Goal: Task Accomplishment & Management: Complete application form

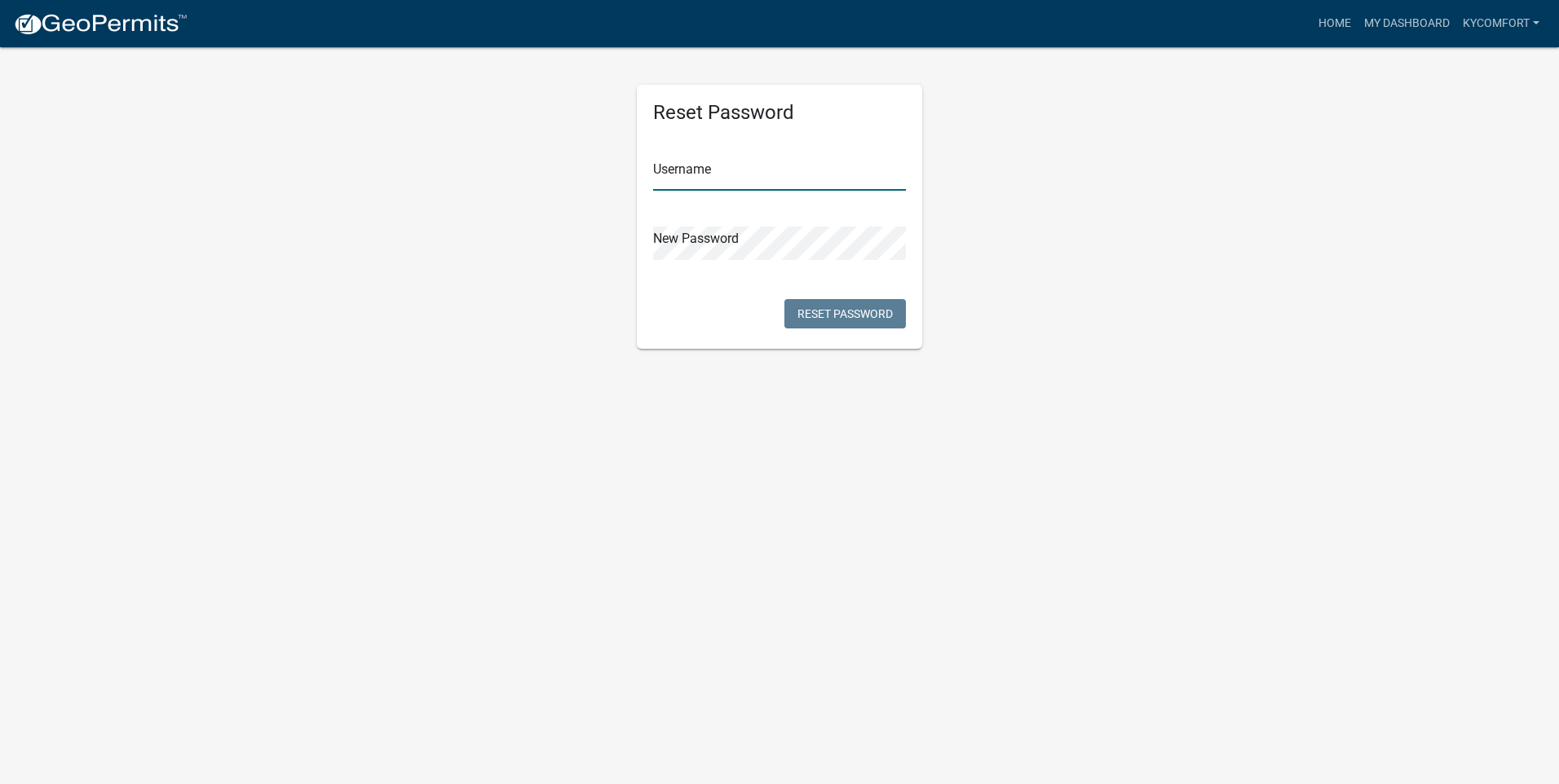
click at [696, 163] on input "text" at bounding box center [779, 174] width 252 height 34
type input "kycomfort"
click at [634, 229] on div "Reset Password Username kycomfort New Password Reset Password" at bounding box center [779, 197] width 310 height 304
click at [877, 310] on button "Reset Password" at bounding box center [845, 314] width 121 height 29
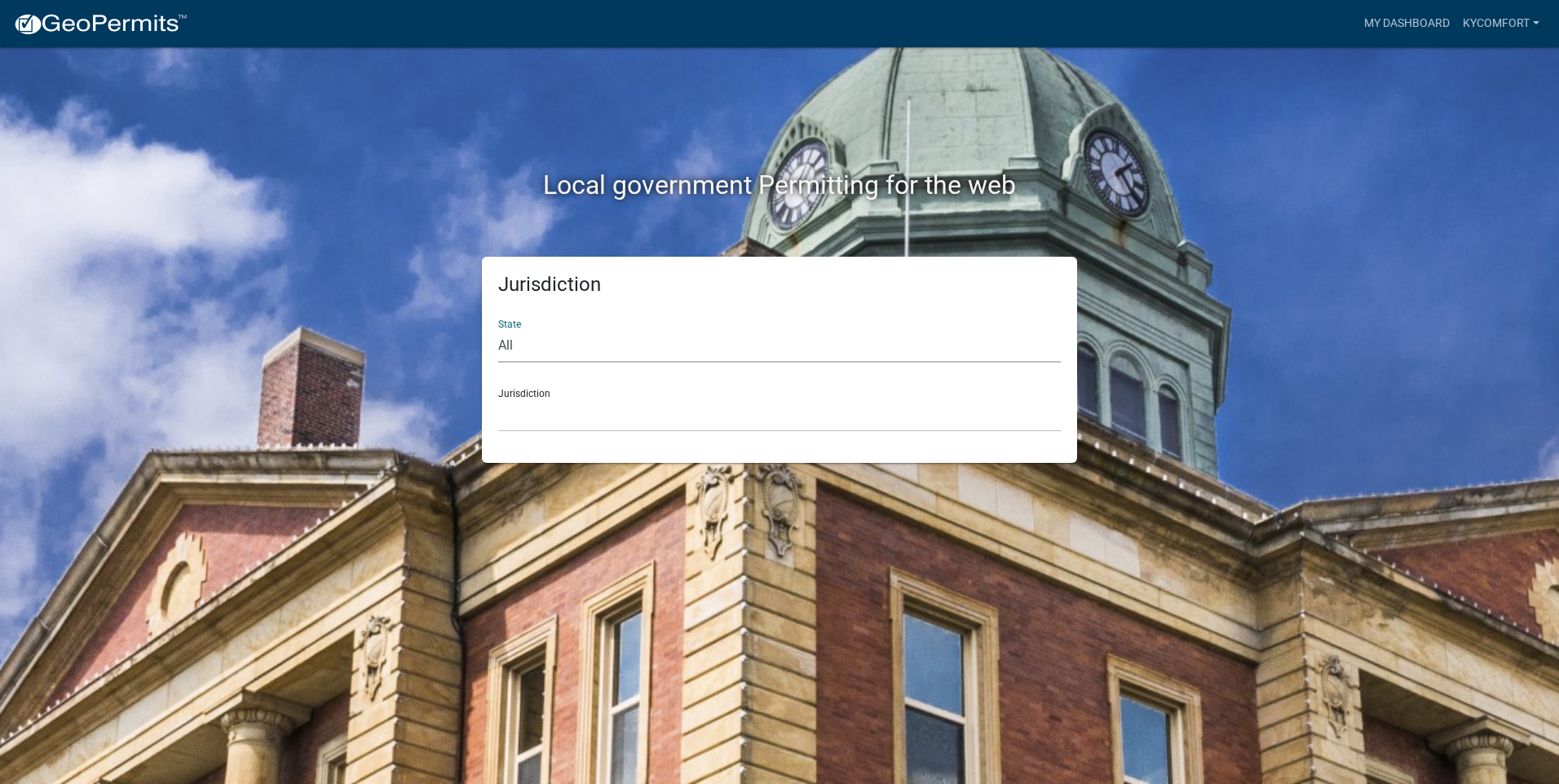
click at [620, 346] on select "All [US_STATE] [US_STATE] [US_STATE] [US_STATE] [US_STATE] [US_STATE] [US_STATE…" at bounding box center [779, 347] width 563 height 34
select select "[US_STATE]"
click at [498, 330] on select "All [US_STATE] [US_STATE] [US_STATE] [US_STATE] [US_STATE] [US_STATE] [US_STATE…" at bounding box center [779, 347] width 563 height 34
click at [534, 429] on select "City of [GEOGRAPHIC_DATA], [US_STATE] City of [GEOGRAPHIC_DATA], [US_STATE] Cit…" at bounding box center [779, 416] width 563 height 34
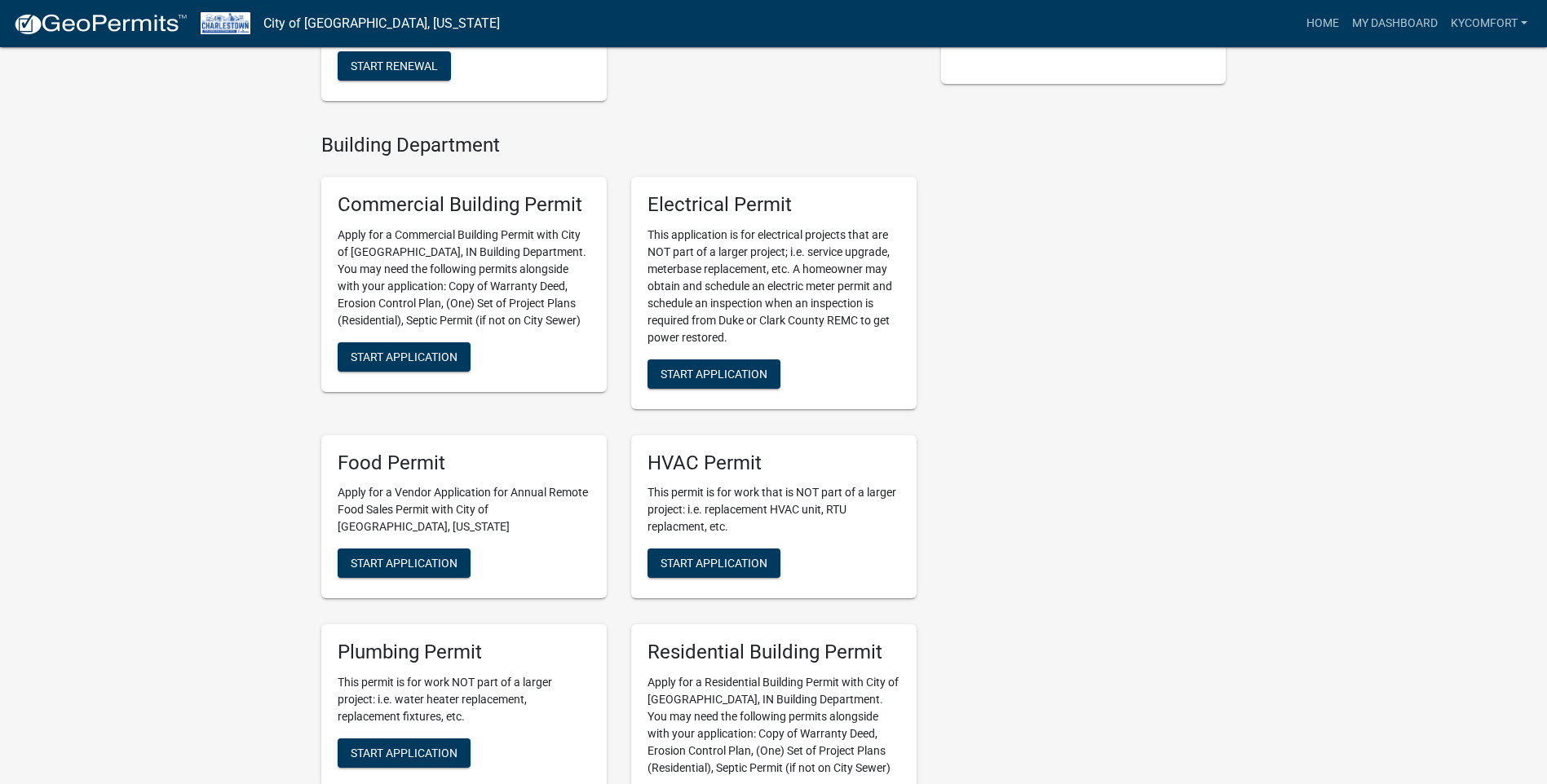
scroll to position [489, 0]
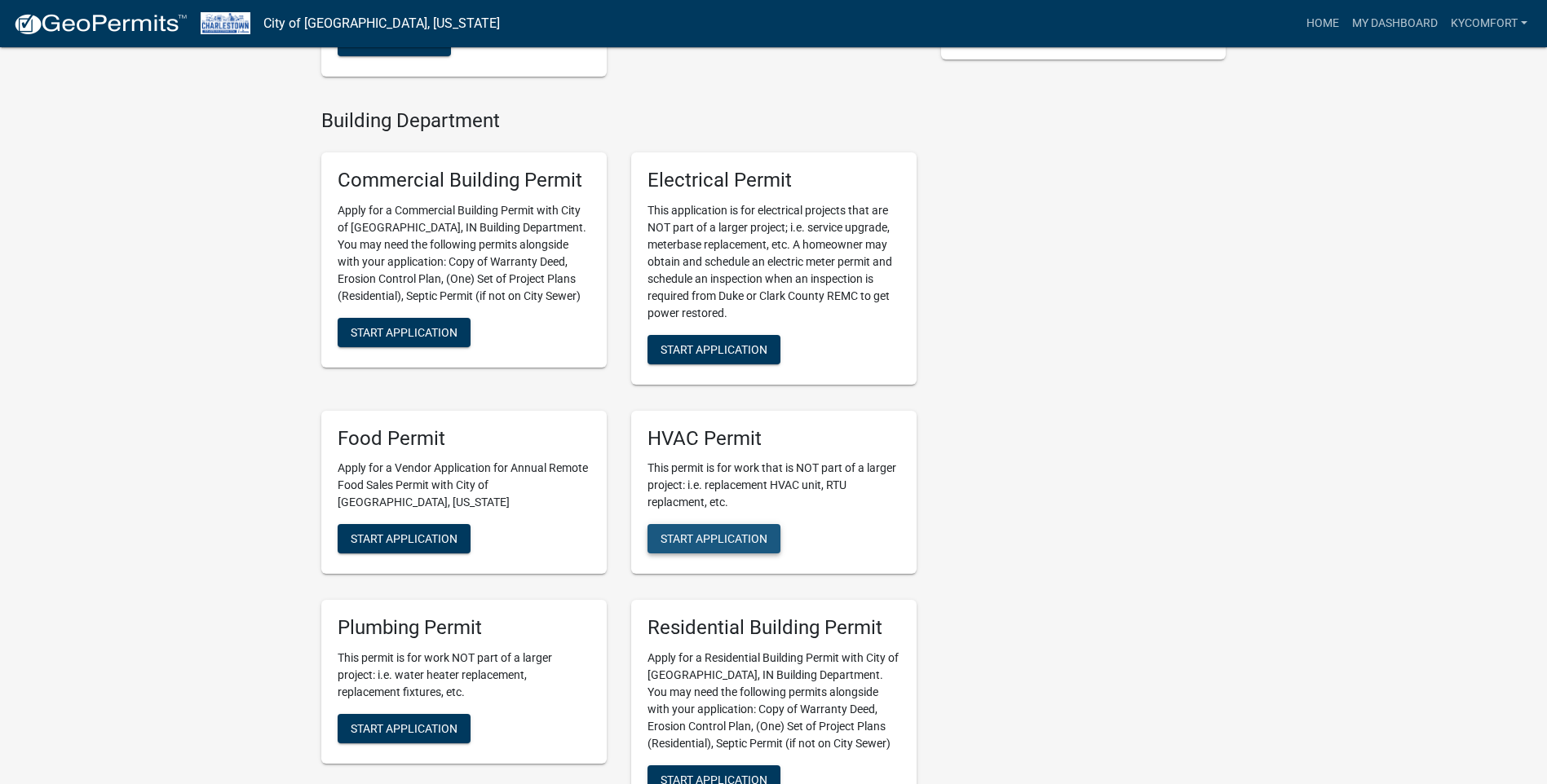
click at [726, 533] on span "Start Application" at bounding box center [714, 539] width 107 height 13
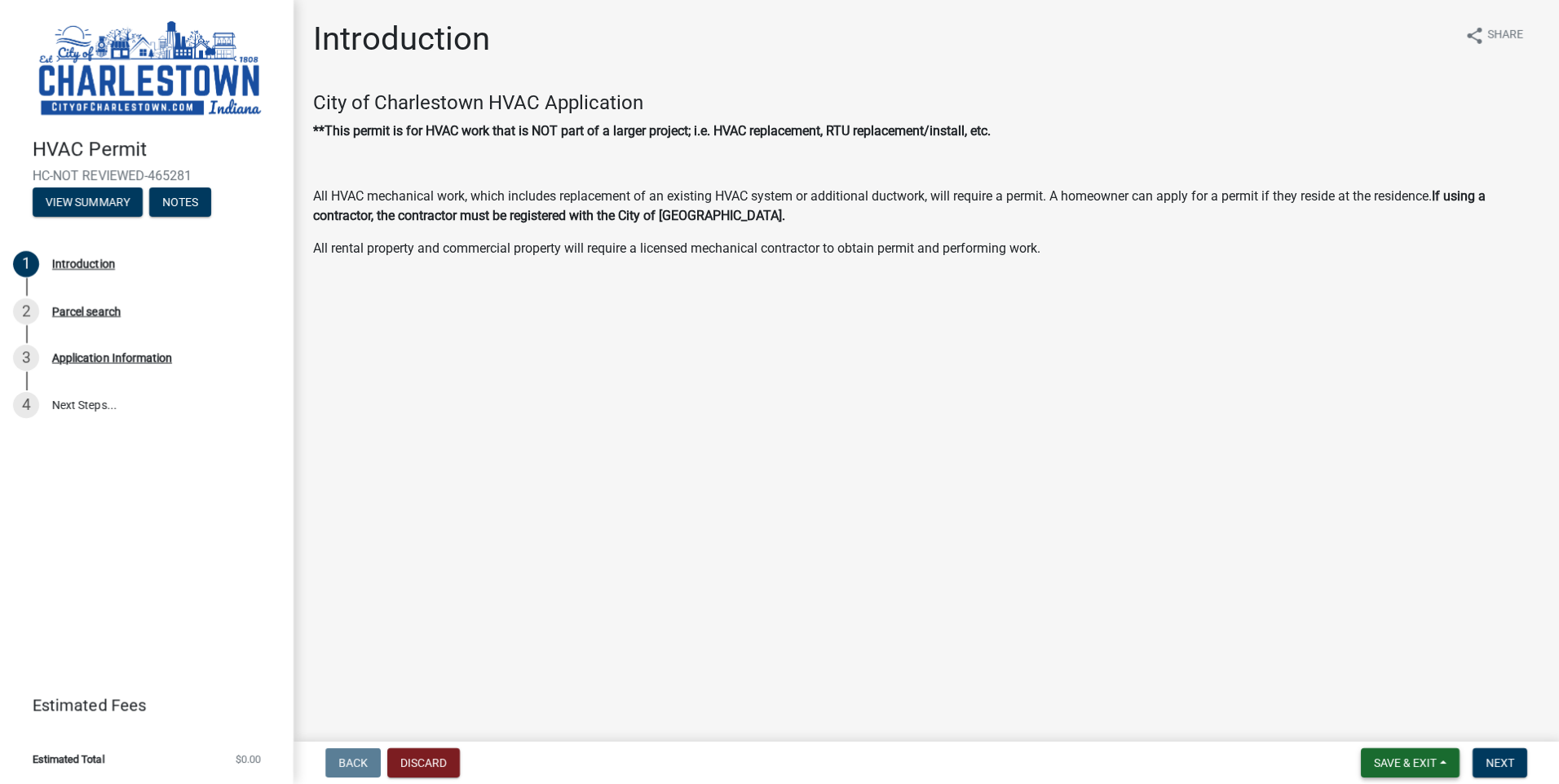
click at [1379, 763] on span "Save & Exit" at bounding box center [1405, 763] width 63 height 13
click at [1372, 678] on button "Save" at bounding box center [1394, 681] width 130 height 40
click at [1492, 763] on span "Next" at bounding box center [1500, 763] width 29 height 13
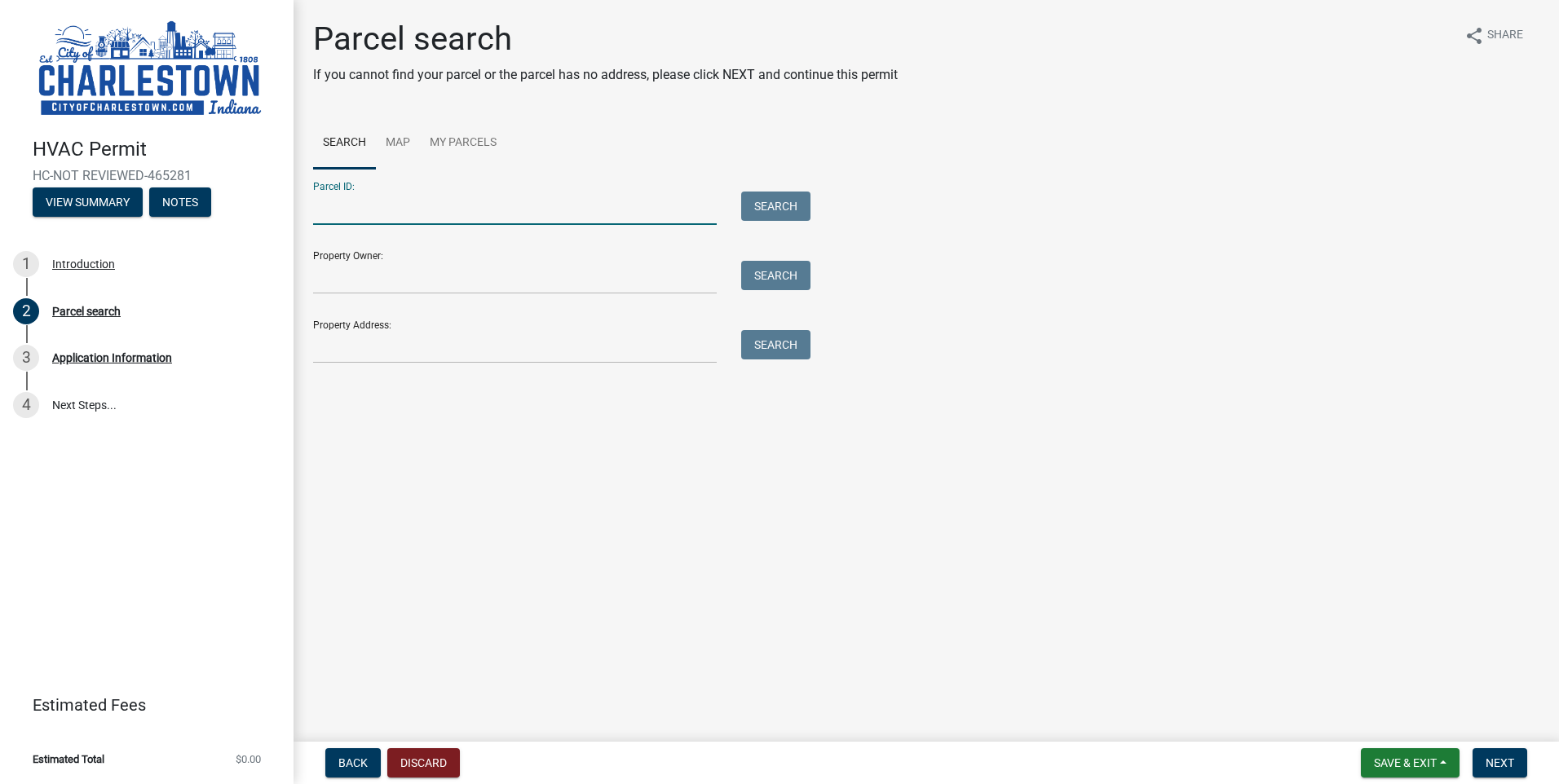
click at [347, 207] on input "Parcel ID:" at bounding box center [515, 209] width 404 height 34
type input "4"
click at [343, 281] on input "Property Owner:" at bounding box center [515, 278] width 404 height 34
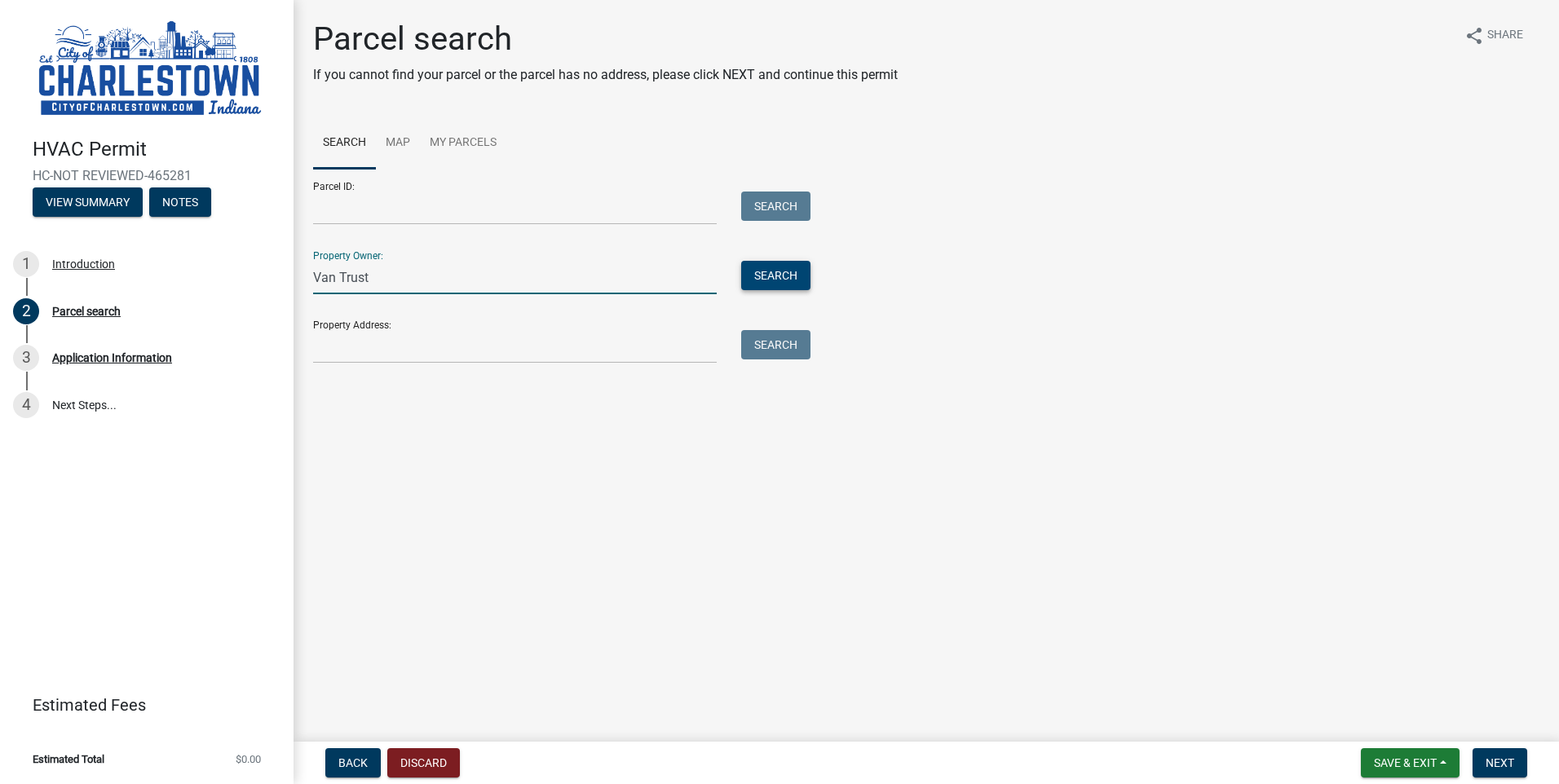
type input "Van Trust"
click at [790, 277] on button "Search" at bounding box center [776, 275] width 69 height 29
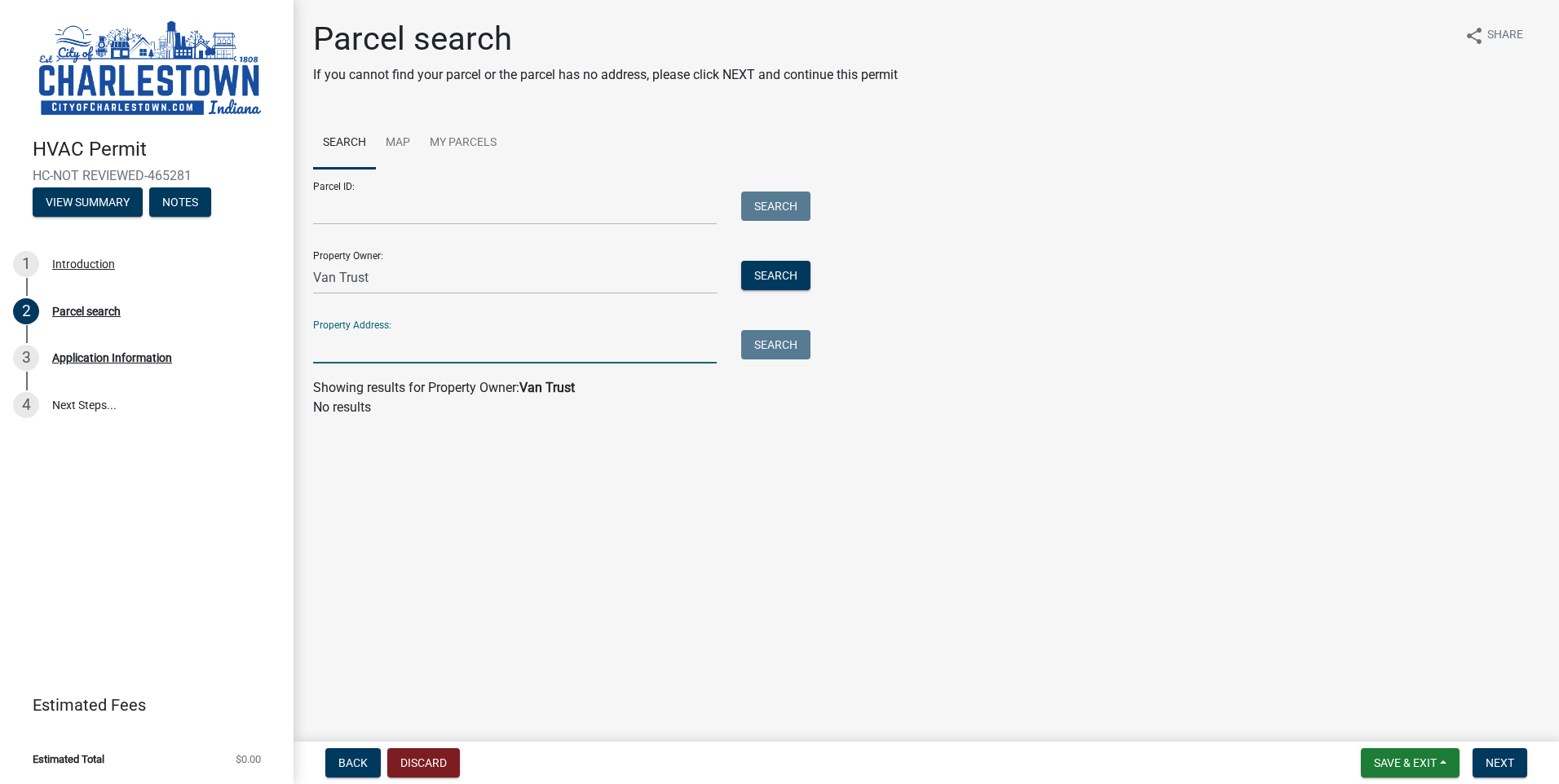
click at [334, 354] on input "Property Address:" at bounding box center [515, 347] width 404 height 34
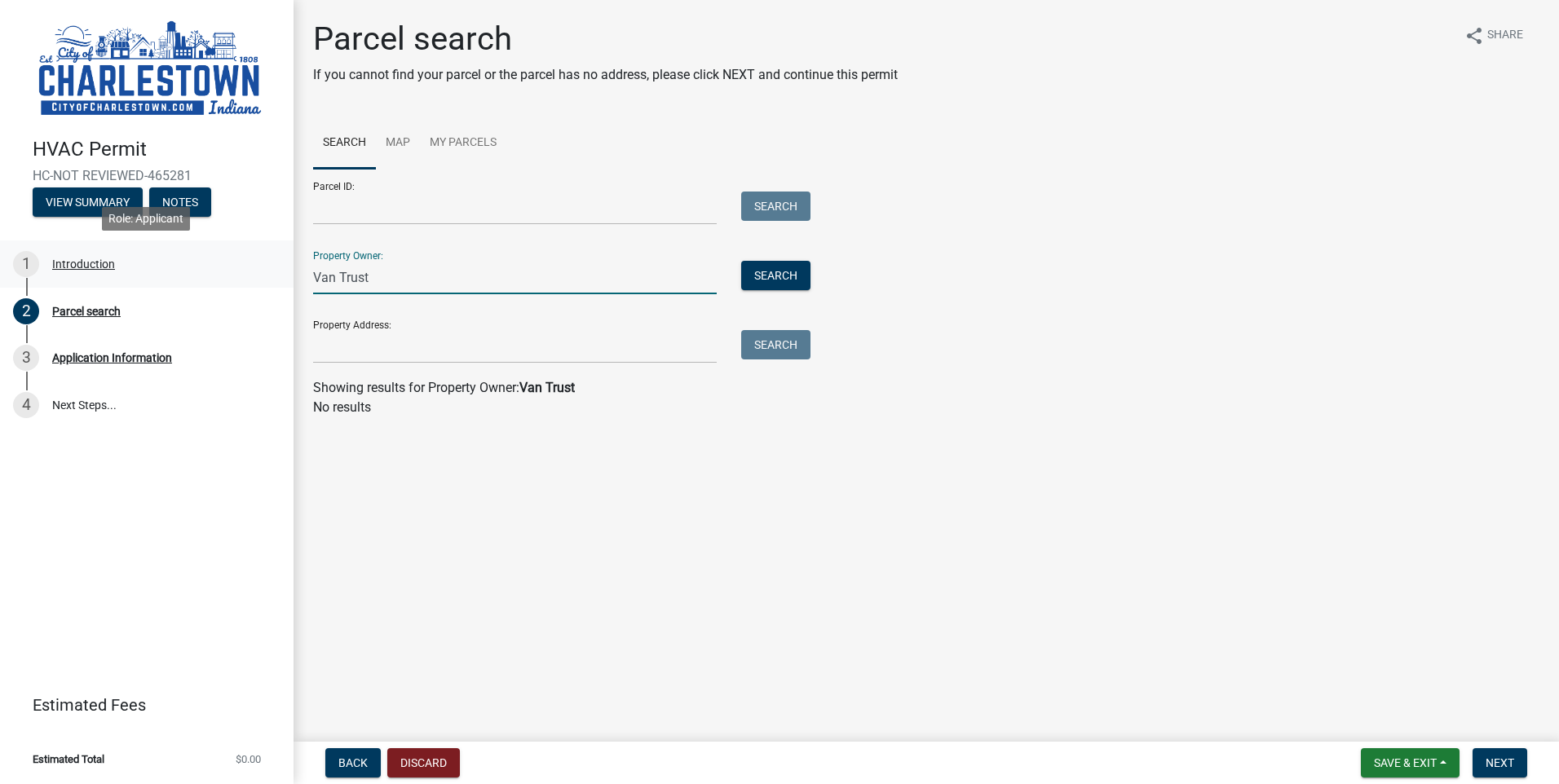
drag, startPoint x: 393, startPoint y: 277, endPoint x: 71, endPoint y: 282, distance: 322.0
click at [71, 282] on div "HVAC Permit HC-NOT REVIEWED-465281 View Summary Notes 1 Introduction 2 Parcel s…" at bounding box center [779, 392] width 1559 height 784
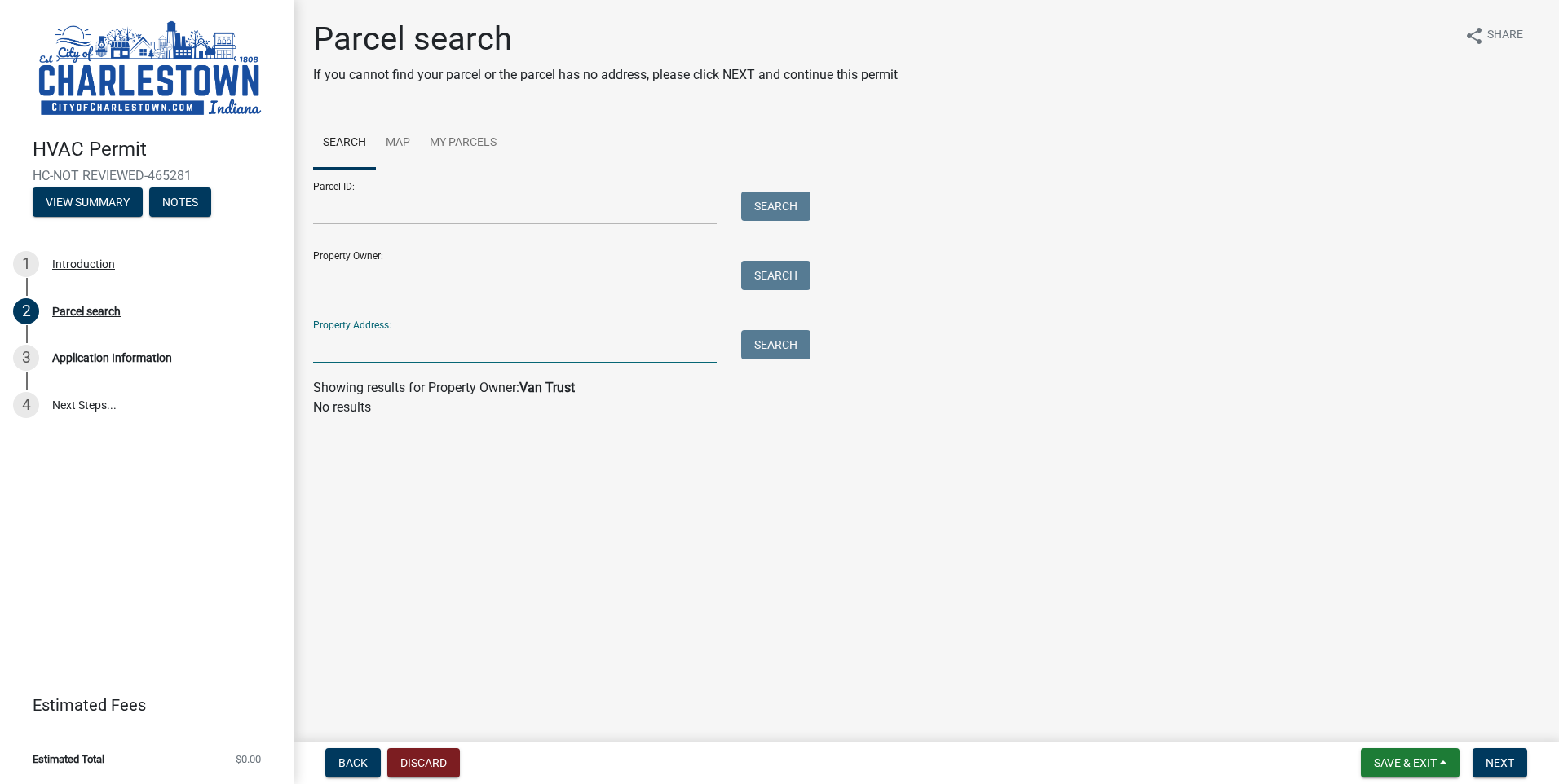
click at [335, 349] on input "Property Address:" at bounding box center [515, 347] width 404 height 34
click at [792, 344] on button "Search" at bounding box center [776, 344] width 69 height 29
drag, startPoint x: 479, startPoint y: 347, endPoint x: 300, endPoint y: 342, distance: 179.1
click at [300, 342] on div "Parcel search If you cannot find your parcel or the parcel has no address, plea…" at bounding box center [926, 225] width 1265 height 412
type input "[STREET_ADDRESS][PERSON_NAME][PERSON_NAME][US_STATE]"
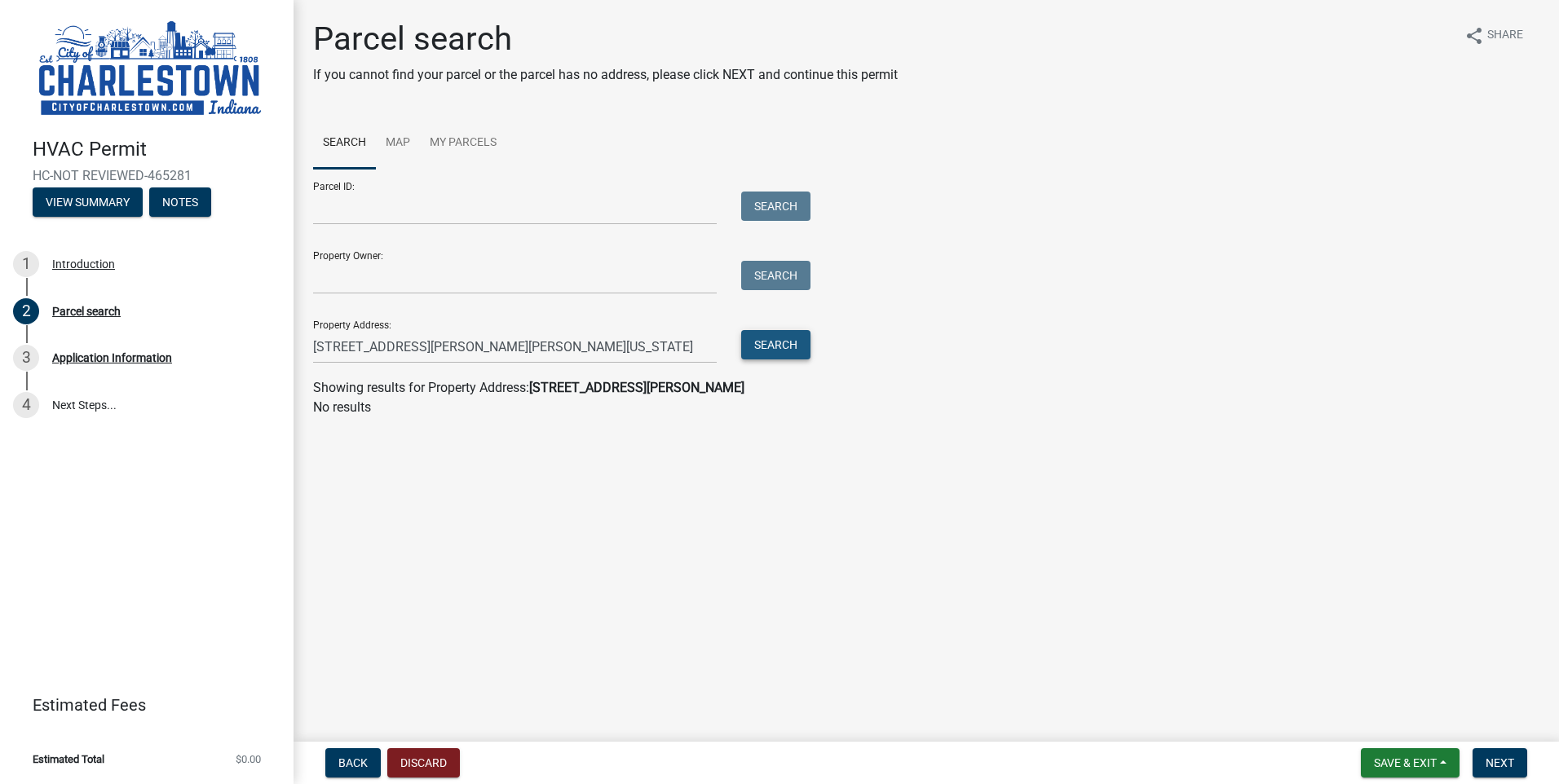
click at [788, 340] on button "Search" at bounding box center [776, 344] width 69 height 29
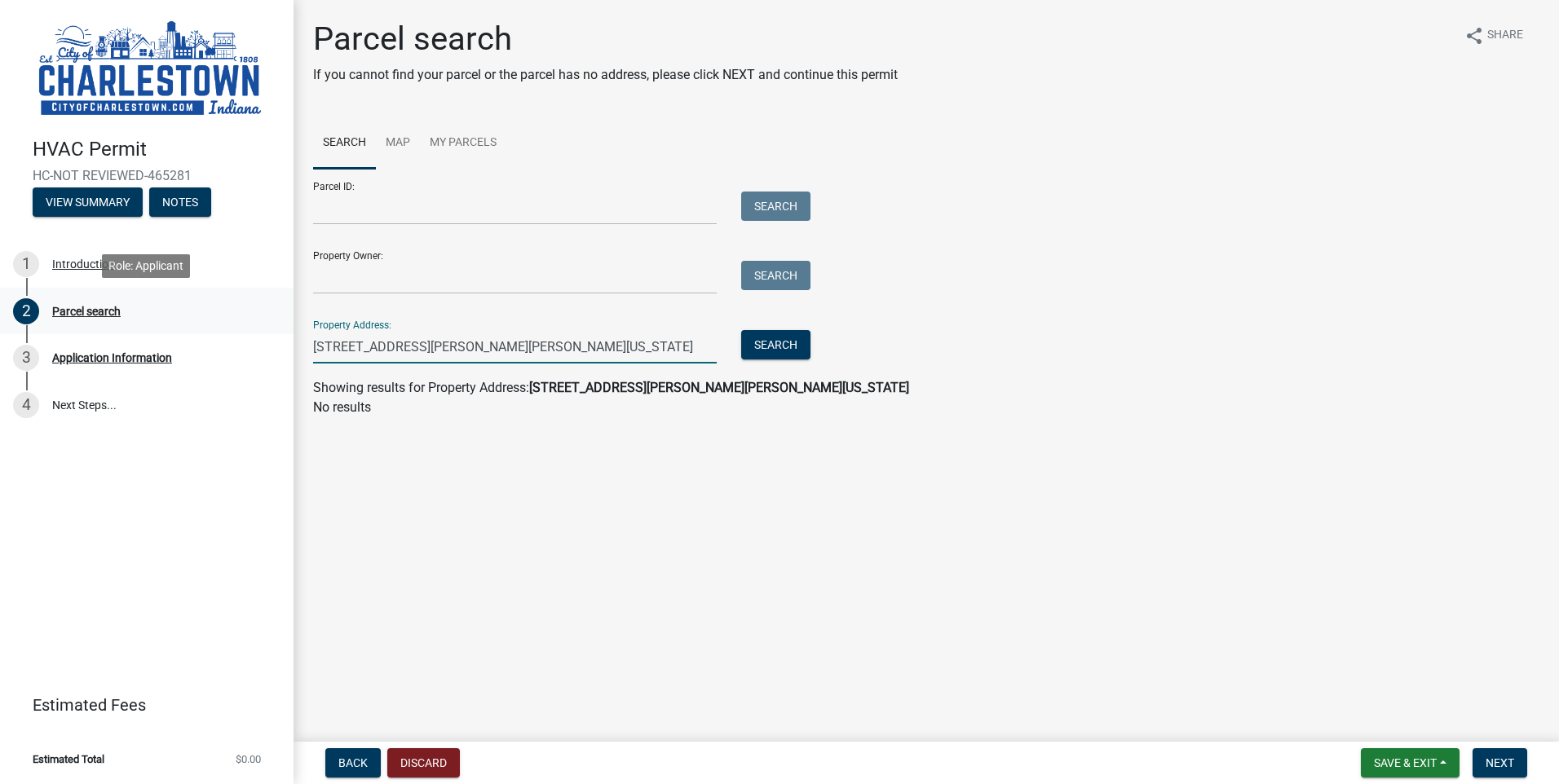
drag, startPoint x: 633, startPoint y: 346, endPoint x: 277, endPoint y: 326, distance: 356.6
click at [277, 326] on div "HVAC Permit HC-NOT REVIEWED-465281 View Summary Notes 1 Introduction 2 Parcel s…" at bounding box center [779, 392] width 1559 height 784
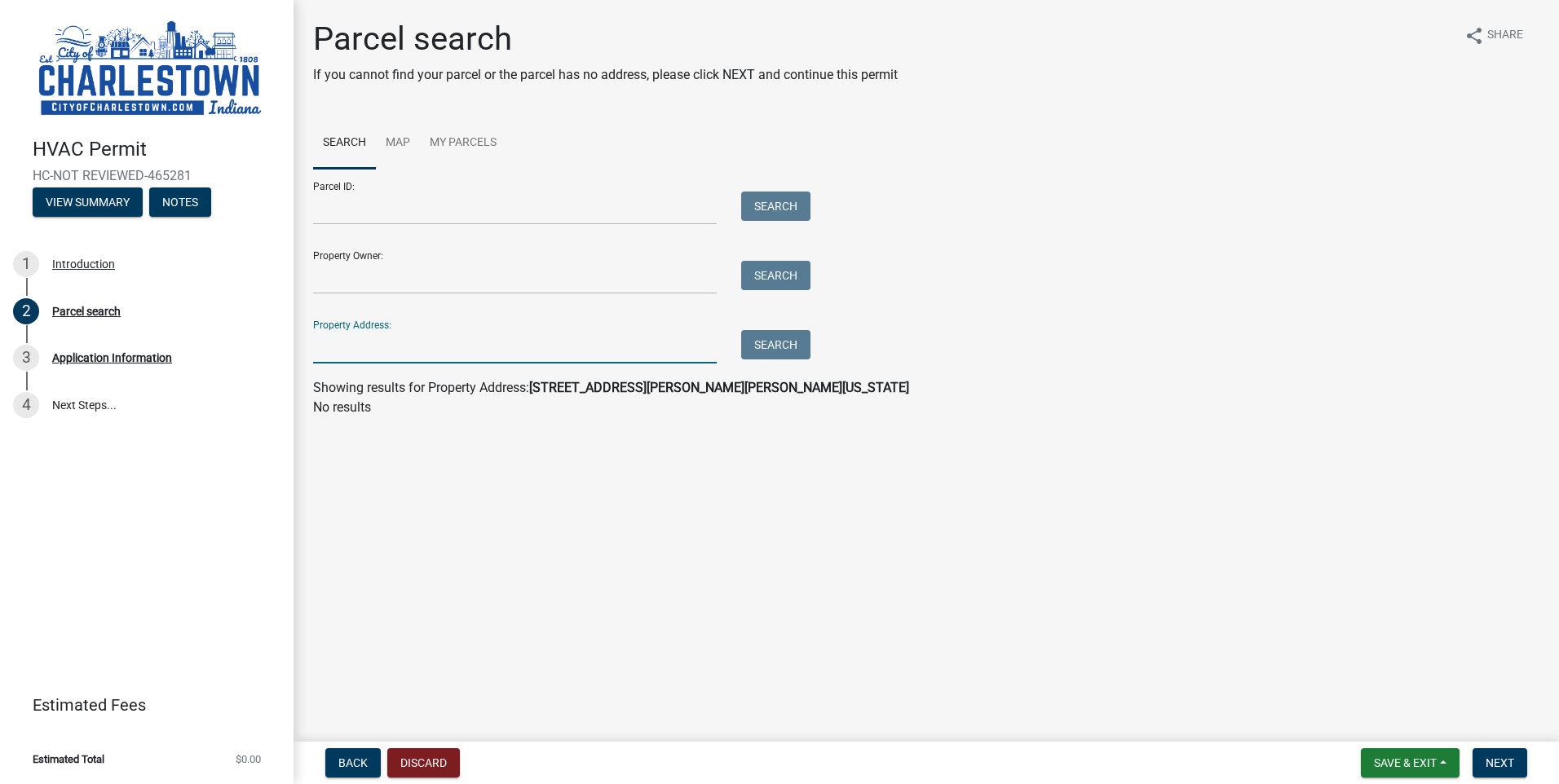
click at [491, 347] on input "Property Address:" at bounding box center [515, 347] width 404 height 34
type input "[STREET_ADDRESS][PERSON_NAME]"
click at [774, 347] on button "Search" at bounding box center [776, 344] width 69 height 29
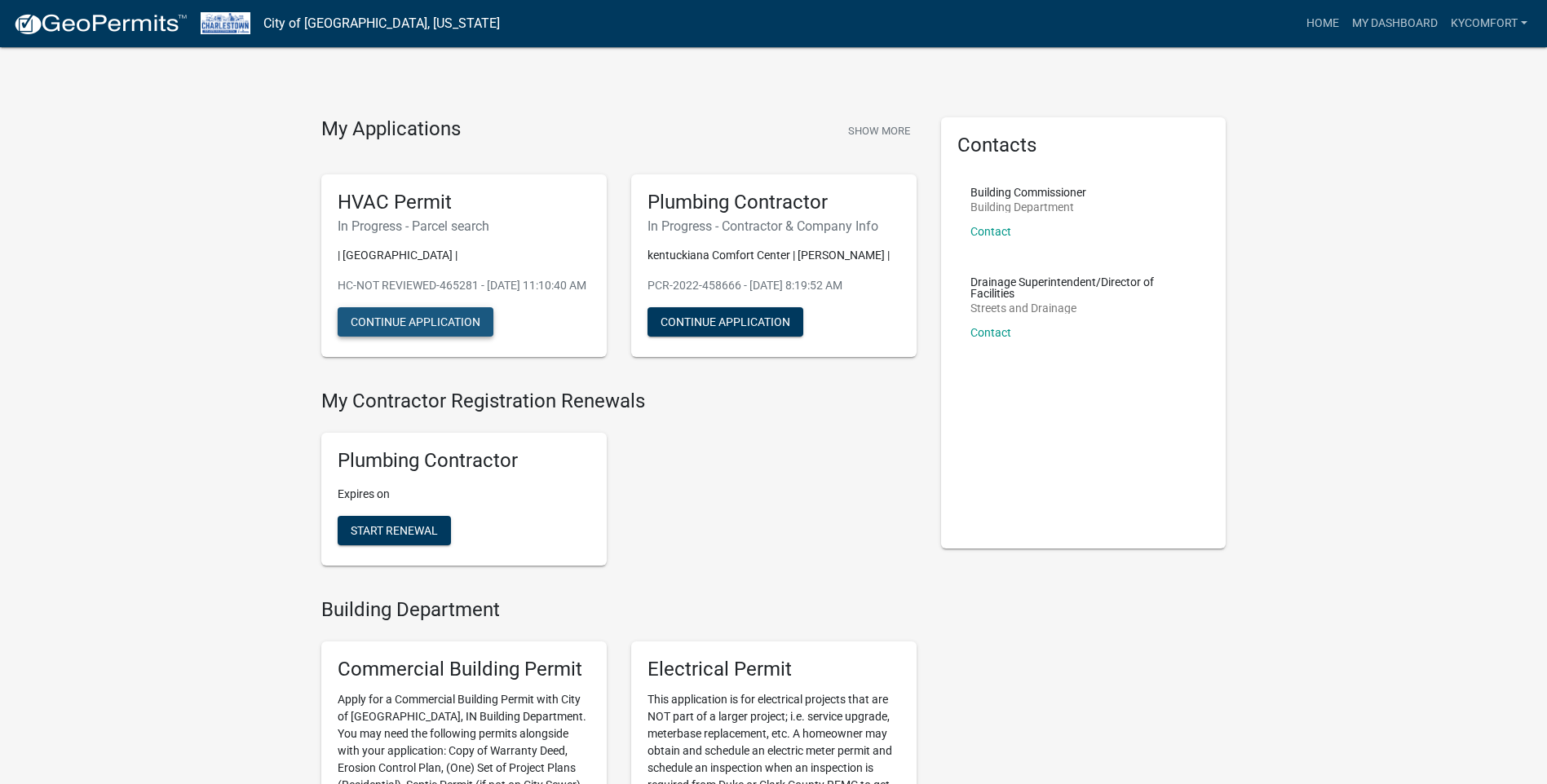
click at [460, 331] on button "Continue Application" at bounding box center [415, 321] width 156 height 29
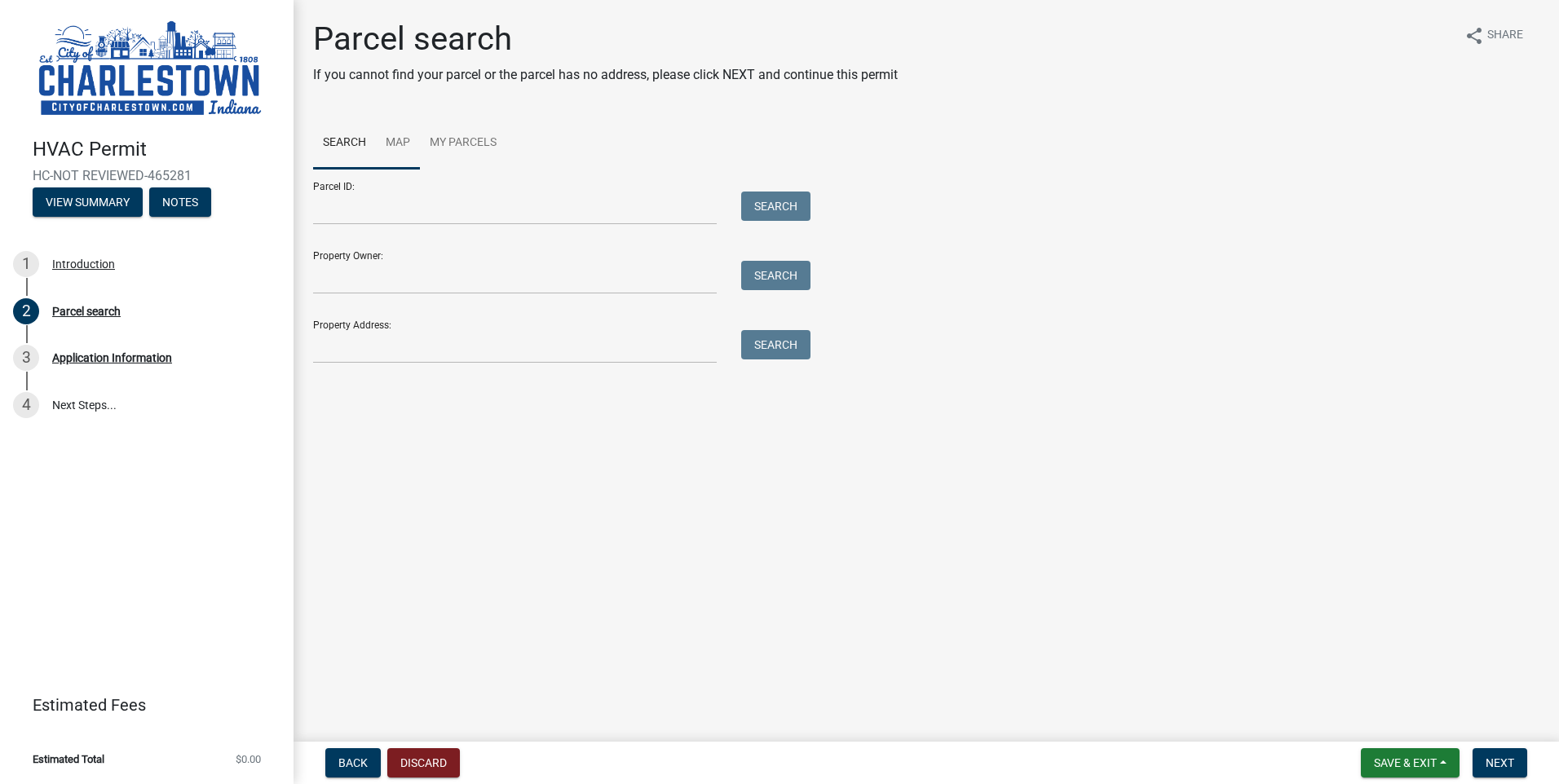
click at [397, 141] on link "Map" at bounding box center [398, 144] width 44 height 52
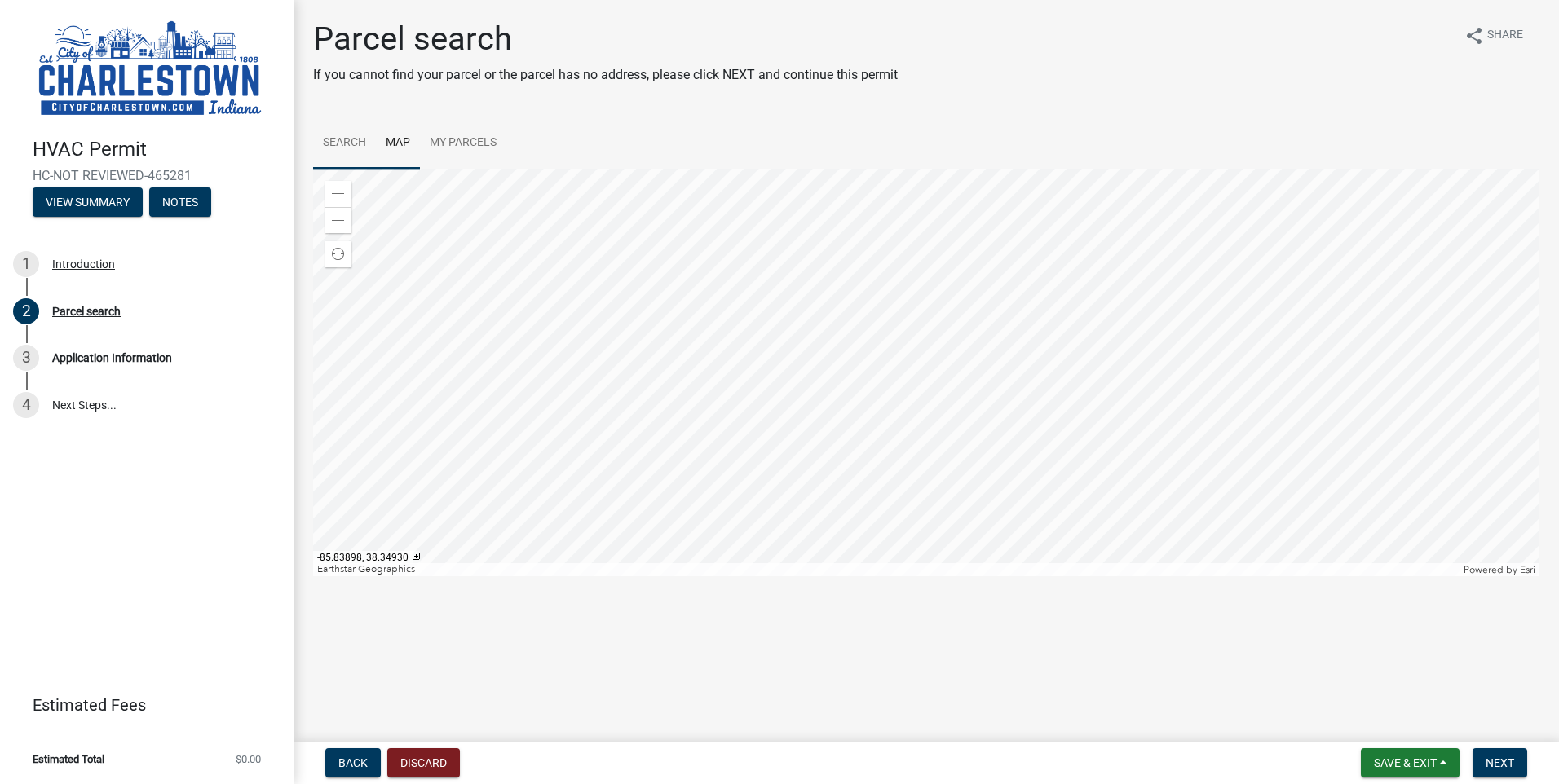
click at [342, 137] on link "Search" at bounding box center [344, 144] width 63 height 52
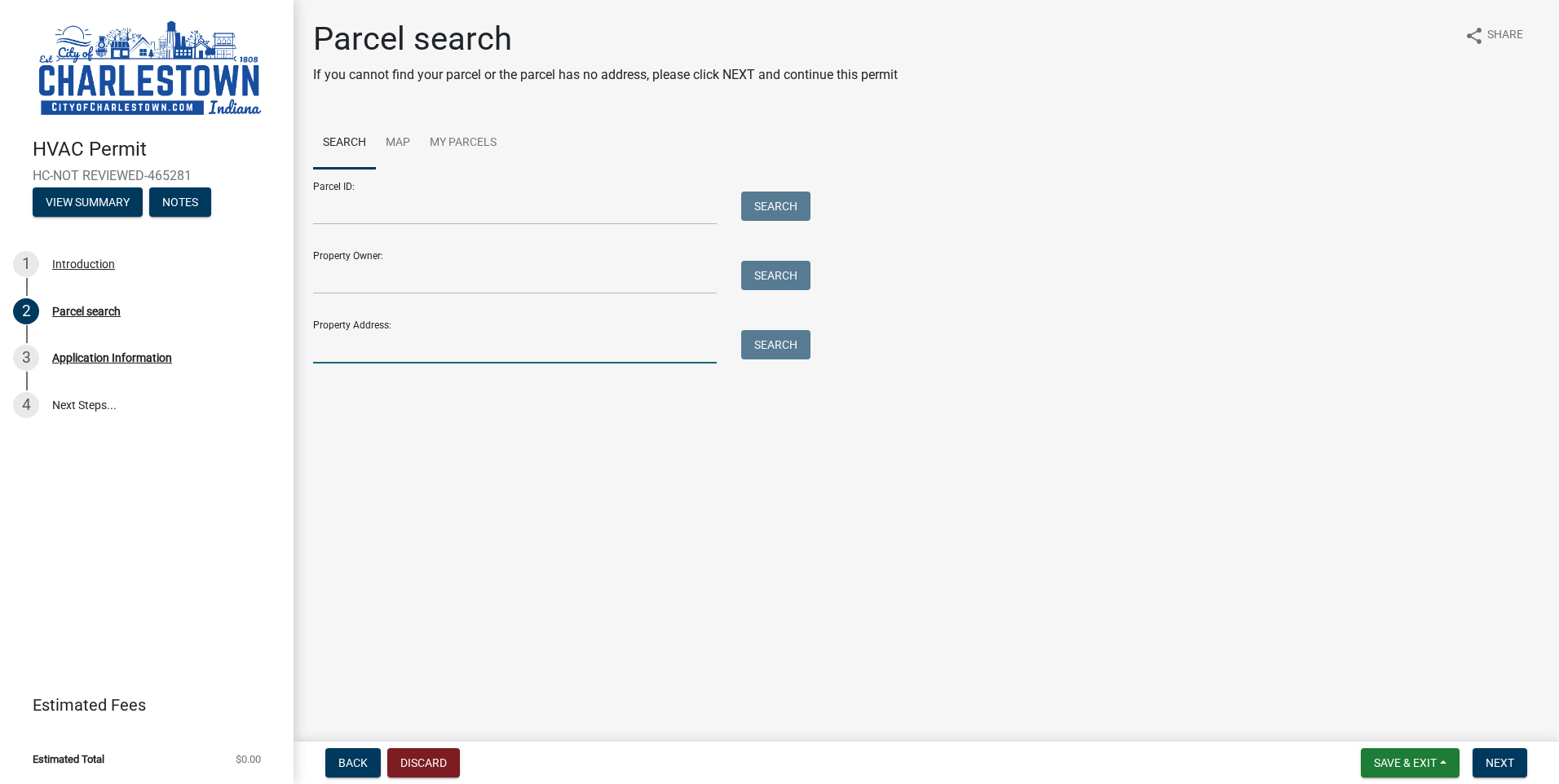
click at [414, 346] on input "Property Address:" at bounding box center [515, 347] width 404 height 34
drag, startPoint x: 453, startPoint y: 344, endPoint x: 427, endPoint y: 344, distance: 26.0
click at [427, 344] on input "[STREET_ADDRESS][PERSON_NAME][PERSON_NAME][US_STATE]" at bounding box center [515, 347] width 404 height 34
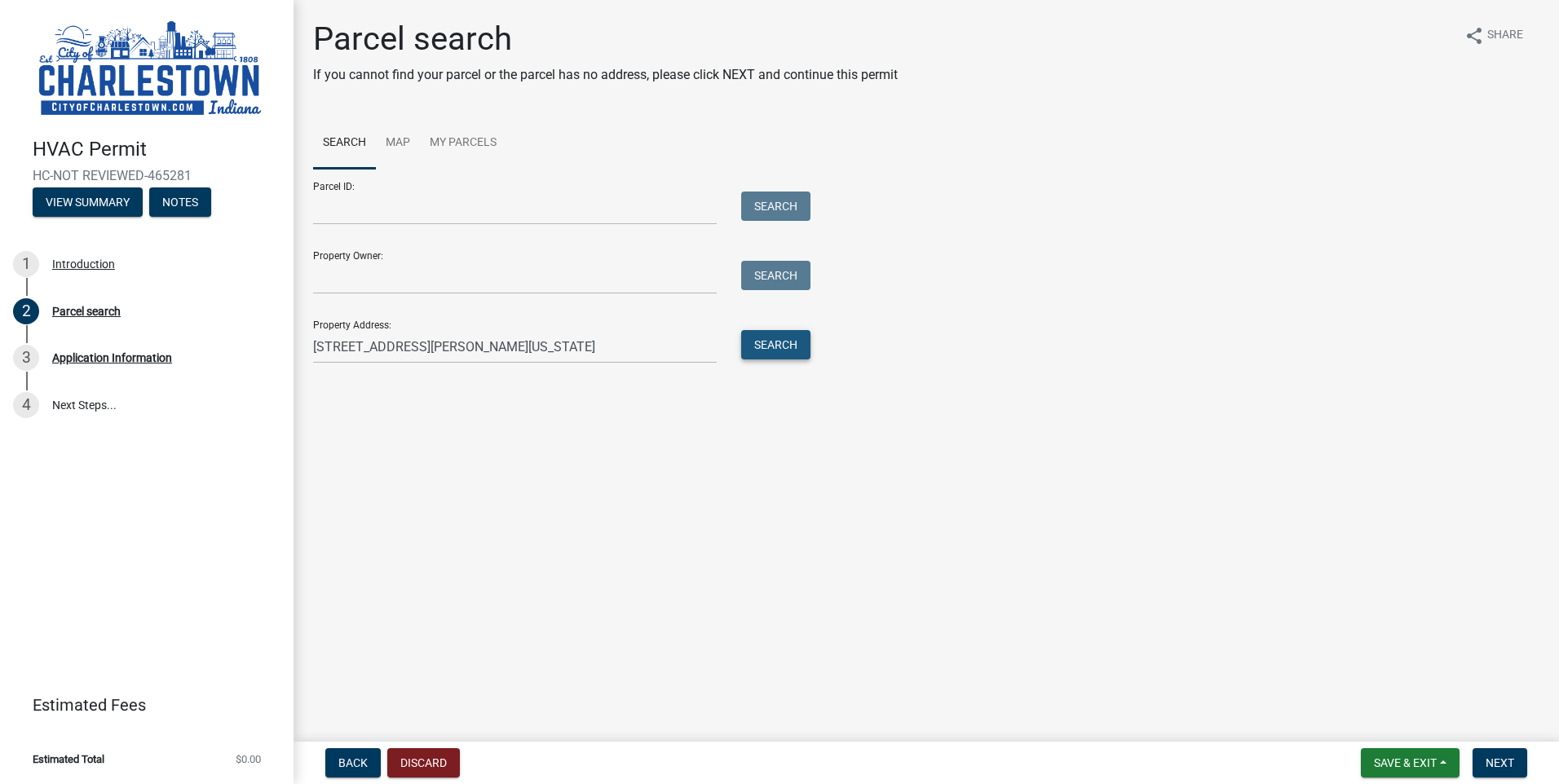
click at [778, 340] on button "Search" at bounding box center [776, 344] width 69 height 29
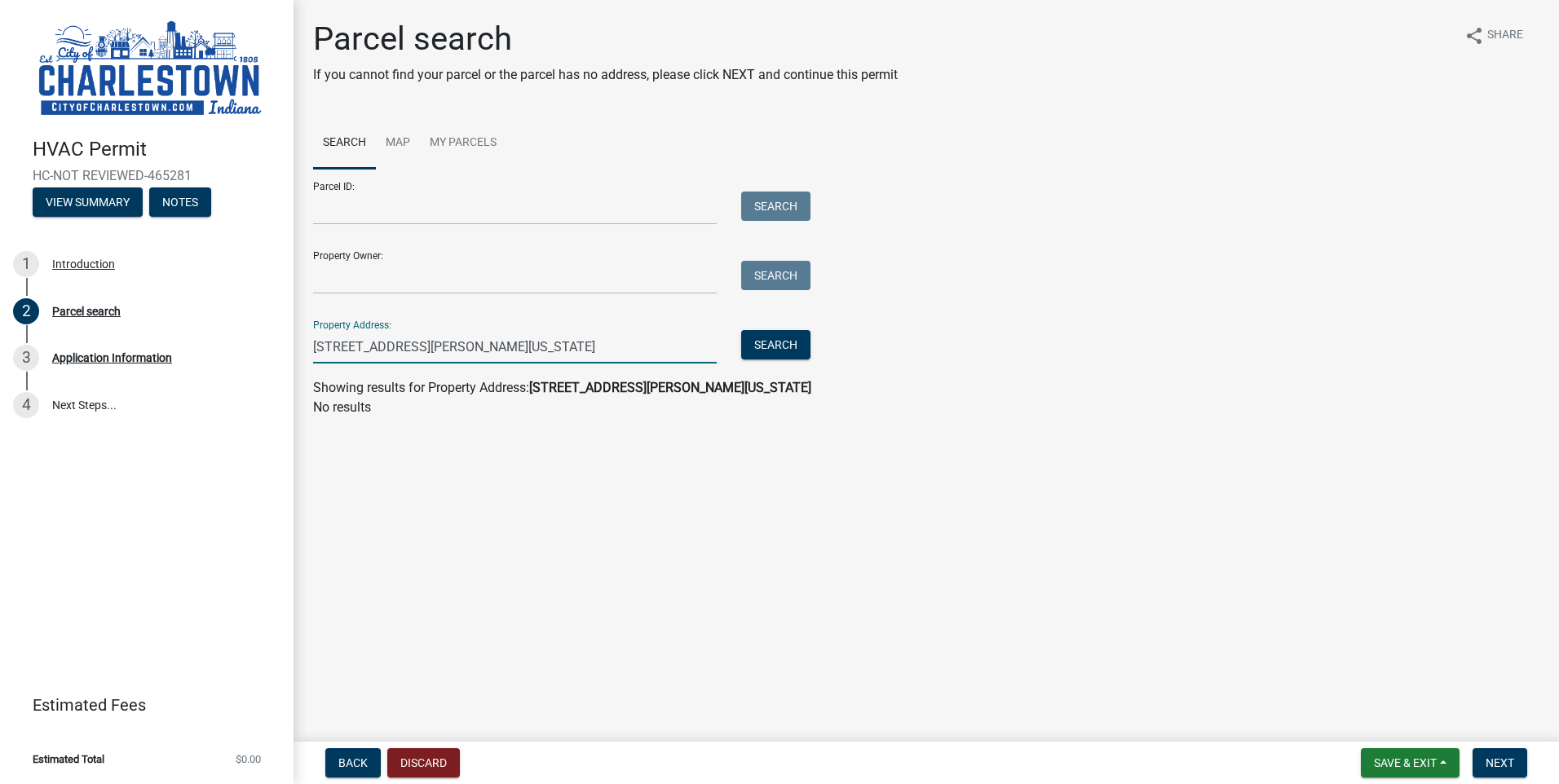
drag, startPoint x: 448, startPoint y: 346, endPoint x: 428, endPoint y: 346, distance: 20.0
click at [428, 346] on input "[STREET_ADDRESS][PERSON_NAME][US_STATE]" at bounding box center [515, 347] width 404 height 34
type input "[STREET_ADDRESS][PERSON_NAME][PERSON_NAME][US_STATE]"
click at [782, 337] on button "Search" at bounding box center [776, 344] width 69 height 29
drag, startPoint x: 636, startPoint y: 343, endPoint x: 127, endPoint y: 350, distance: 509.0
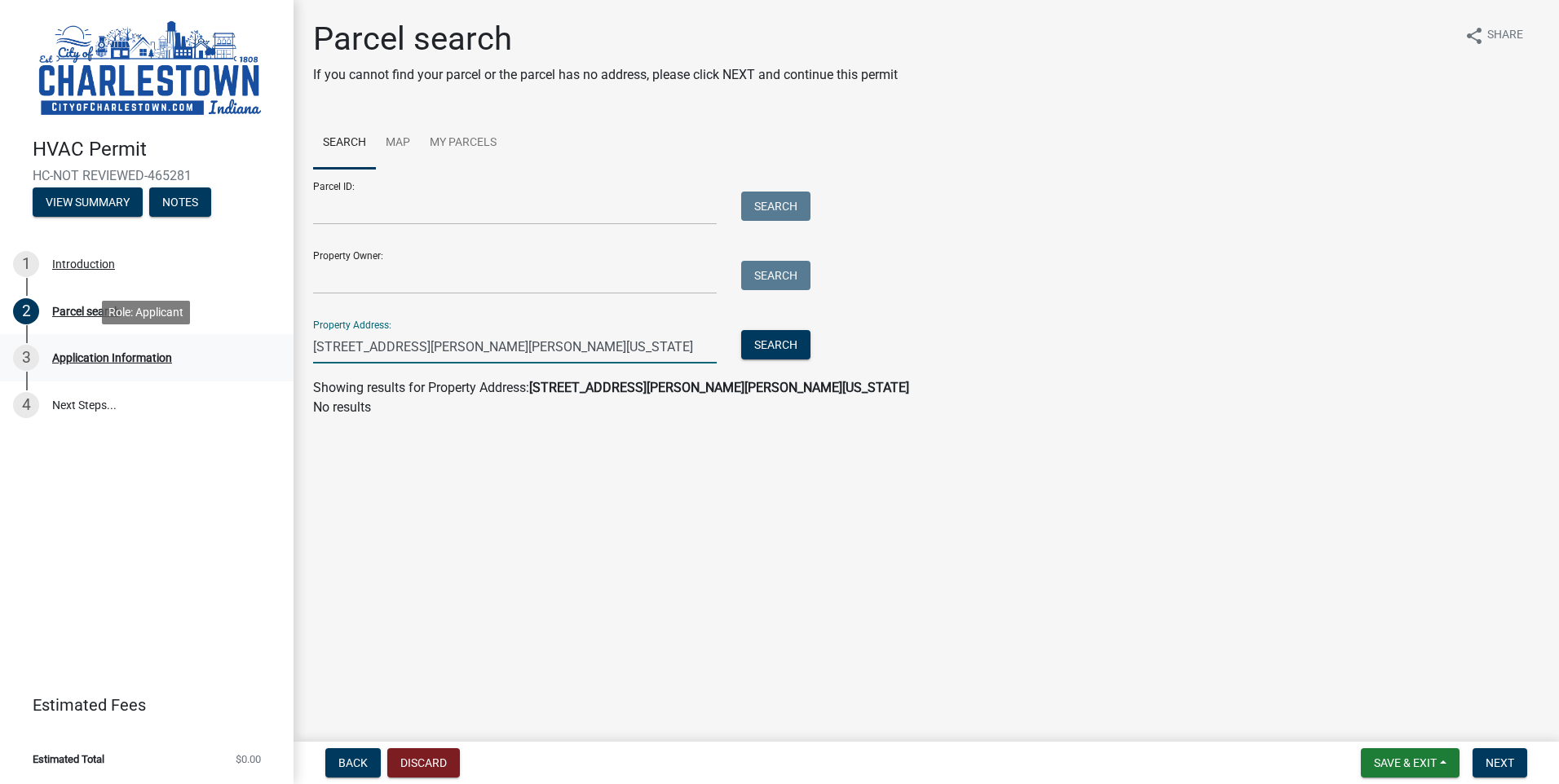
click at [127, 350] on div "HVAC Permit HC-NOT REVIEWED-465281 View Summary Notes 1 Introduction 2 Parcel s…" at bounding box center [779, 392] width 1559 height 784
click at [127, 350] on div "3 Application Information" at bounding box center [141, 358] width 254 height 26
drag, startPoint x: 623, startPoint y: 347, endPoint x: 308, endPoint y: 350, distance: 315.0
click at [308, 350] on div "[STREET_ADDRESS][PERSON_NAME][PERSON_NAME][US_STATE]" at bounding box center [515, 347] width 428 height 34
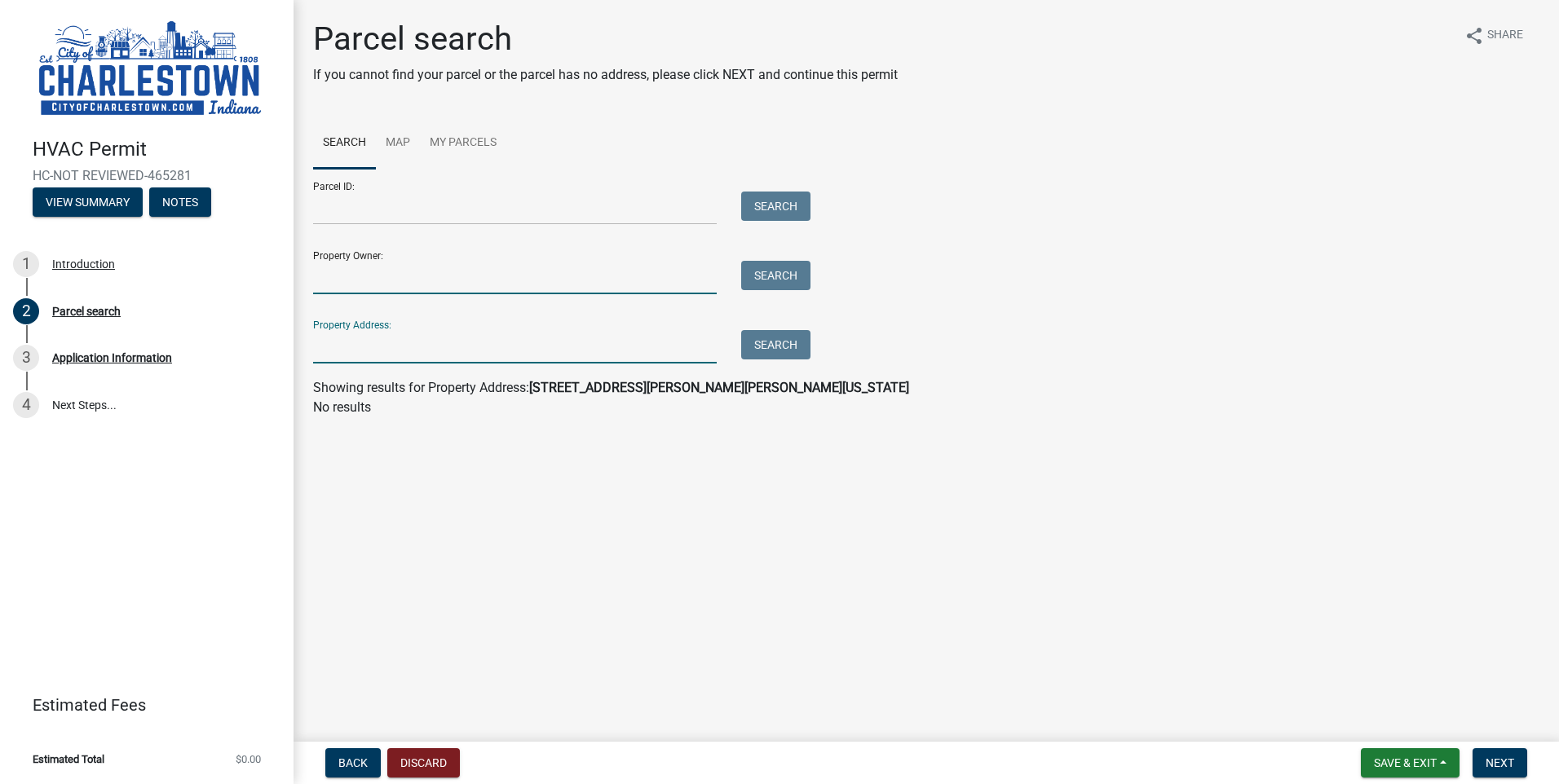
click at [354, 278] on input "Property Owner:" at bounding box center [515, 278] width 404 height 34
click at [390, 270] on input "Property Owner:" at bounding box center [515, 278] width 404 height 34
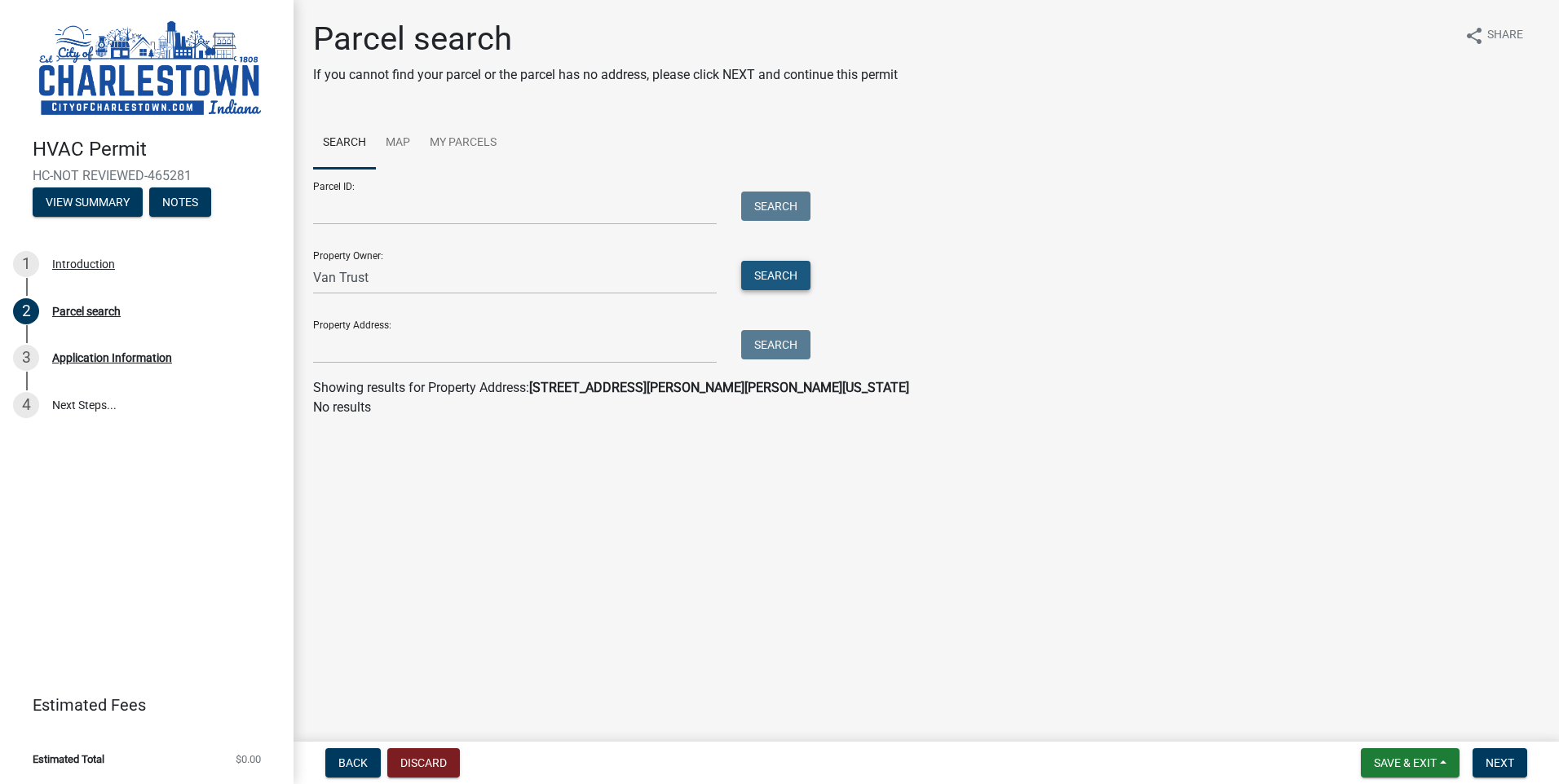
click at [766, 278] on button "Search" at bounding box center [776, 275] width 69 height 29
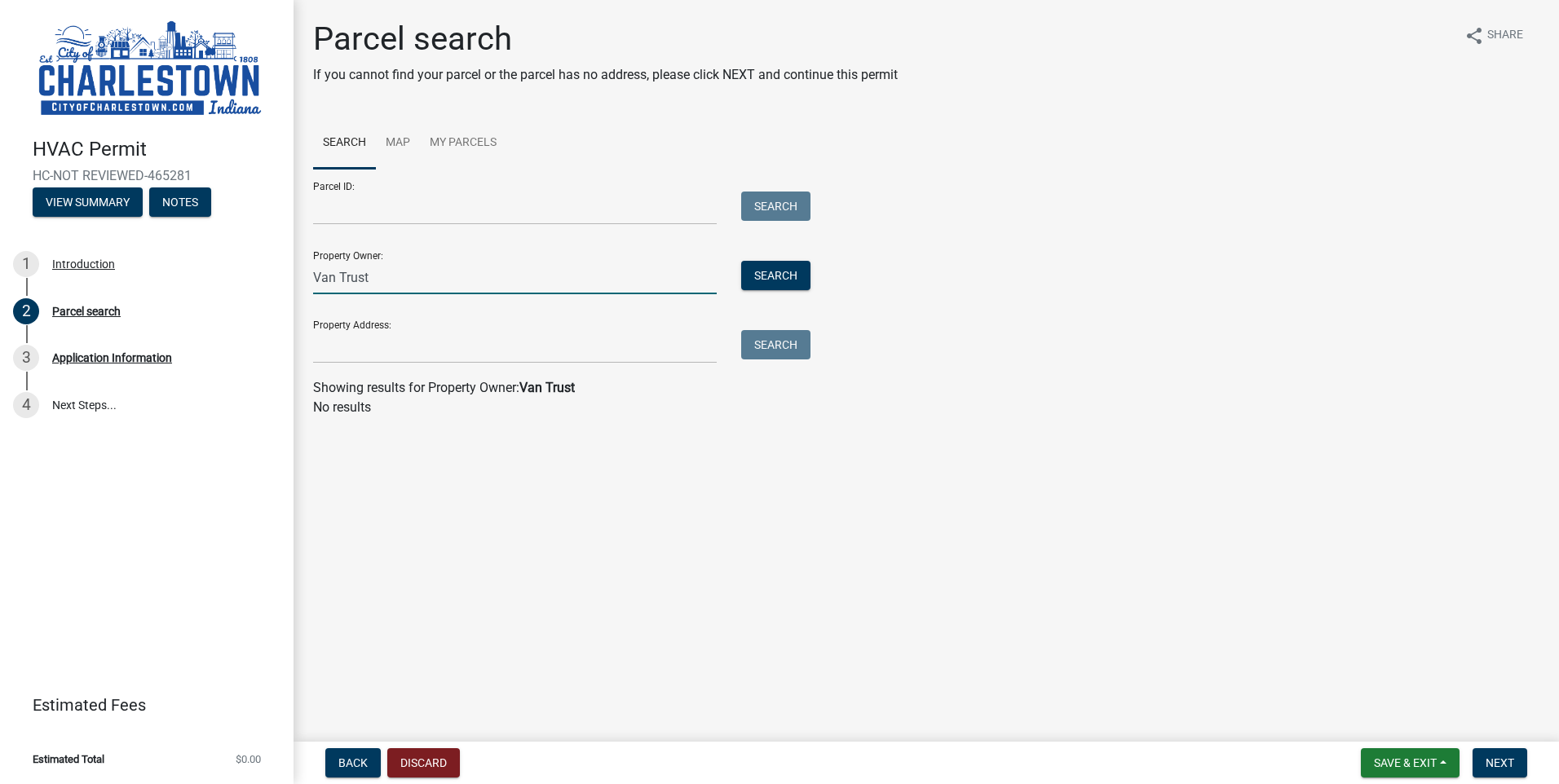
click at [339, 281] on input "Van Trust" at bounding box center [515, 278] width 404 height 34
click at [771, 268] on button "Search" at bounding box center [776, 275] width 69 height 29
drag, startPoint x: 333, startPoint y: 275, endPoint x: 337, endPoint y: 297, distance: 22.4
click at [333, 276] on input "VanTrust" at bounding box center [515, 278] width 404 height 34
type input "Van Trust"
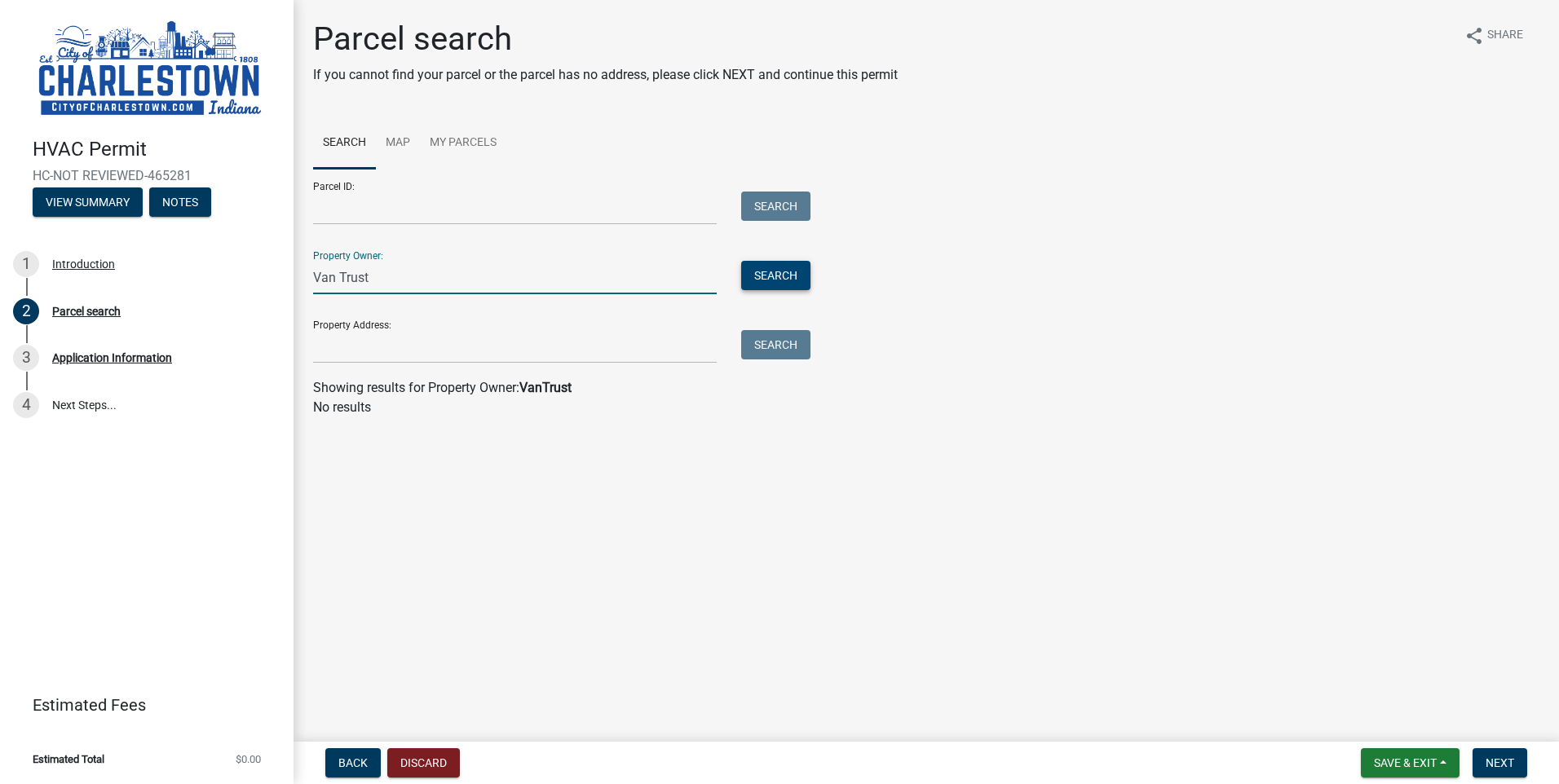
click at [759, 267] on button "Search" at bounding box center [776, 275] width 69 height 29
click at [394, 133] on link "Map" at bounding box center [398, 144] width 44 height 52
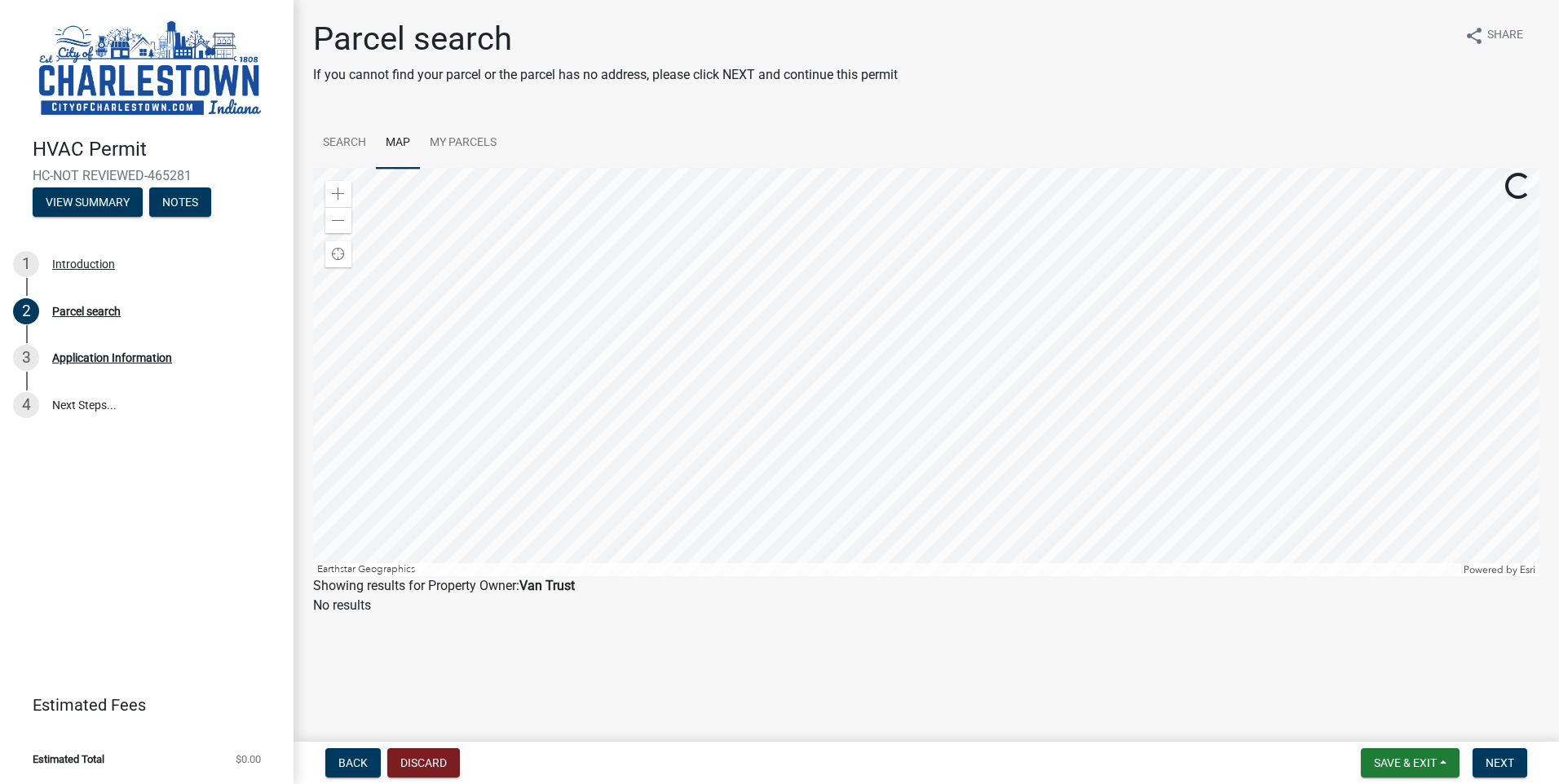
click at [828, 404] on div at bounding box center [926, 373] width 1227 height 408
click at [913, 414] on div at bounding box center [926, 373] width 1227 height 408
click at [345, 251] on div "Find my location" at bounding box center [338, 254] width 26 height 26
click at [947, 361] on div at bounding box center [926, 373] width 1227 height 408
click at [956, 372] on div at bounding box center [926, 373] width 1227 height 408
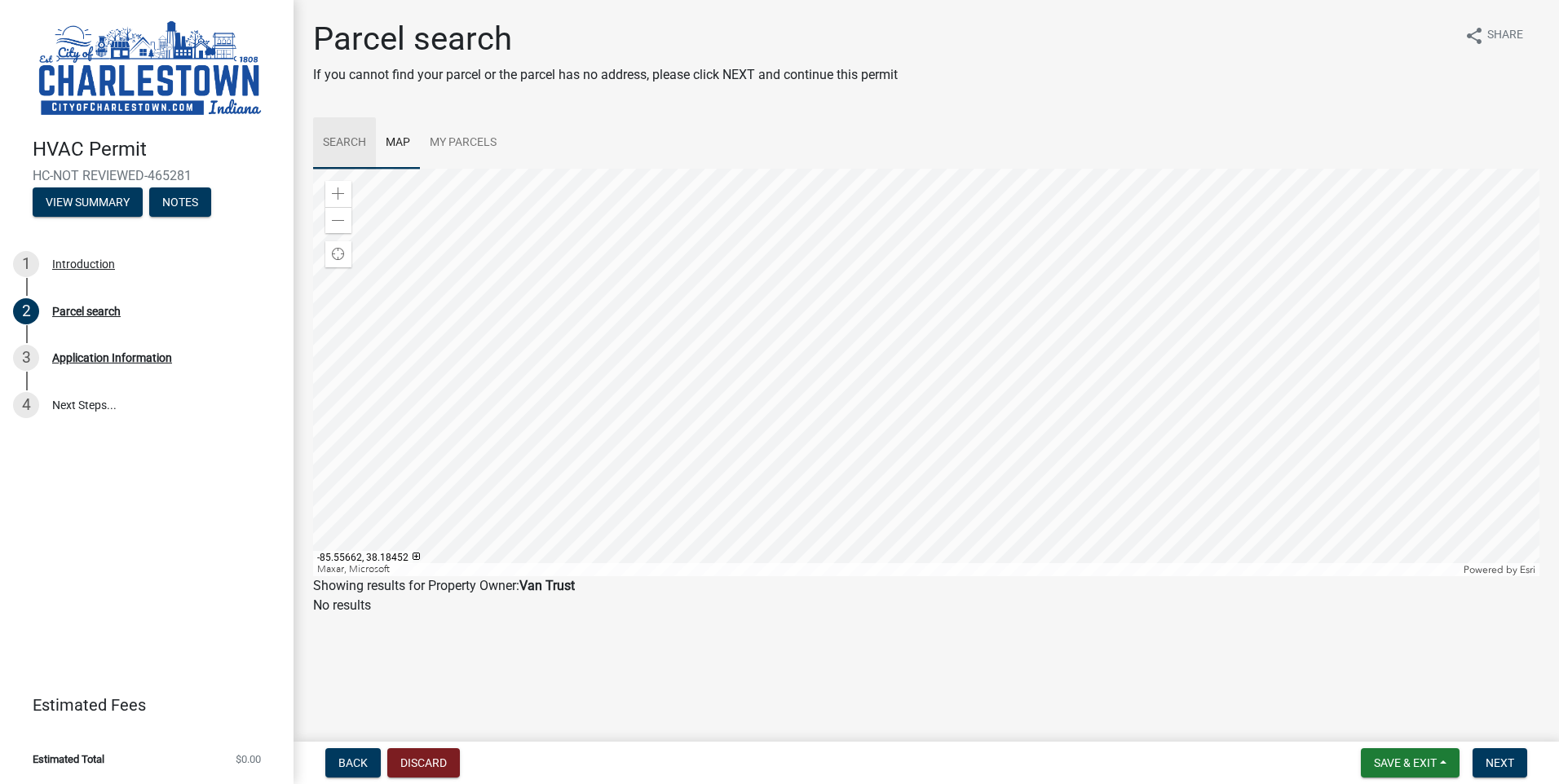
click at [358, 149] on link "Search" at bounding box center [344, 144] width 63 height 52
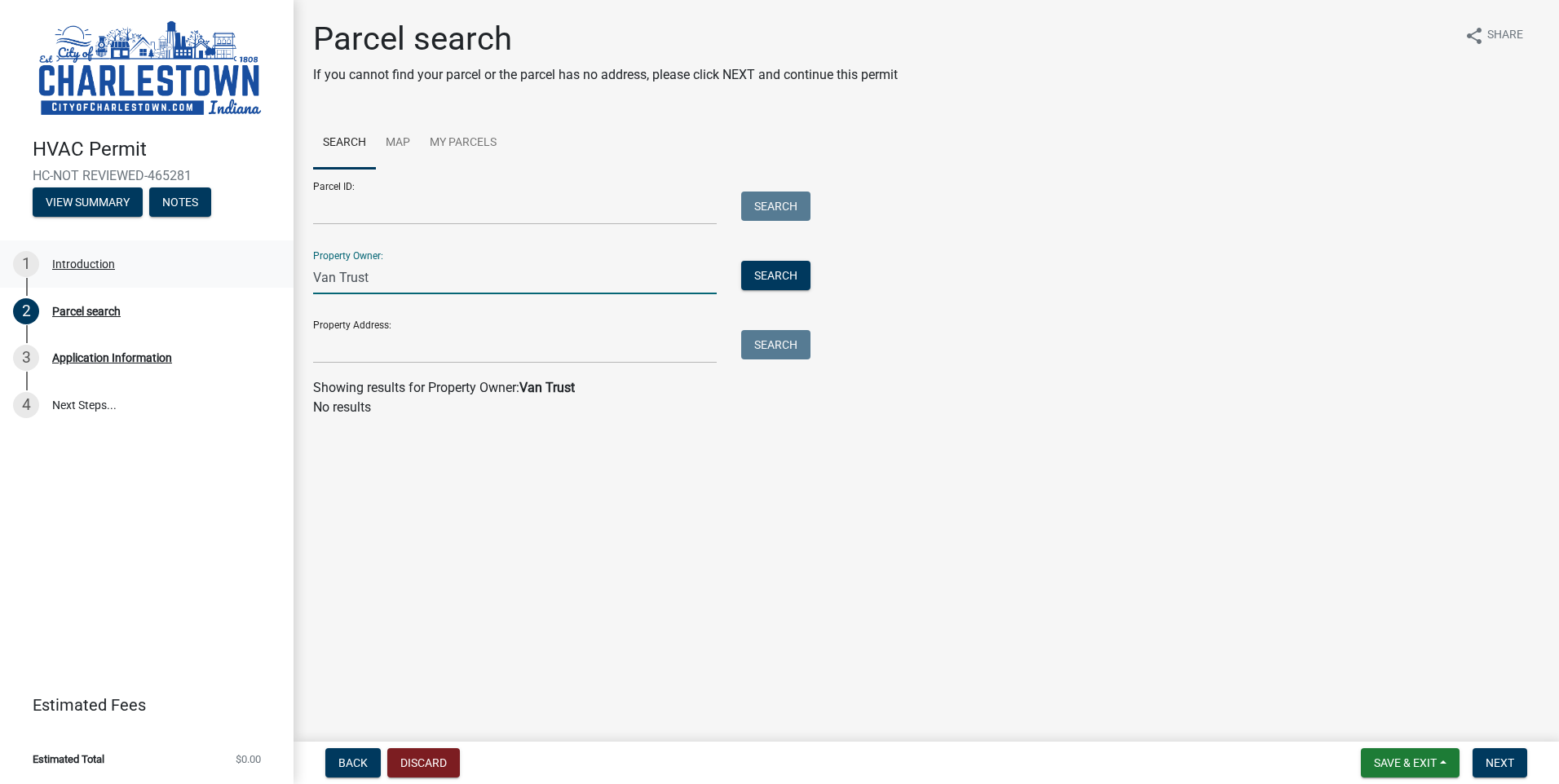
drag, startPoint x: 395, startPoint y: 284, endPoint x: 265, endPoint y: 277, distance: 130.2
click at [265, 277] on div "HVAC Permit HC-NOT REVIEWED-465281 View Summary Notes 1 Introduction 2 Parcel s…" at bounding box center [779, 392] width 1559 height 784
click at [357, 343] on input "Property Address:" at bounding box center [515, 347] width 404 height 34
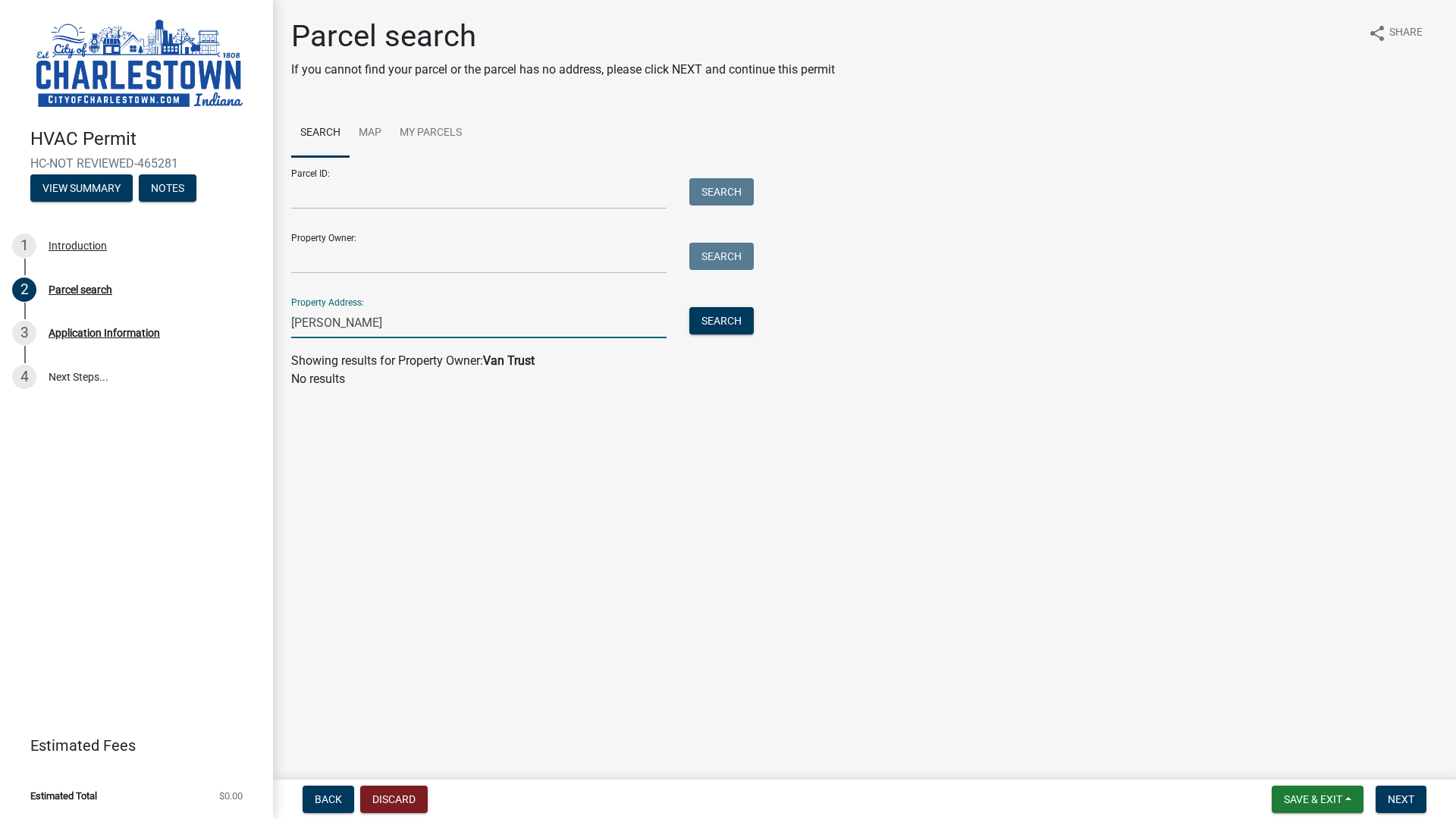
click at [364, 332] on input "[PERSON_NAME]" at bounding box center [479, 322] width 376 height 31
type input "[PERSON_NAME] [PERSON_NAME], [GEOGRAPHIC_DATA], [GEOGRAPHIC_DATA]"
click at [694, 317] on button "Search" at bounding box center [721, 320] width 64 height 27
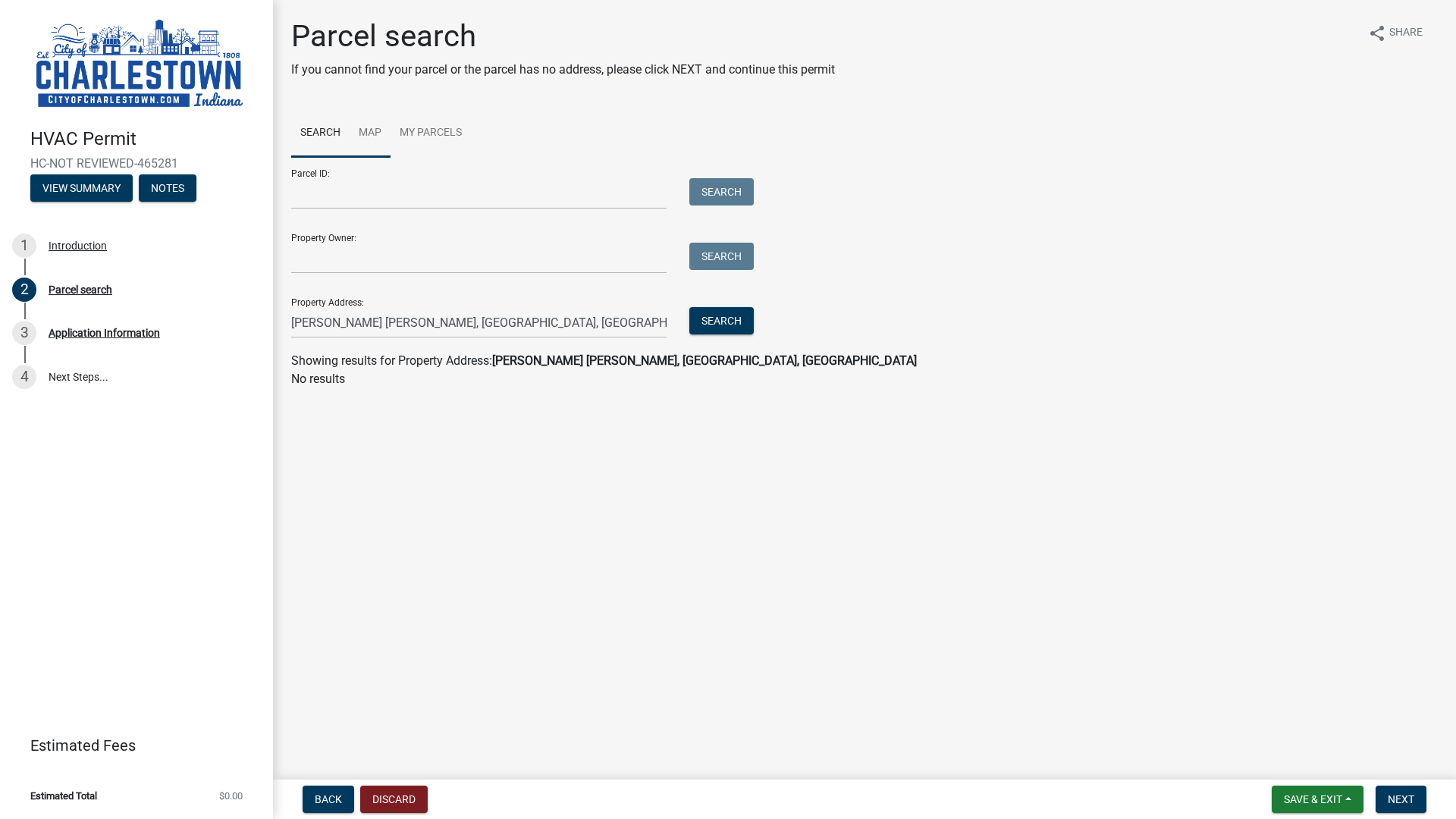
click at [367, 142] on link "Map" at bounding box center [370, 134] width 41 height 48
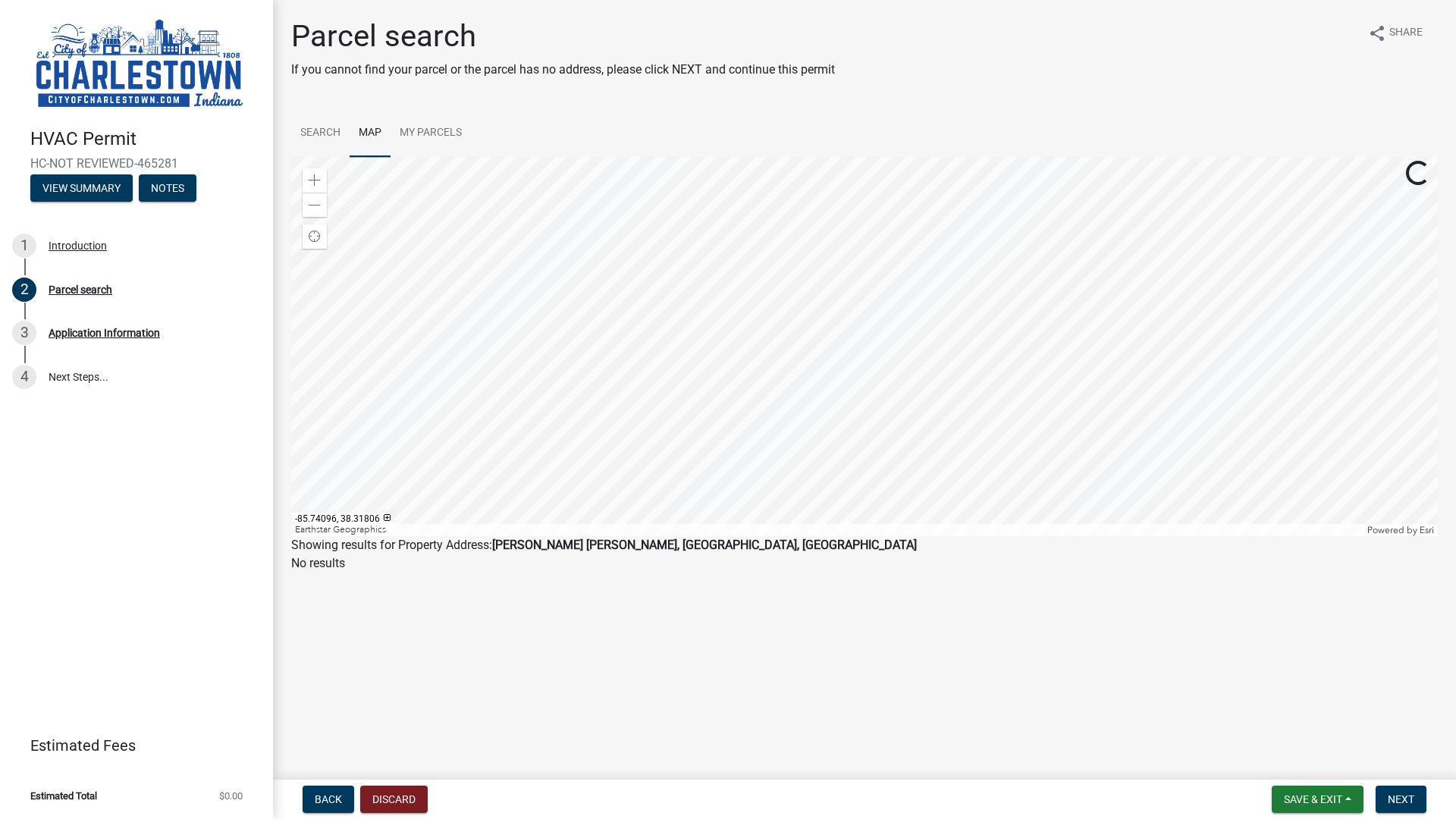
click at [778, 381] on div at bounding box center [864, 347] width 1146 height 379
click at [894, 354] on div at bounding box center [864, 347] width 1146 height 379
click at [903, 401] on div at bounding box center [864, 347] width 1146 height 379
click at [922, 371] on div at bounding box center [864, 347] width 1146 height 379
click at [921, 371] on div at bounding box center [864, 347] width 1146 height 379
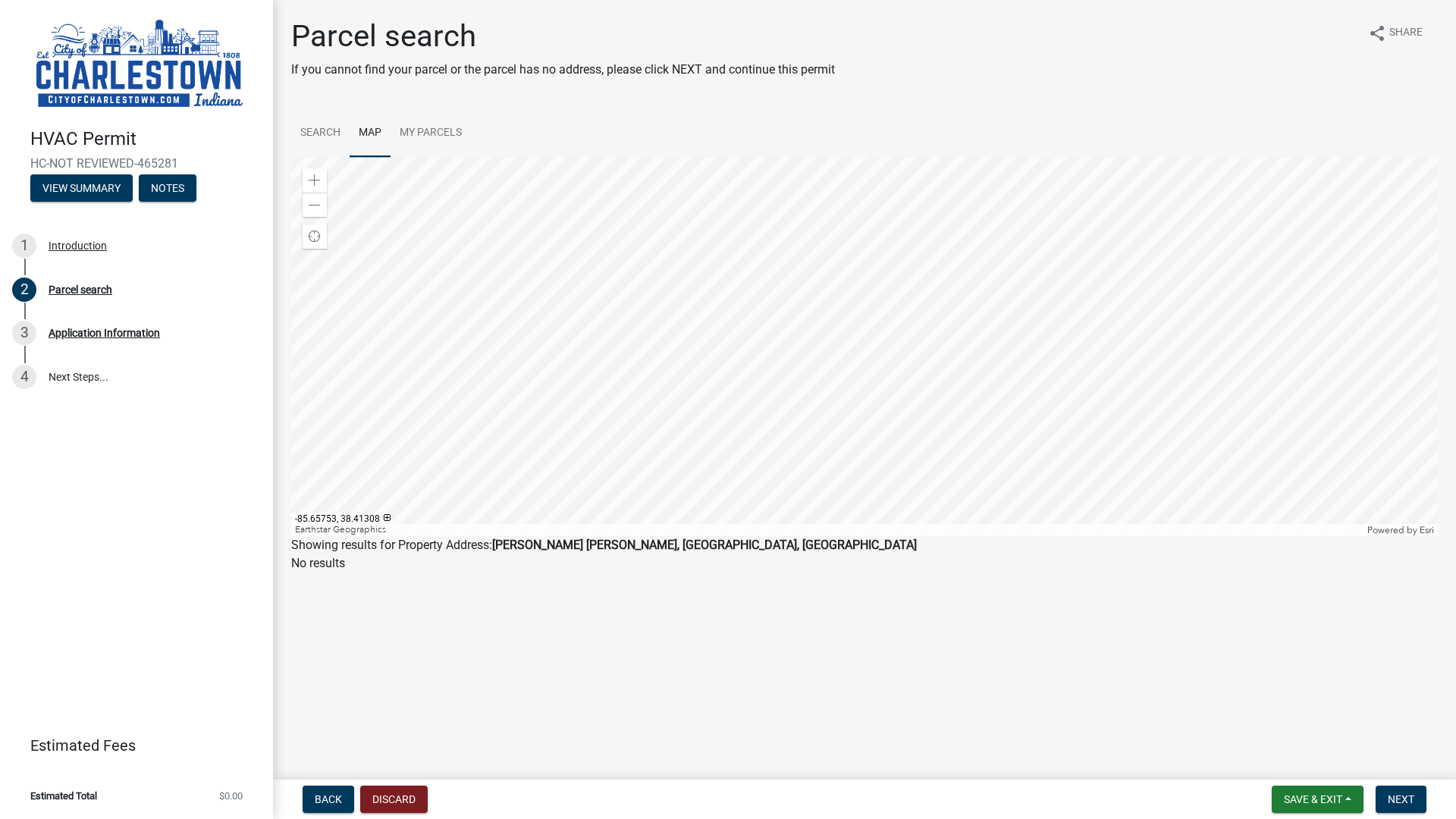
click at [911, 340] on div at bounding box center [864, 347] width 1146 height 379
click at [891, 271] on div at bounding box center [864, 347] width 1146 height 379
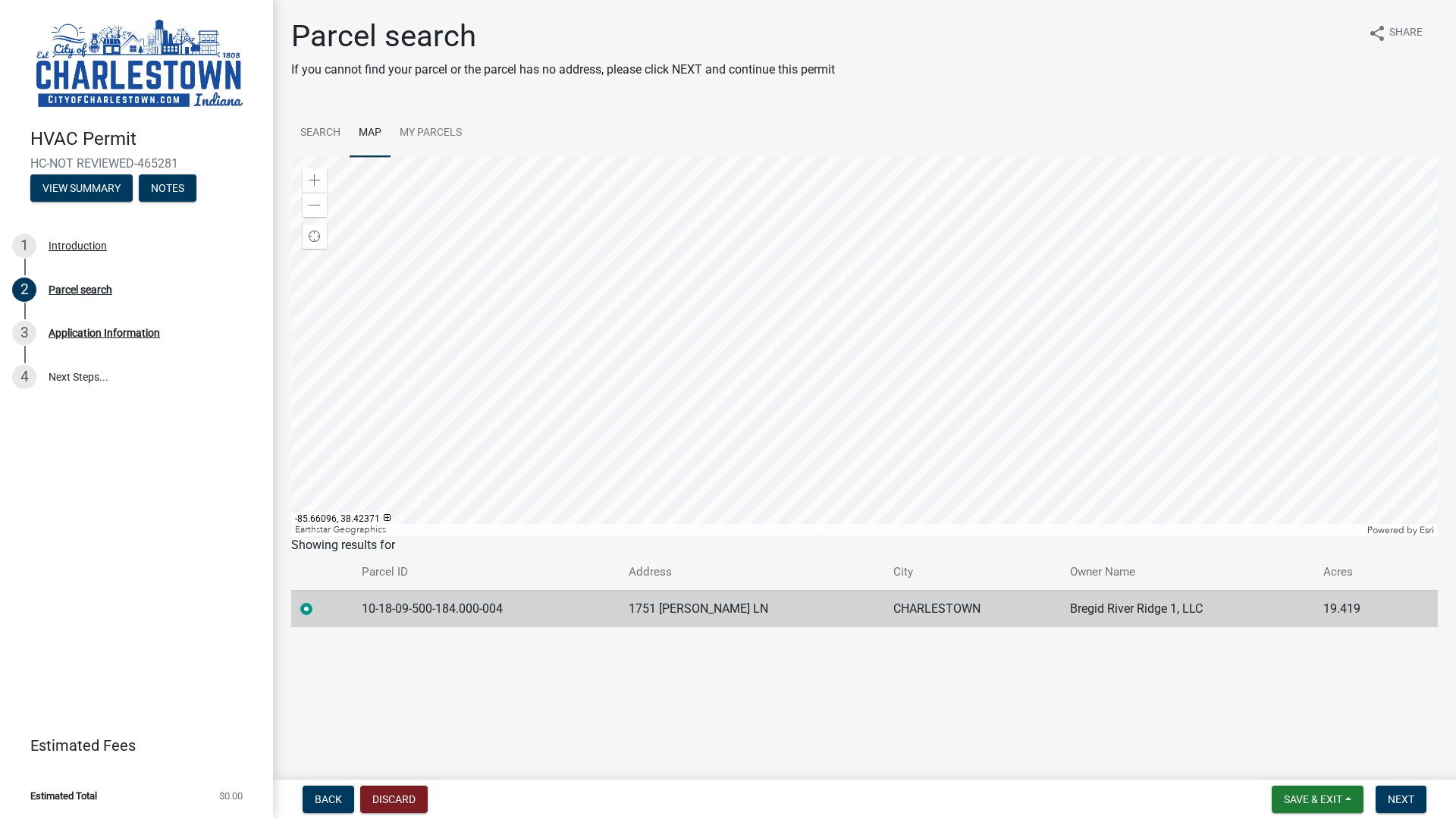
click at [893, 283] on div at bounding box center [864, 347] width 1146 height 379
click at [893, 312] on div at bounding box center [864, 347] width 1146 height 379
click at [890, 266] on div at bounding box center [864, 347] width 1146 height 379
click at [911, 368] on div at bounding box center [864, 347] width 1146 height 379
click at [926, 369] on div at bounding box center [864, 347] width 1146 height 379
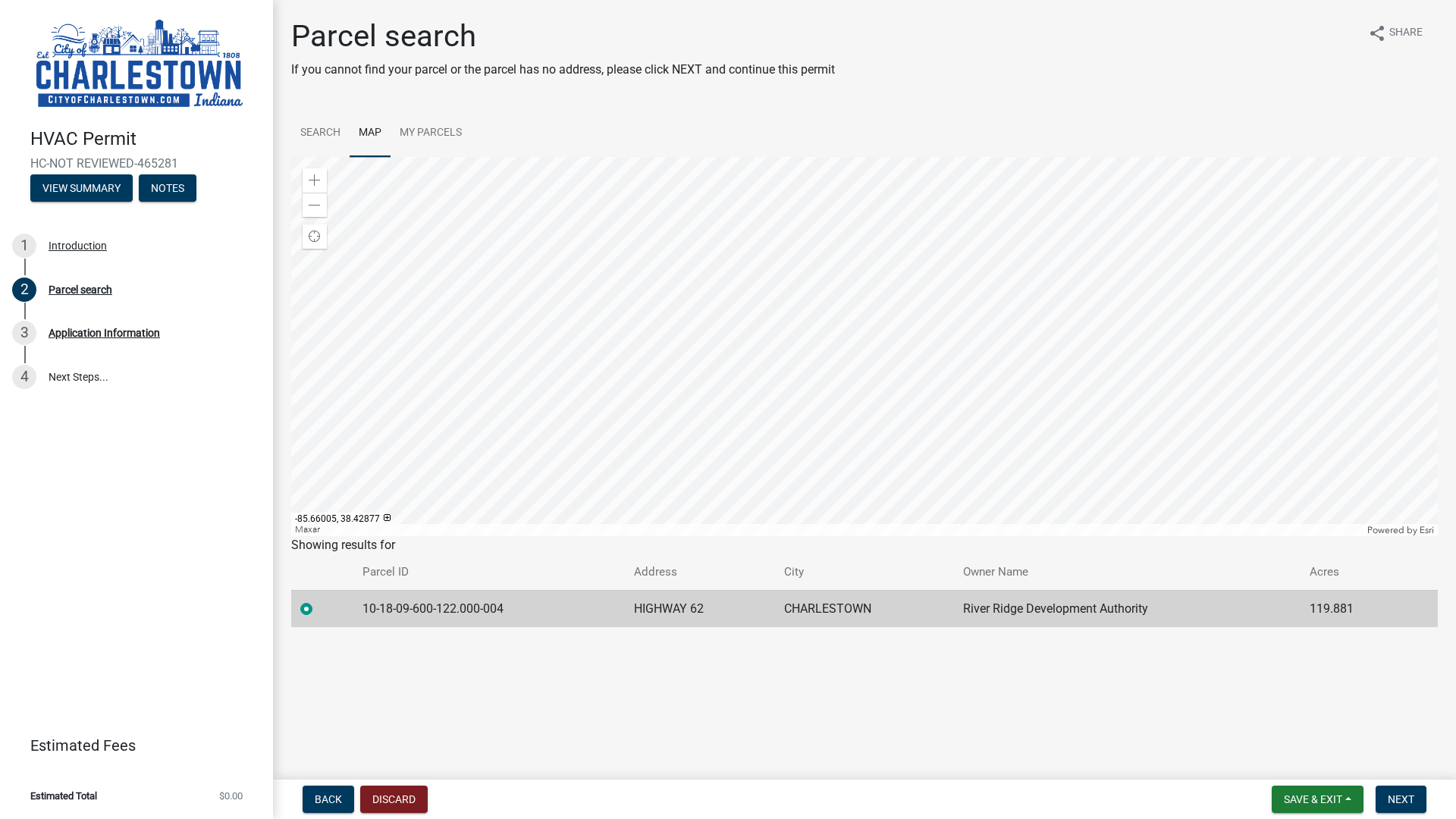
click at [951, 352] on div at bounding box center [864, 347] width 1146 height 379
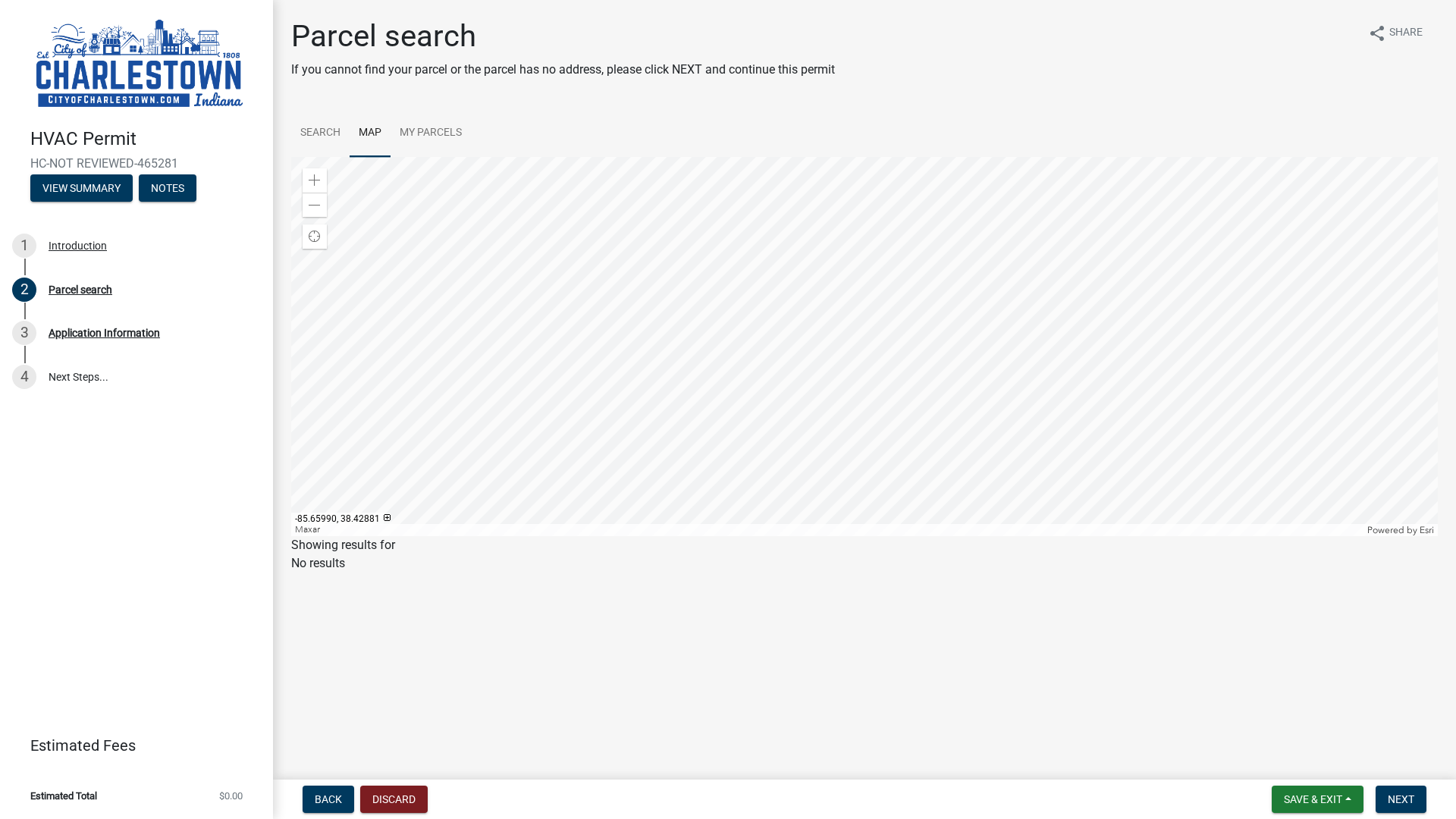
click at [967, 340] on div at bounding box center [864, 347] width 1146 height 379
click at [968, 311] on div at bounding box center [864, 347] width 1146 height 379
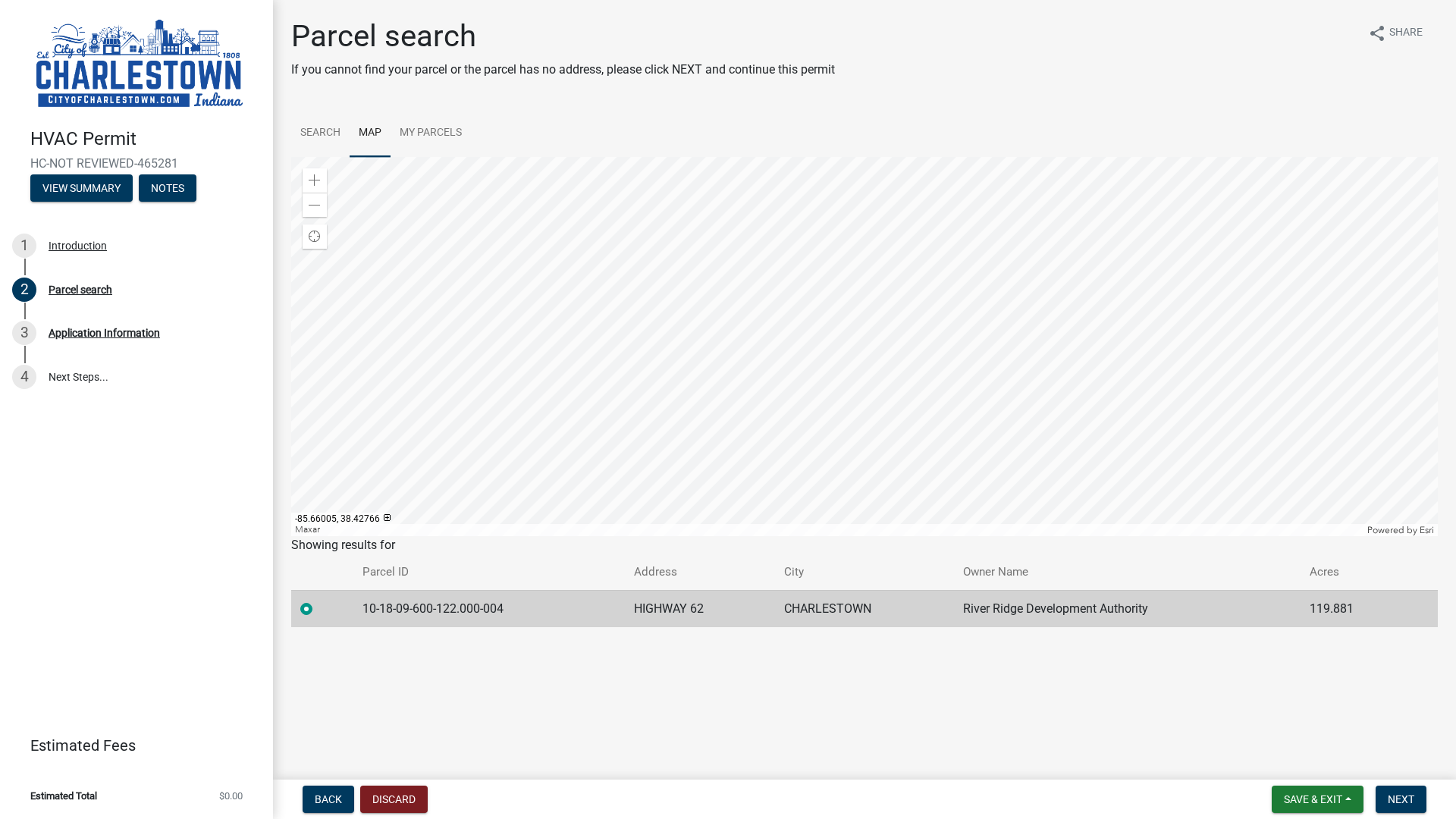
click at [966, 294] on div at bounding box center [864, 347] width 1146 height 379
click at [957, 368] on div at bounding box center [864, 347] width 1146 height 379
click at [964, 386] on div at bounding box center [864, 347] width 1146 height 379
click at [935, 397] on div at bounding box center [864, 347] width 1146 height 379
click at [920, 445] on div at bounding box center [864, 347] width 1146 height 379
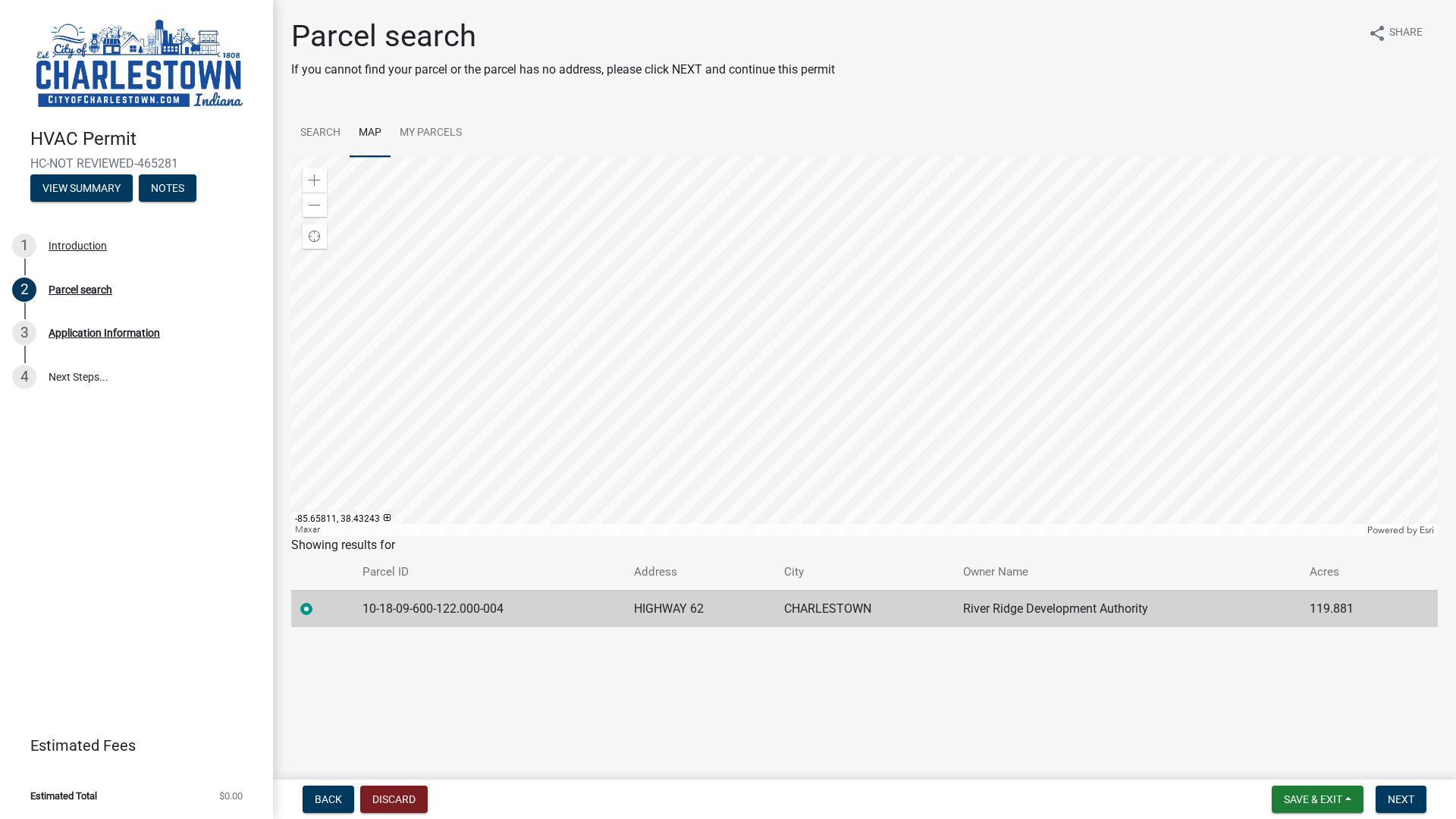
click at [1007, 258] on div at bounding box center [864, 347] width 1146 height 379
click at [1024, 211] on div at bounding box center [864, 347] width 1146 height 379
click at [966, 275] on div at bounding box center [864, 347] width 1146 height 379
click at [961, 279] on div at bounding box center [864, 347] width 1146 height 379
click at [915, 458] on div at bounding box center [864, 347] width 1146 height 379
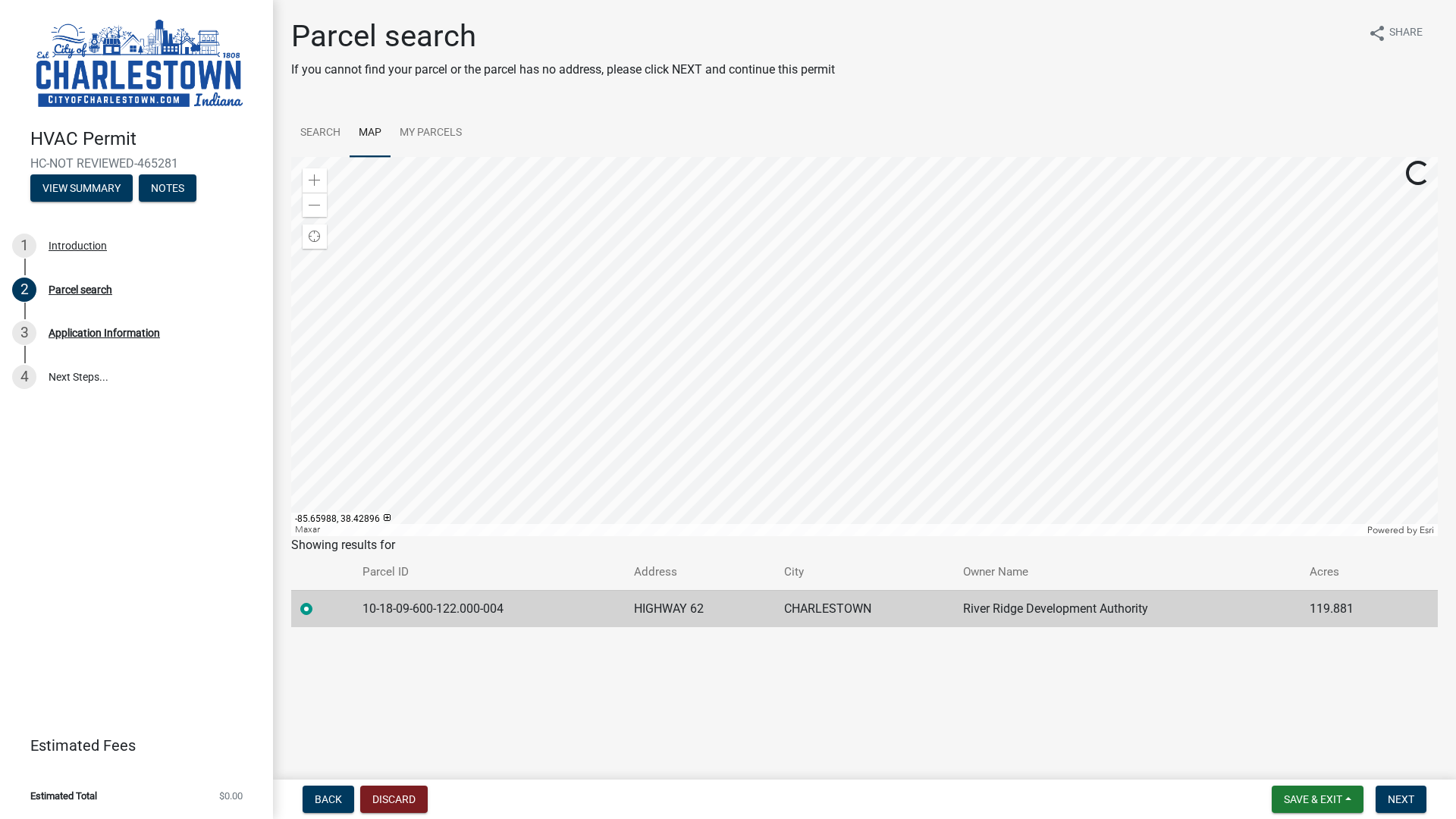
click at [945, 473] on div at bounding box center [864, 347] width 1146 height 379
click at [821, 372] on div at bounding box center [864, 347] width 1146 height 379
click at [1073, 424] on div at bounding box center [864, 347] width 1146 height 379
click at [1044, 458] on div at bounding box center [864, 347] width 1146 height 379
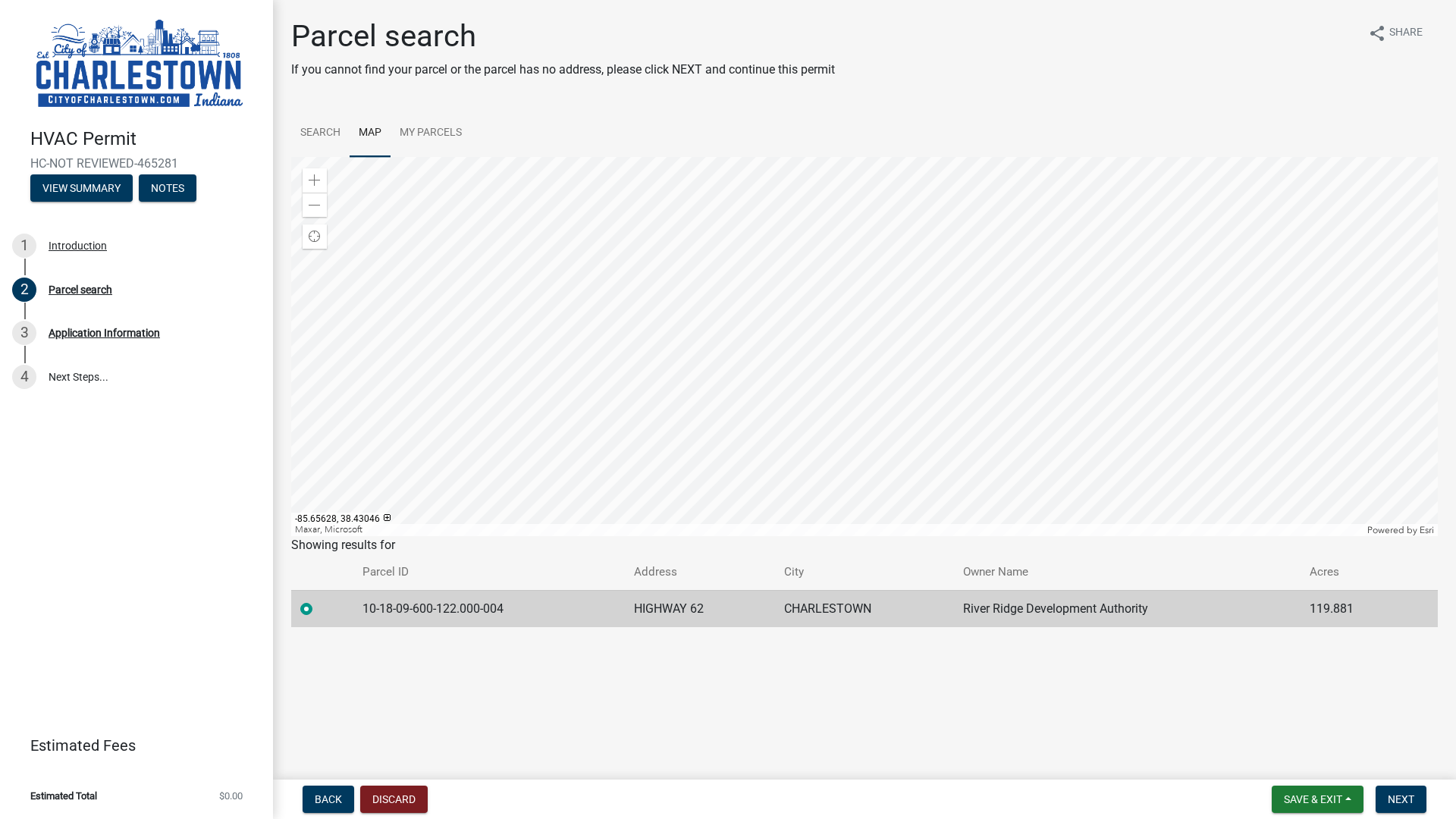
click at [1044, 458] on div at bounding box center [864, 347] width 1146 height 379
click at [319, 201] on span at bounding box center [315, 206] width 13 height 13
click at [319, 202] on span at bounding box center [315, 206] width 13 height 13
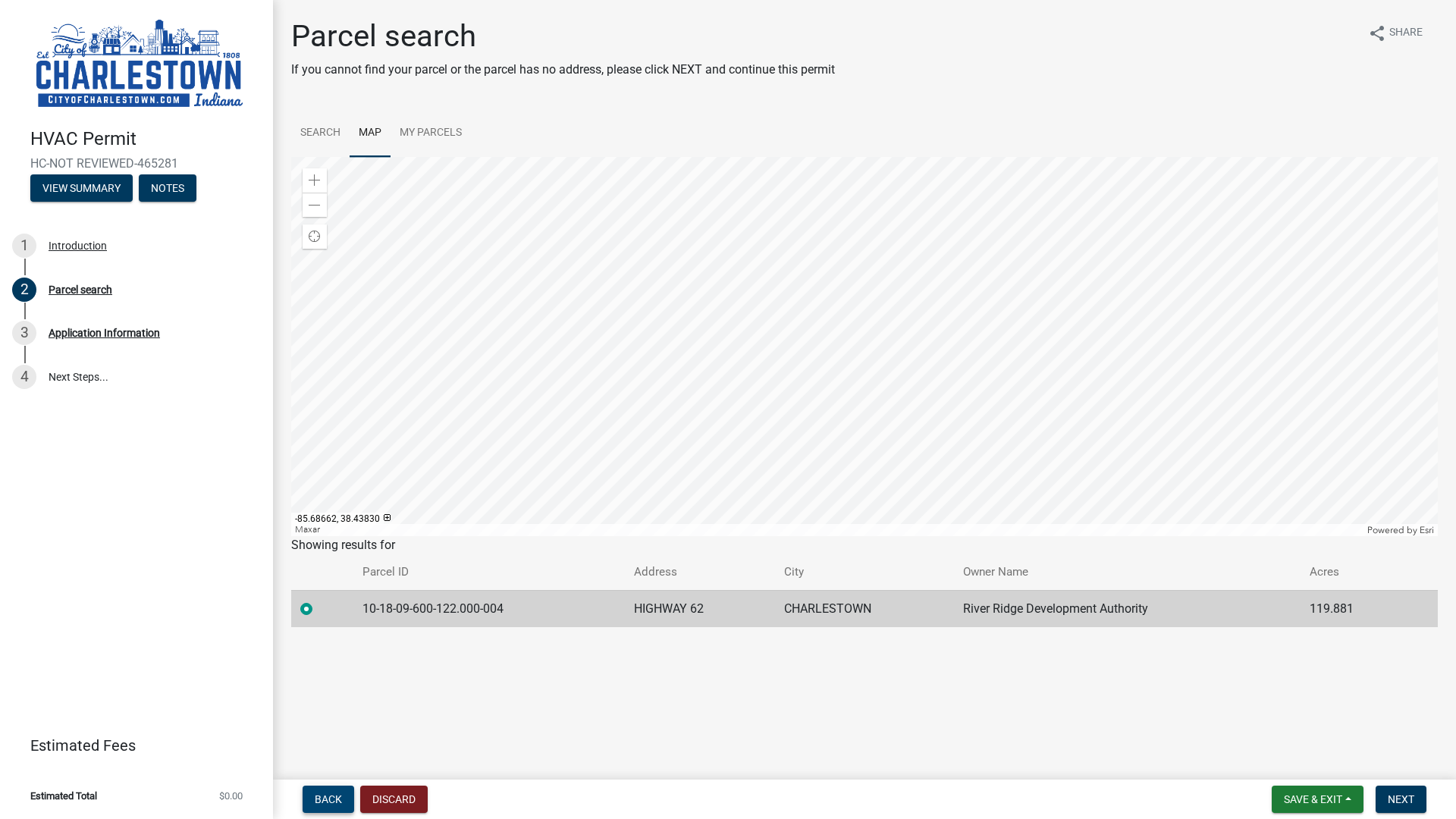
click at [340, 728] on span "Back" at bounding box center [328, 799] width 27 height 13
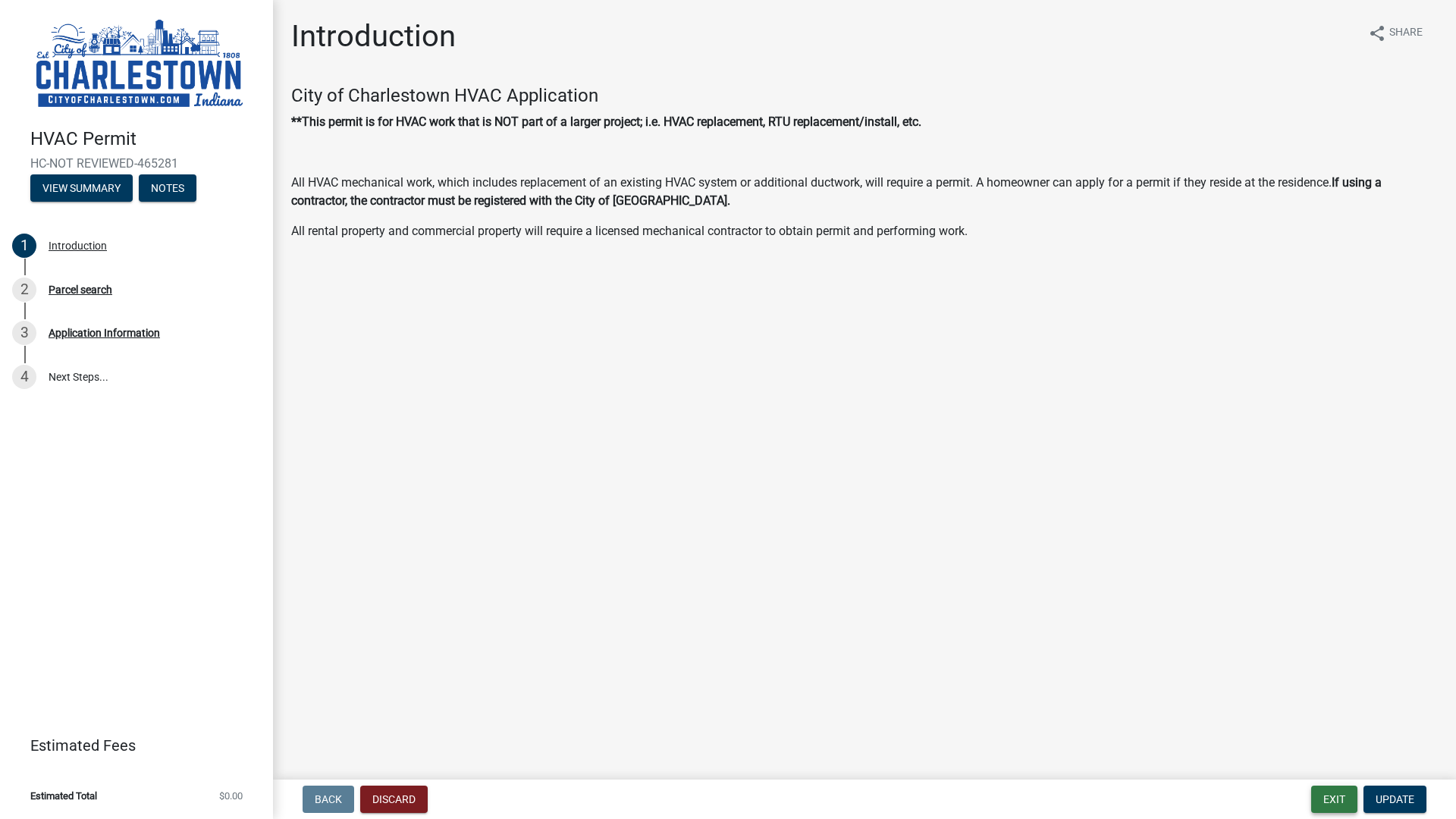
click at [1340, 728] on button "Exit" at bounding box center [1334, 799] width 46 height 27
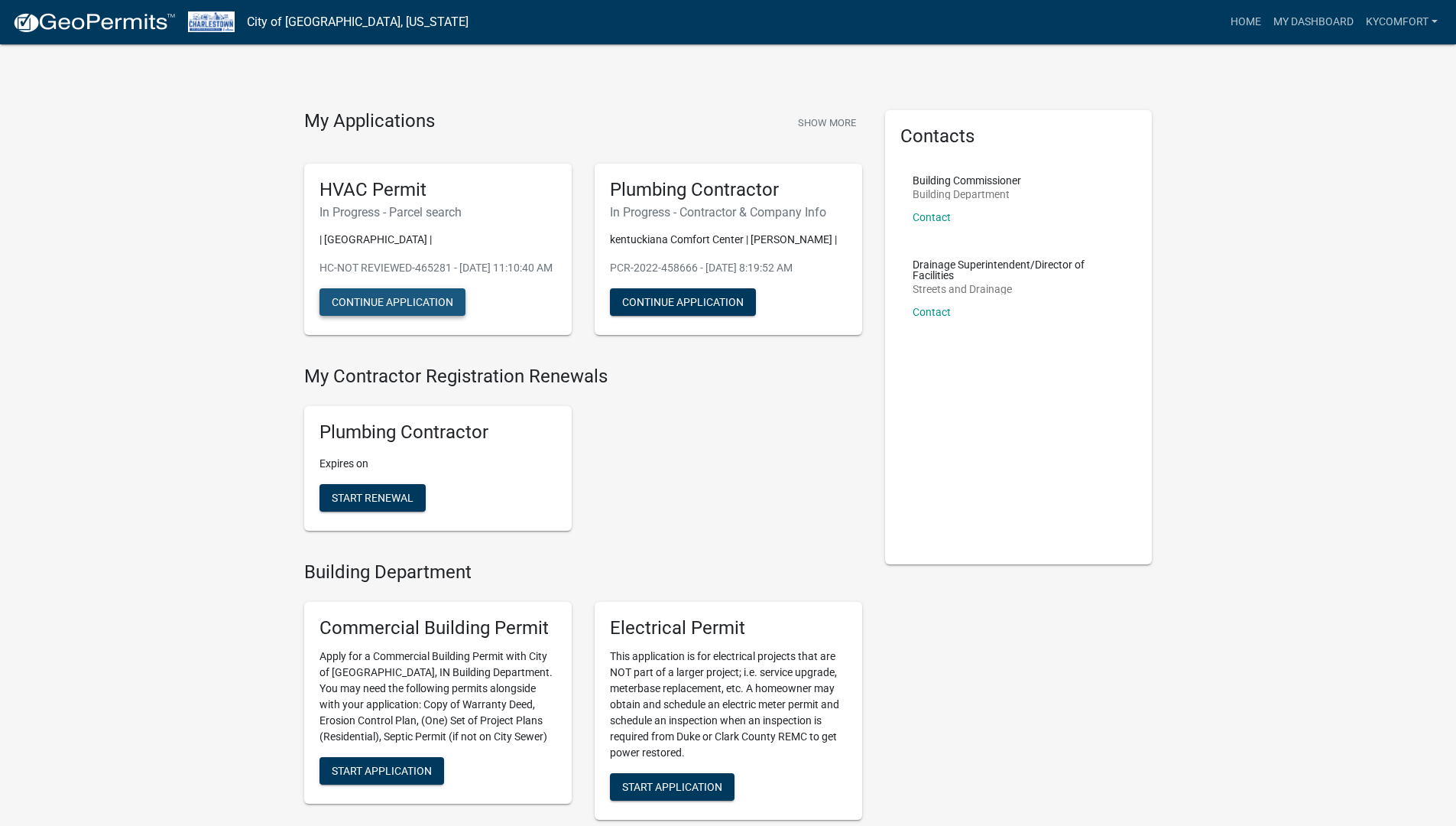
click at [405, 315] on button "Continue Application" at bounding box center [392, 301] width 146 height 28
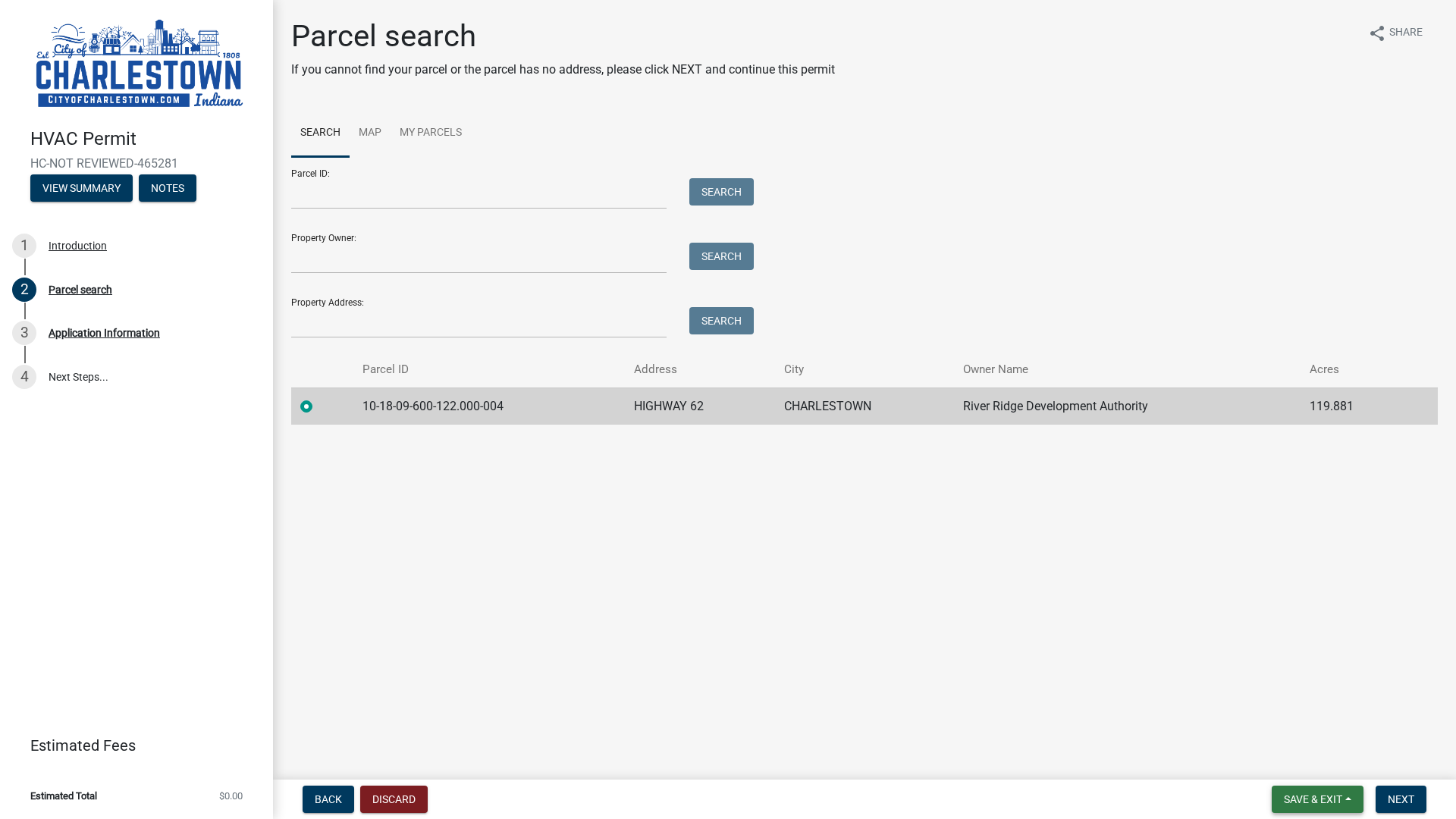
click at [1299, 728] on span "Save & Exit" at bounding box center [1313, 799] width 59 height 13
click at [1415, 728] on button "Next" at bounding box center [1400, 799] width 51 height 27
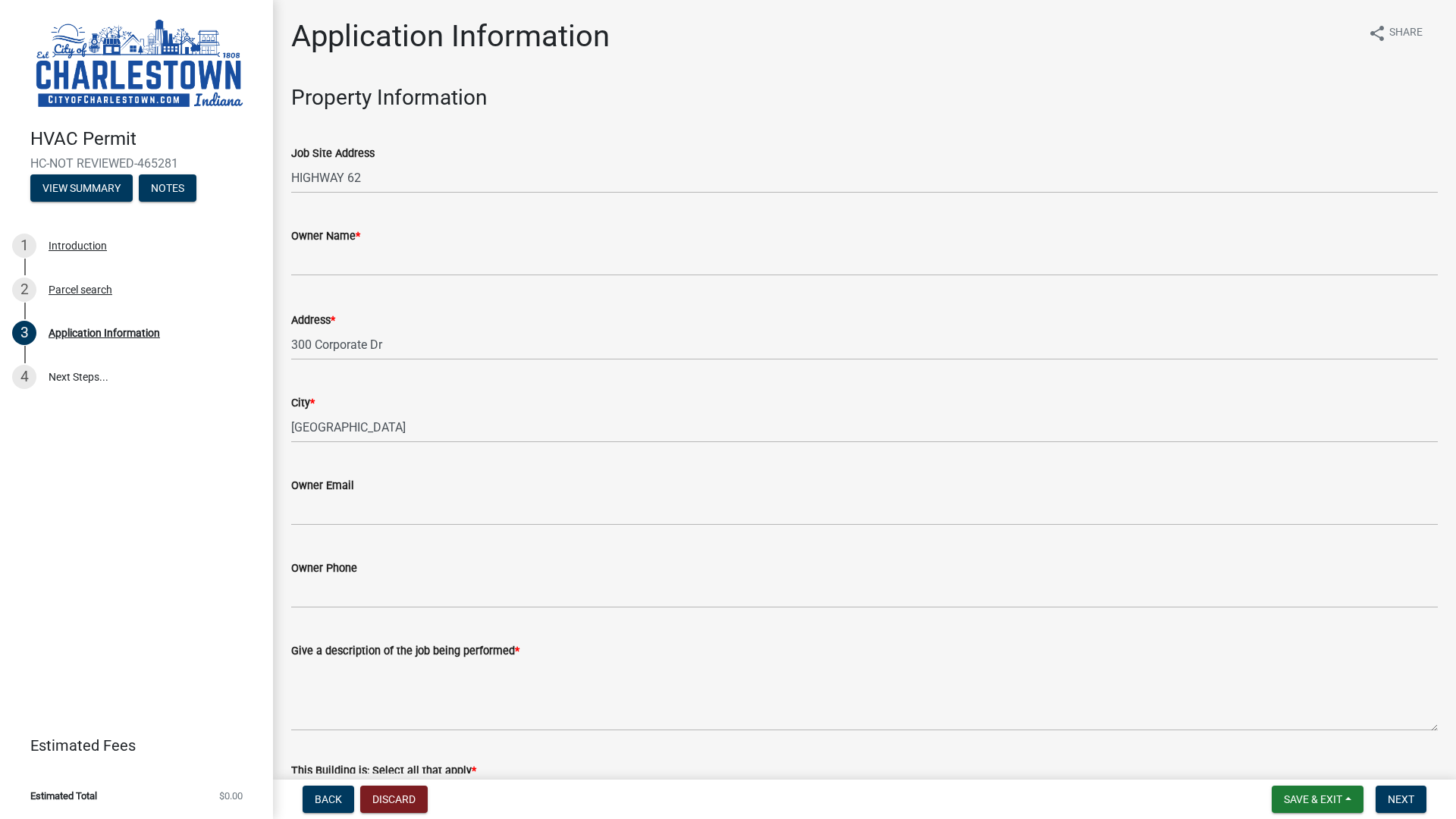
scroll to position [228, 0]
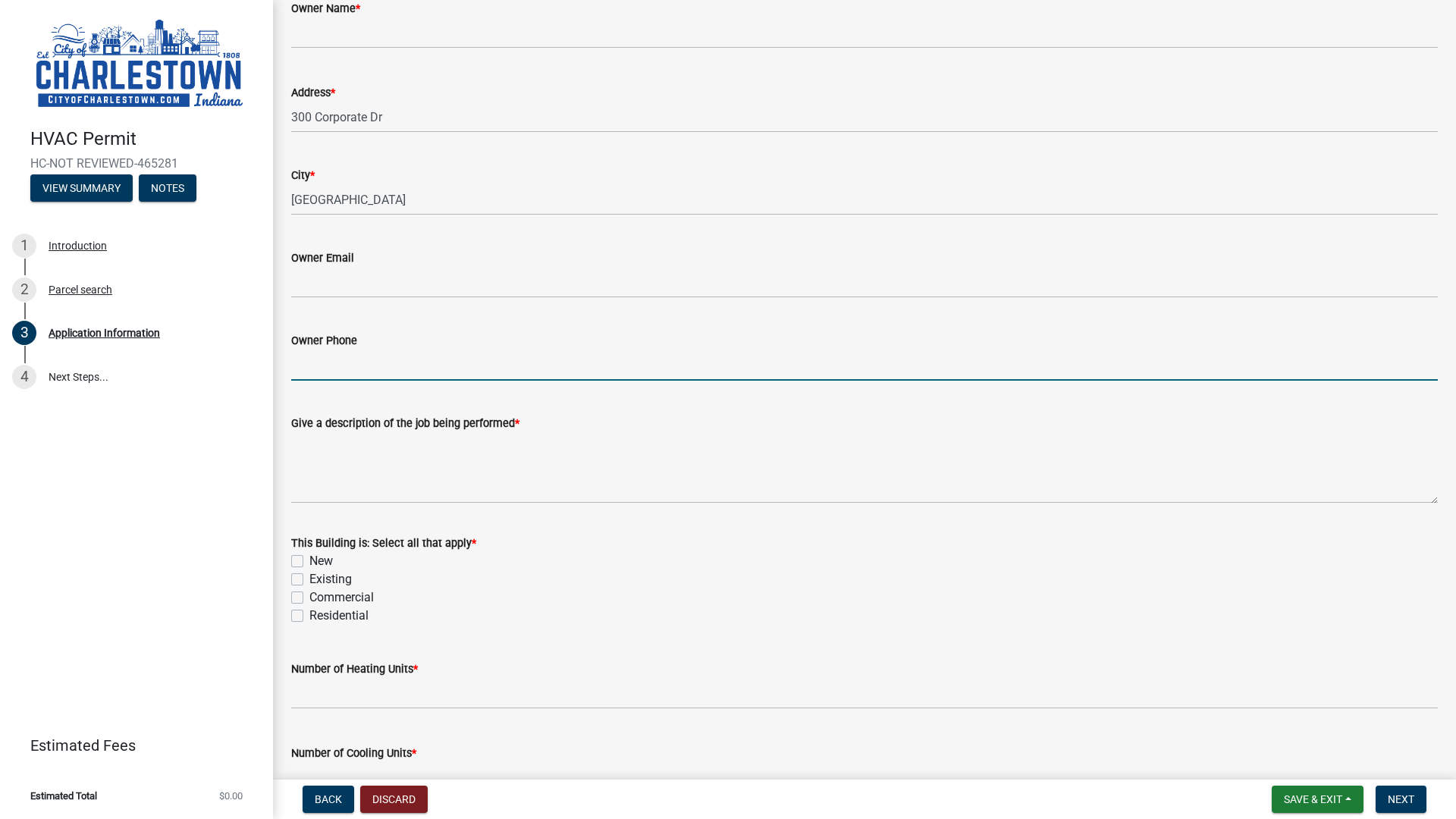
click at [361, 356] on input "Owner Phone" at bounding box center [864, 365] width 1146 height 31
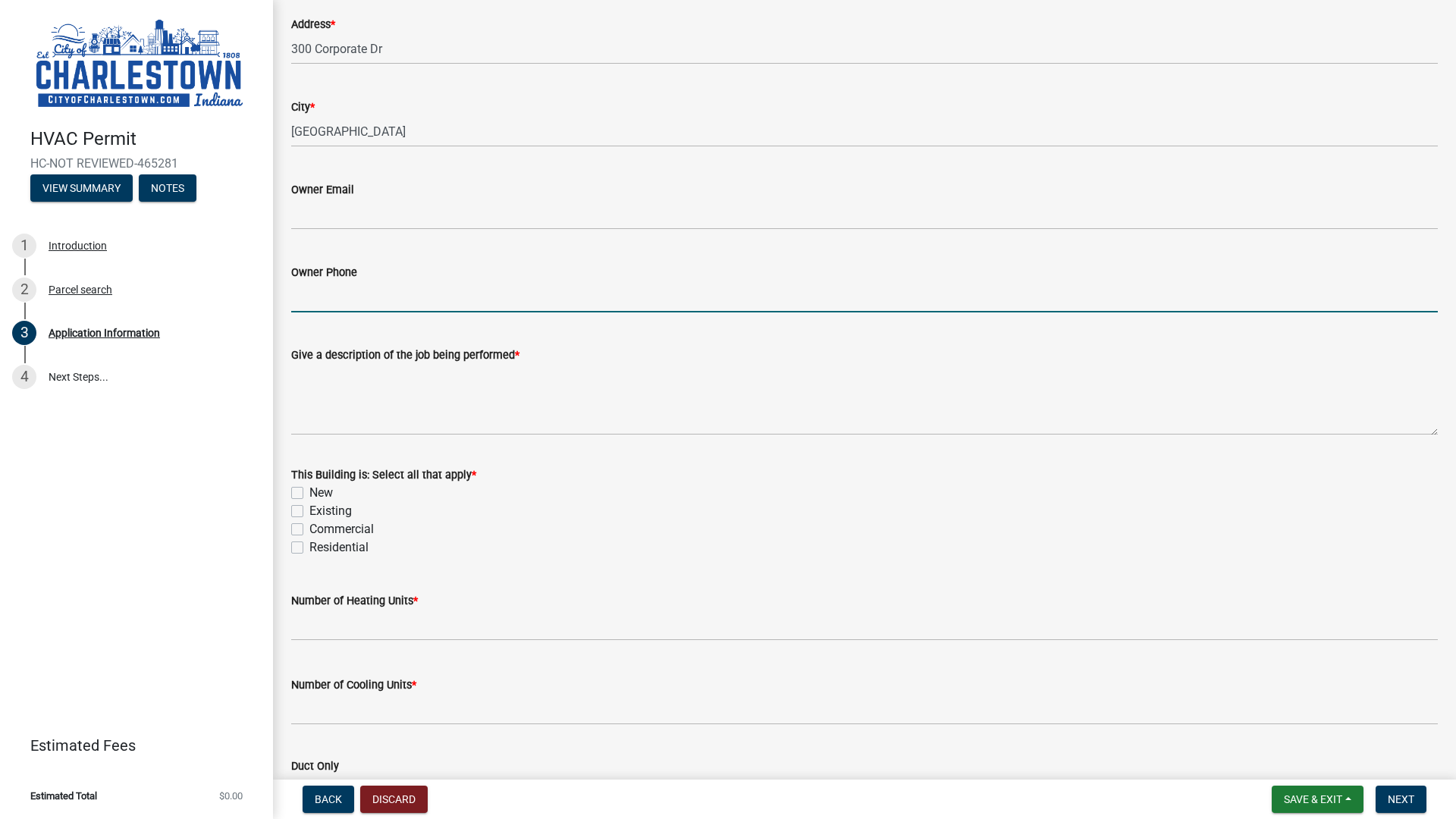
scroll to position [0, 0]
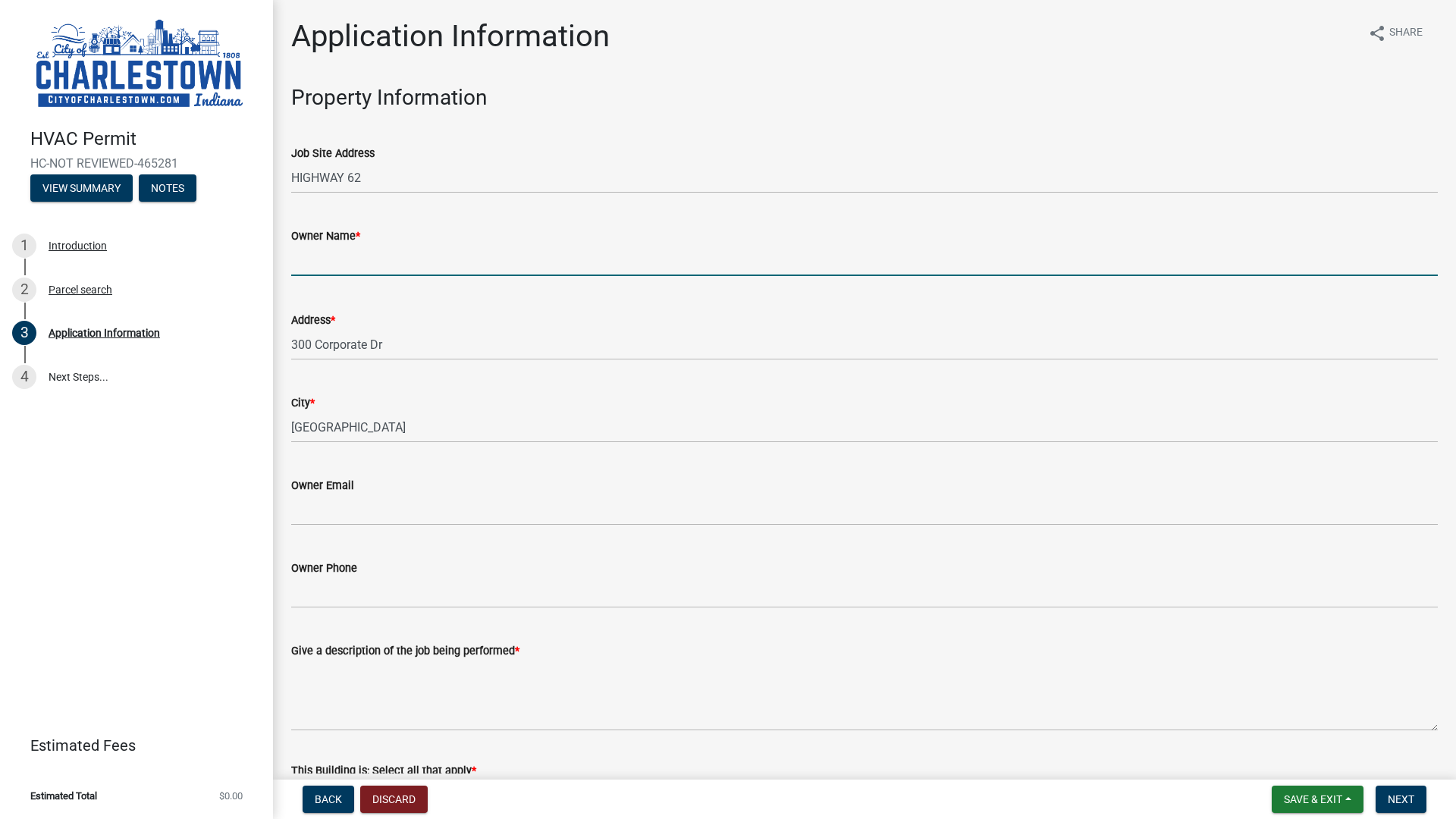
click at [368, 259] on input "Owner Name *" at bounding box center [864, 260] width 1146 height 31
type input "Van Trust"
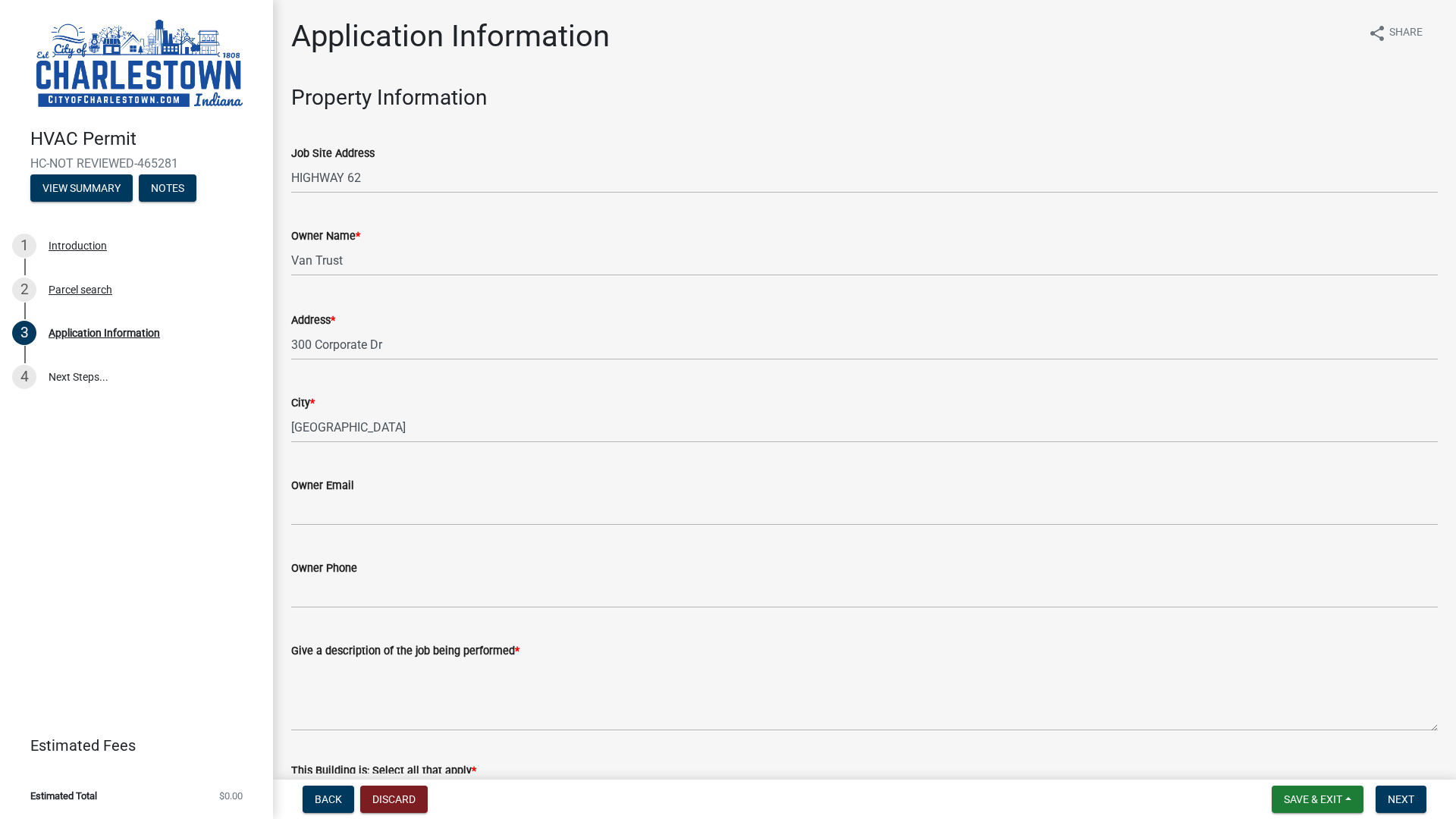
click at [372, 493] on div "Owner Email" at bounding box center [864, 485] width 1146 height 18
click at [333, 512] on input "Owner Email" at bounding box center [864, 510] width 1146 height 31
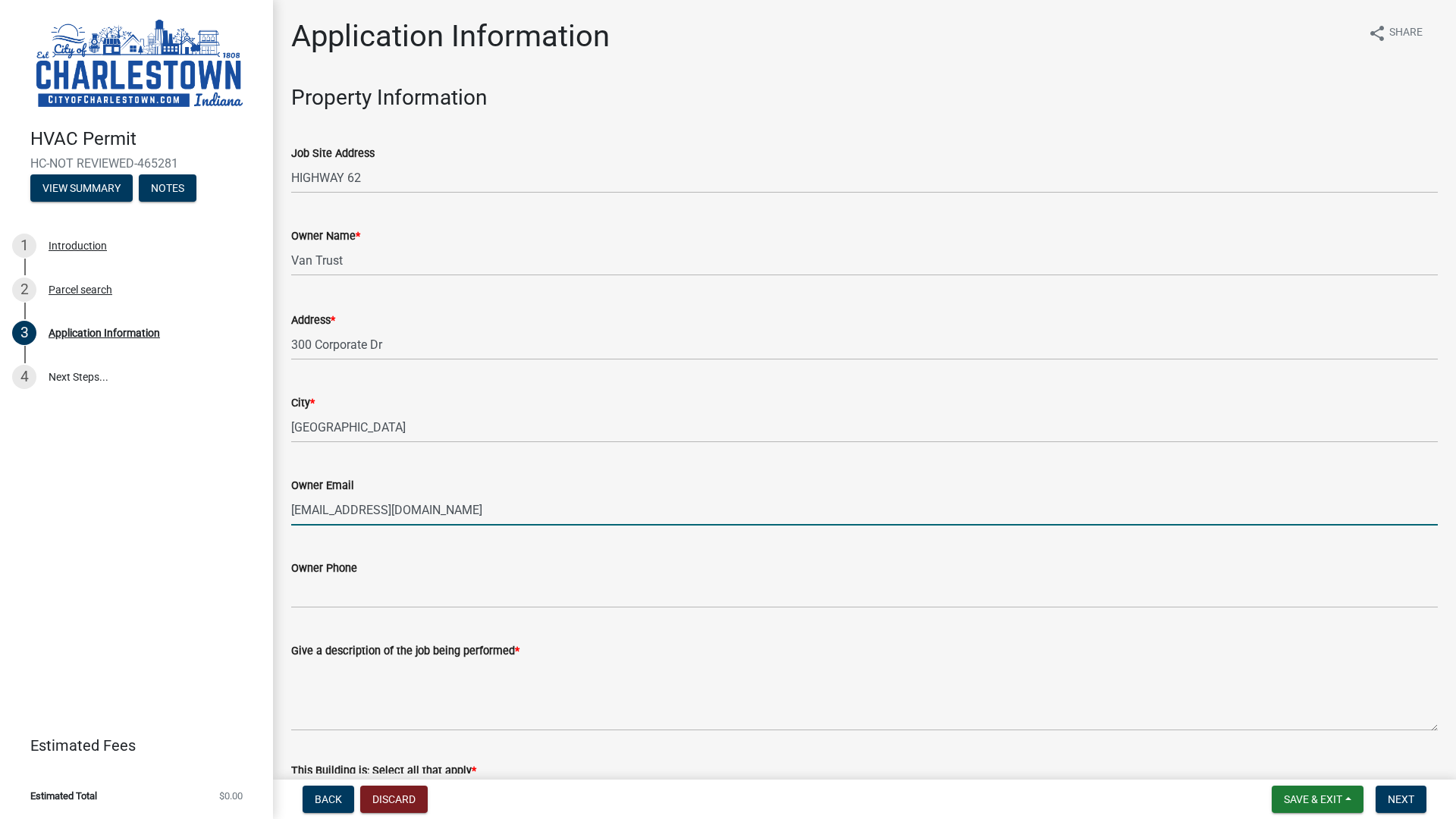
type input "[EMAIL_ADDRESS][DOMAIN_NAME]"
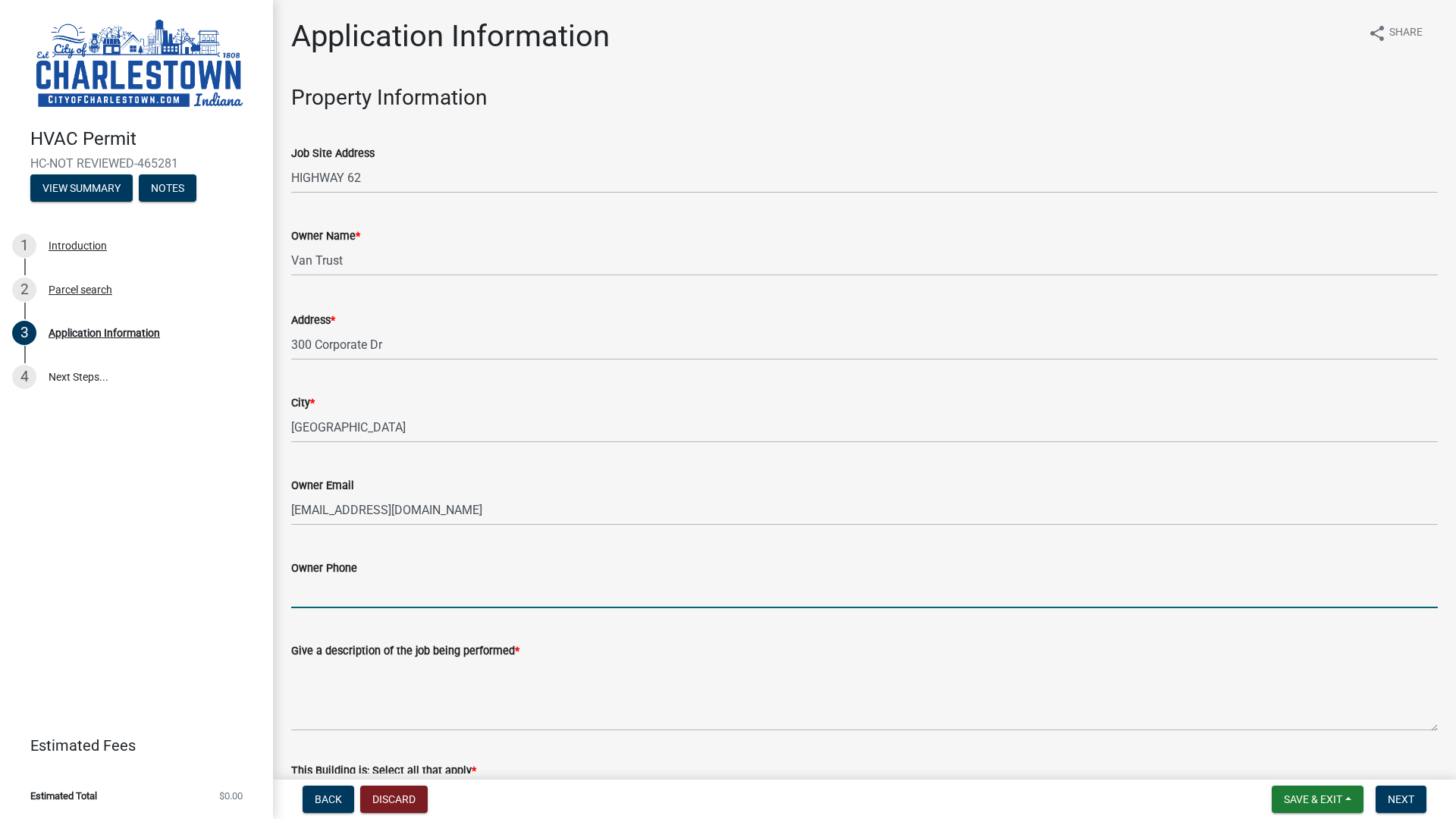
click at [361, 594] on input "Owner Phone" at bounding box center [864, 592] width 1146 height 31
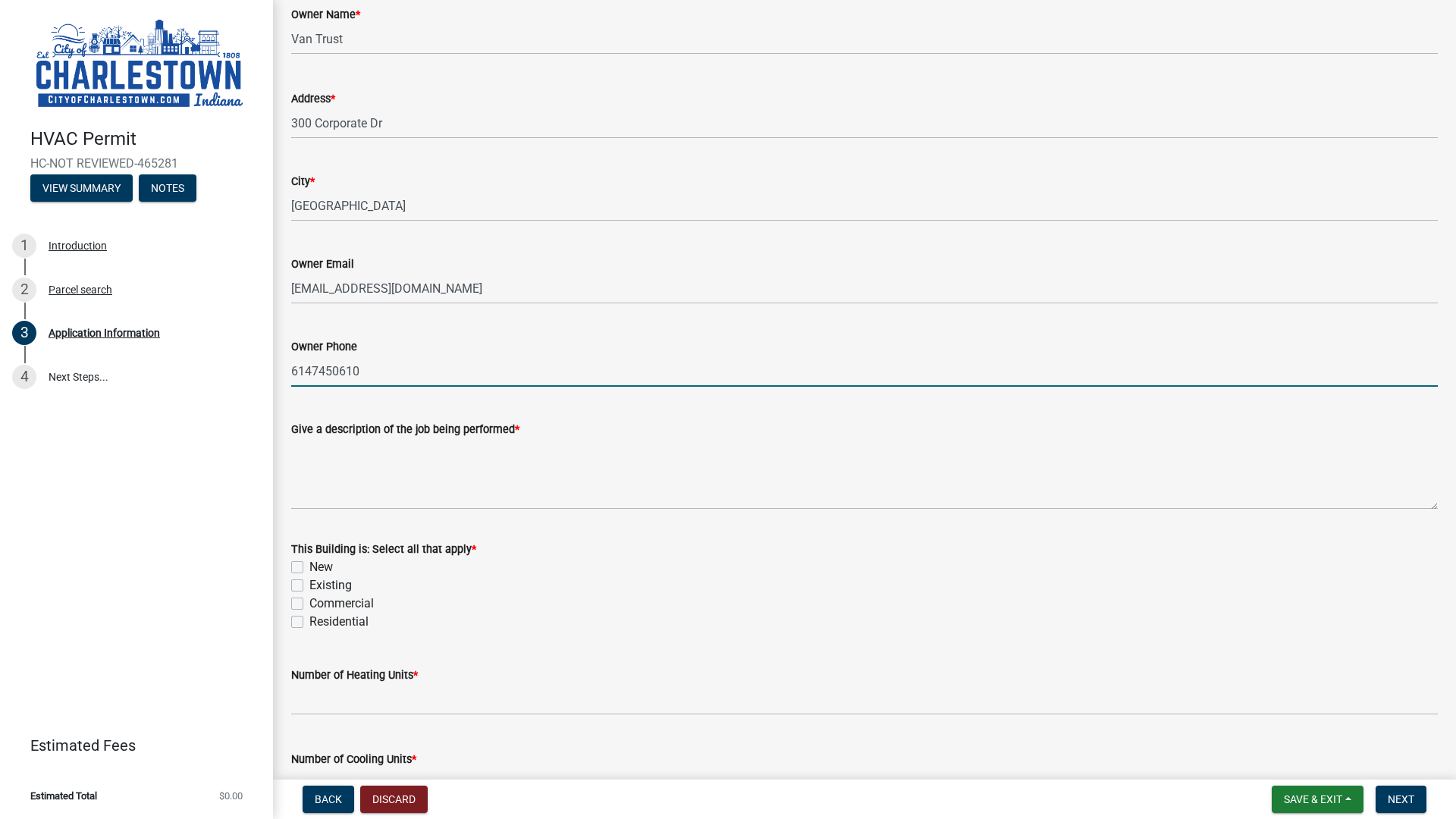
scroll to position [228, 0]
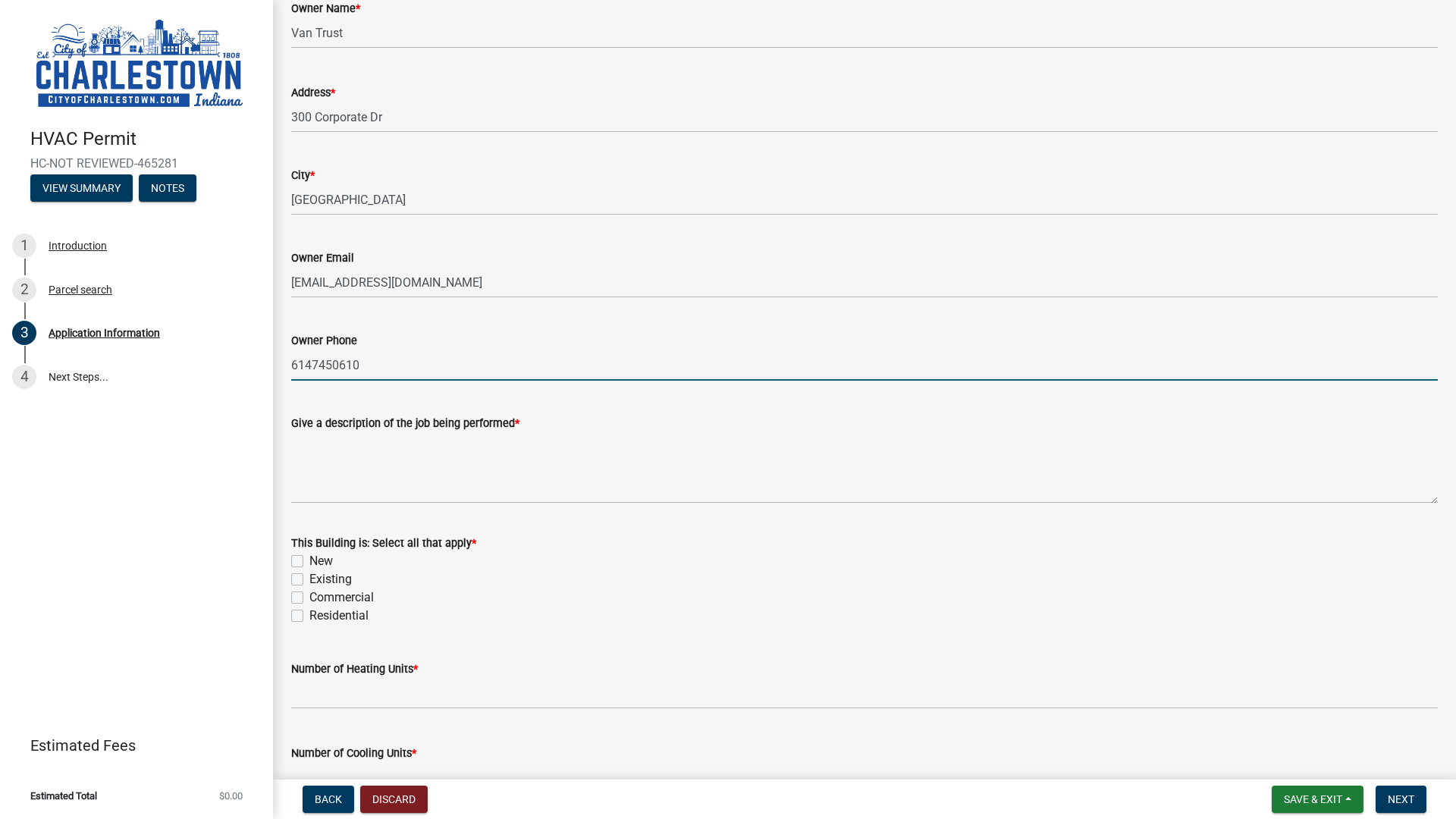
type input "6147450610"
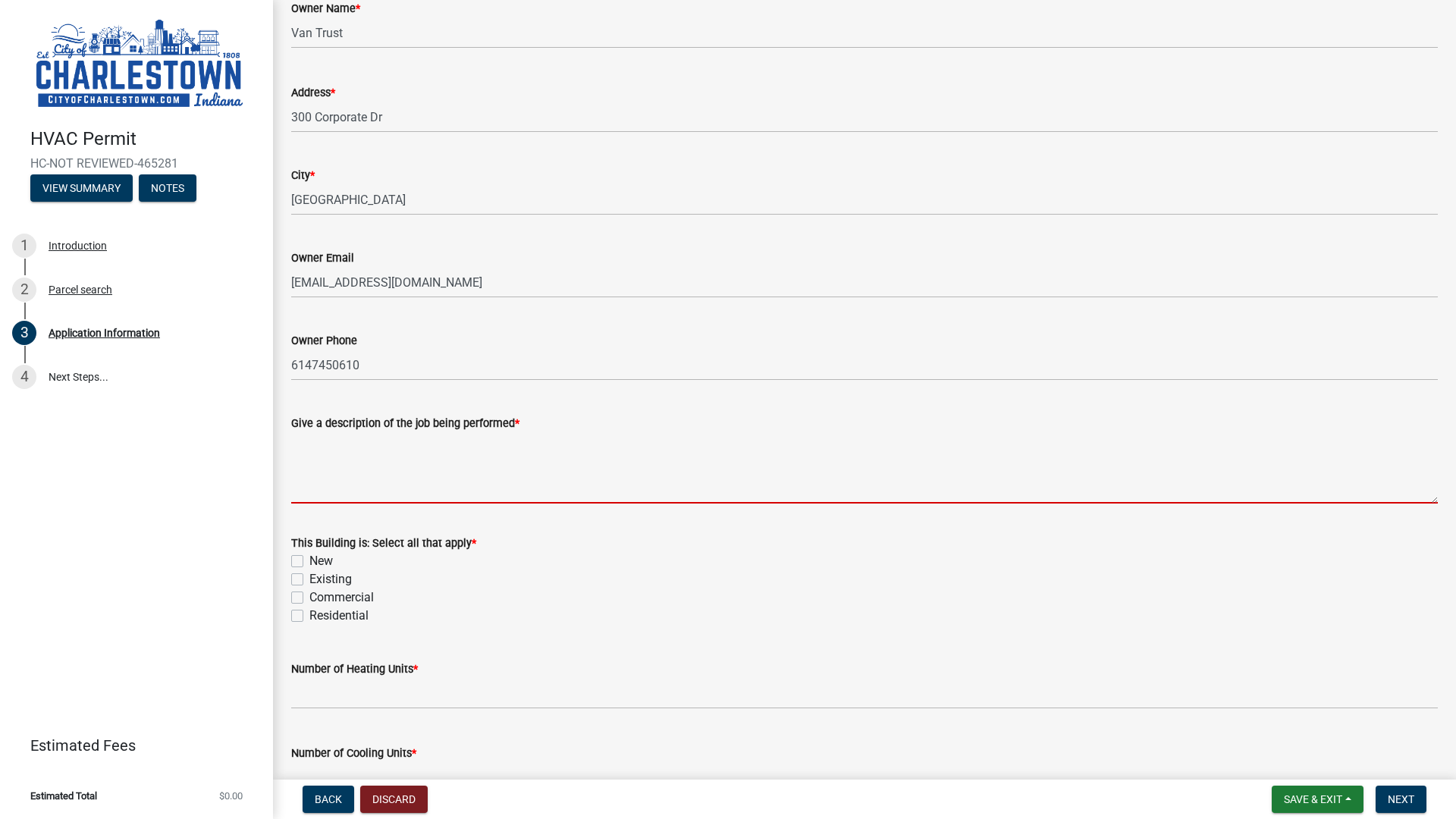
click at [410, 487] on textarea "Give a description of the job being performed *" at bounding box center [864, 467] width 1146 height 71
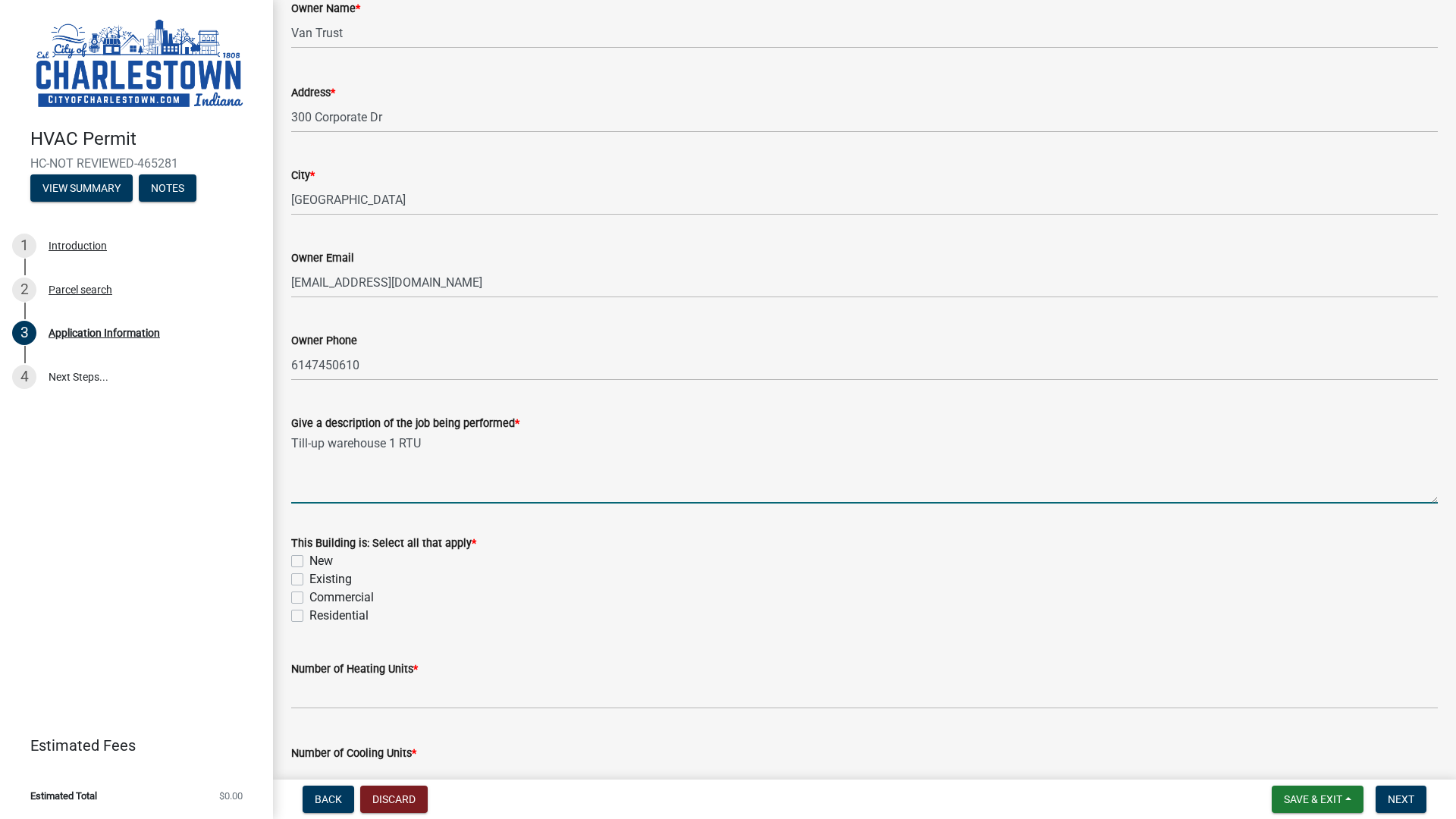
type textarea "Till-up warehouse 1 RTU"
click at [309, 559] on label "New" at bounding box center [321, 561] width 23 height 18
click at [309, 559] on input "New" at bounding box center [314, 557] width 10 height 10
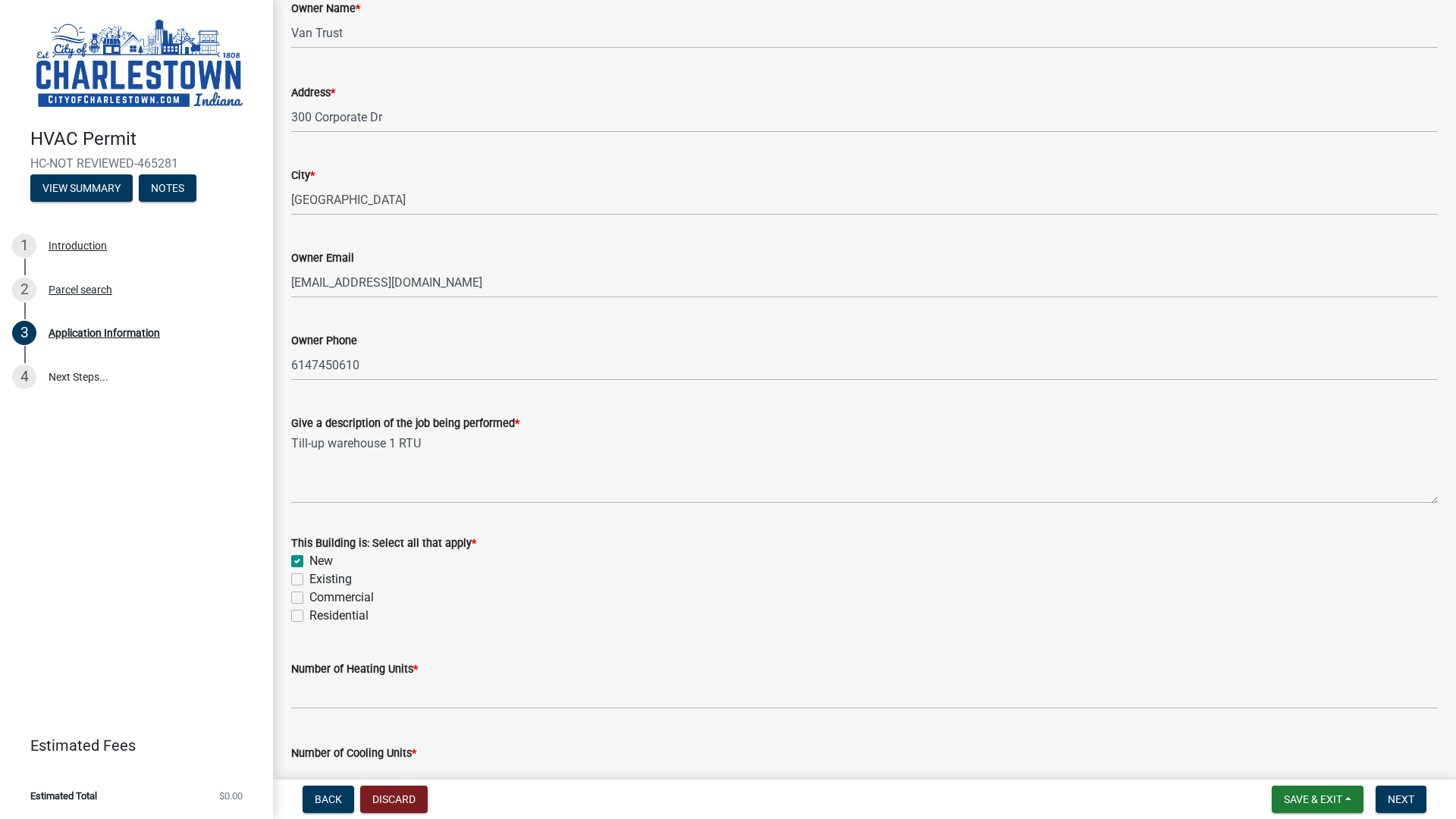
checkbox input "true"
checkbox input "false"
click at [458, 694] on input "text" at bounding box center [864, 693] width 1146 height 31
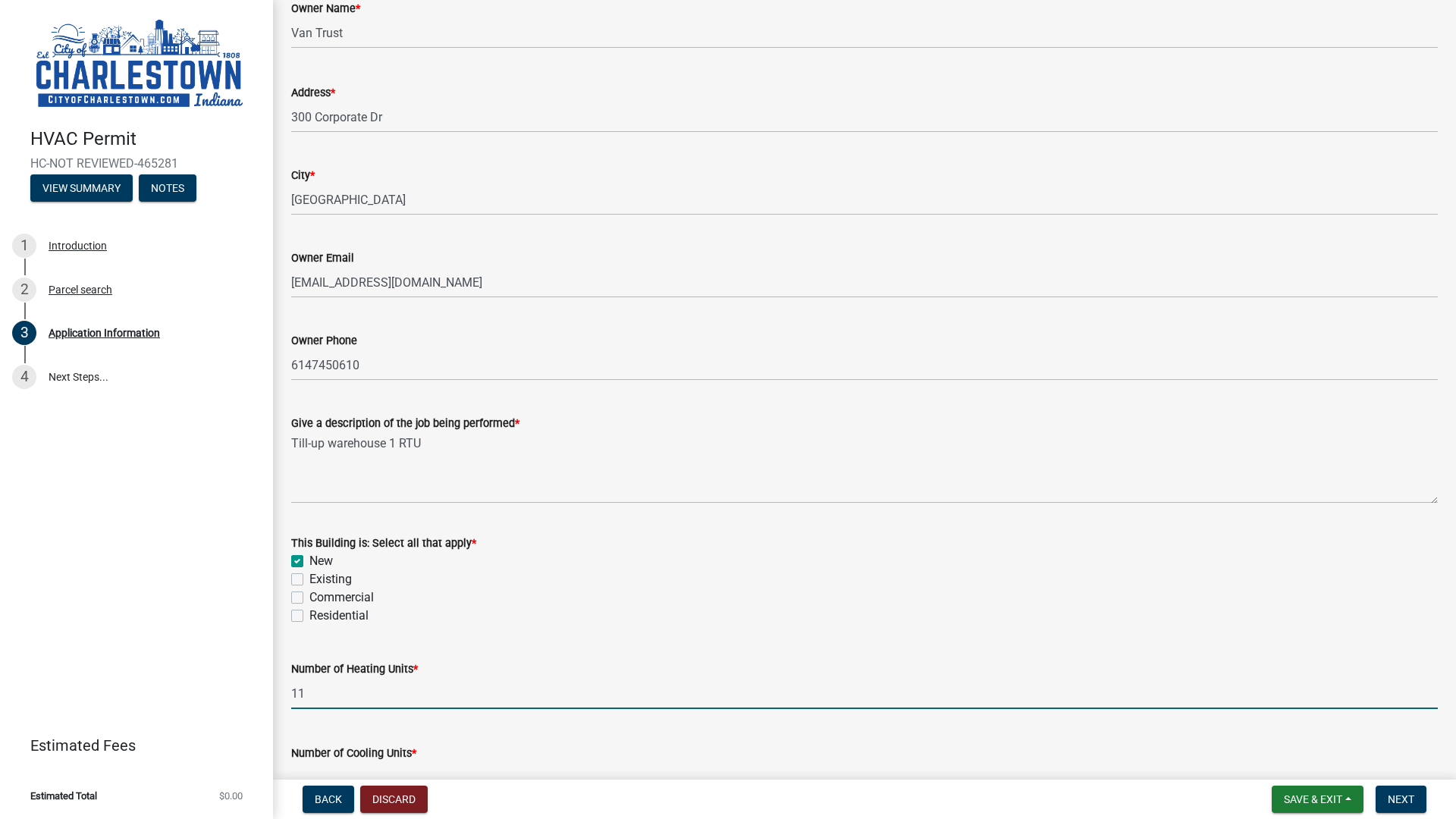
type input "11"
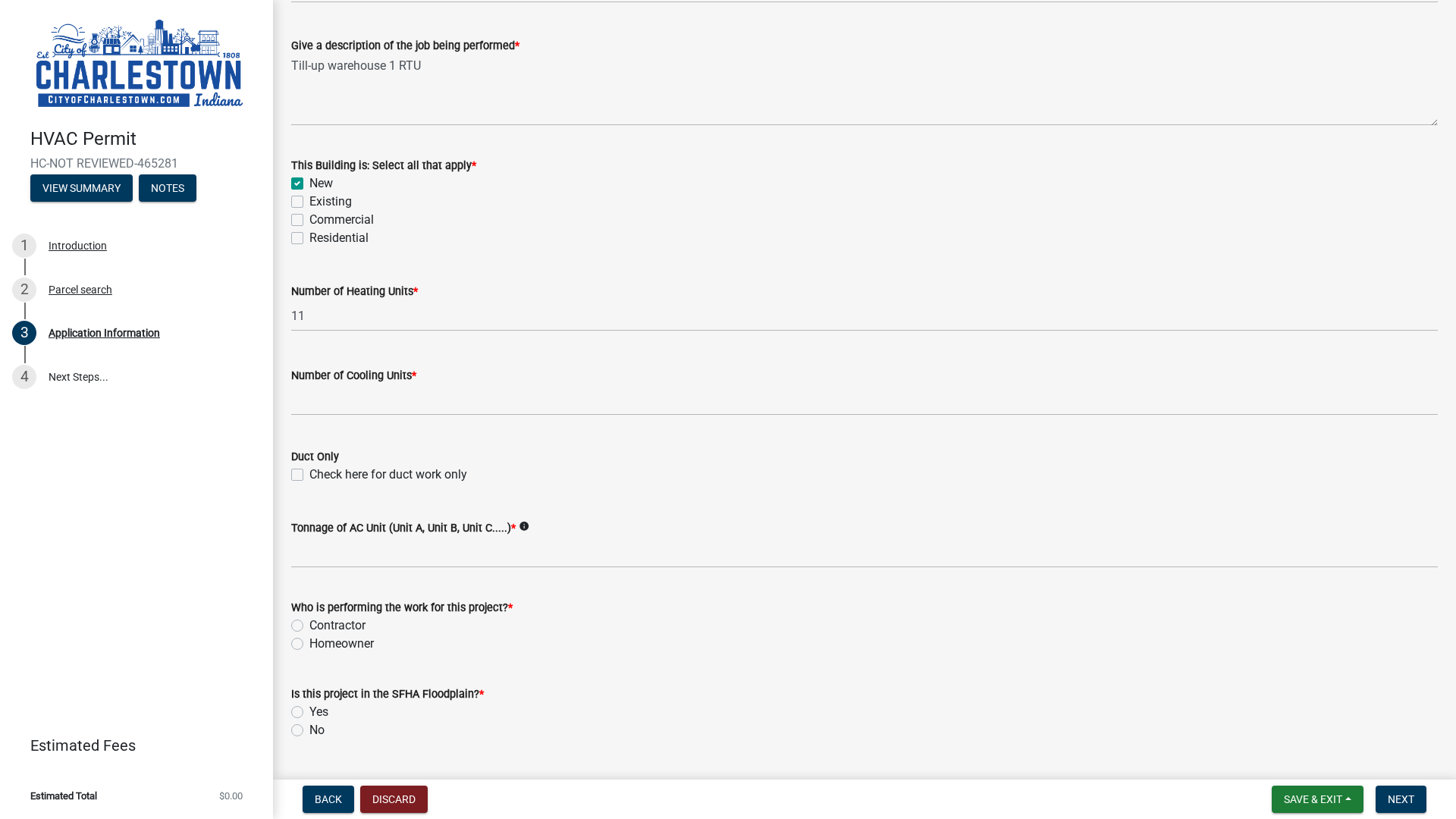
scroll to position [682, 0]
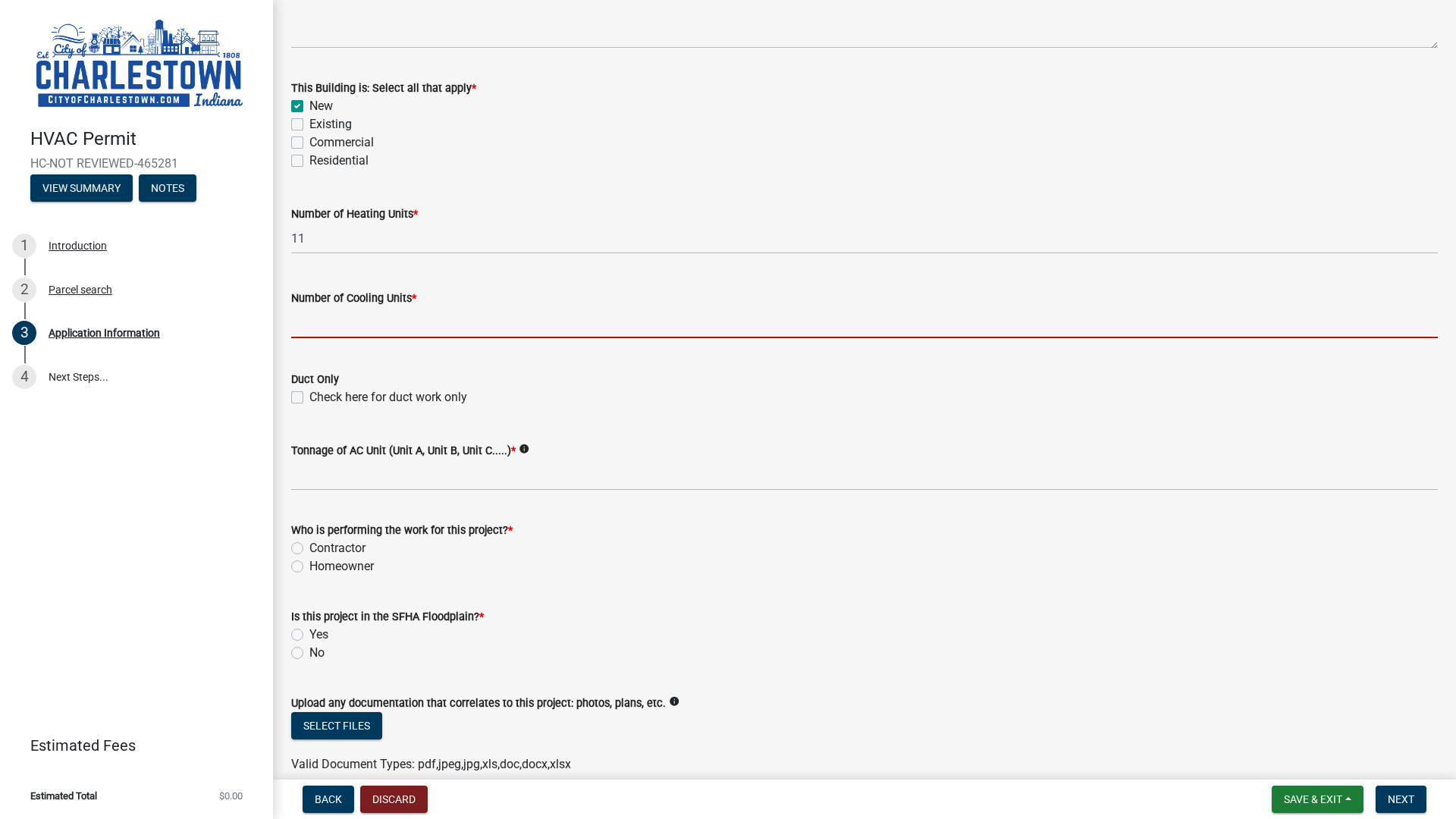
click at [400, 318] on input "text" at bounding box center [864, 322] width 1146 height 31
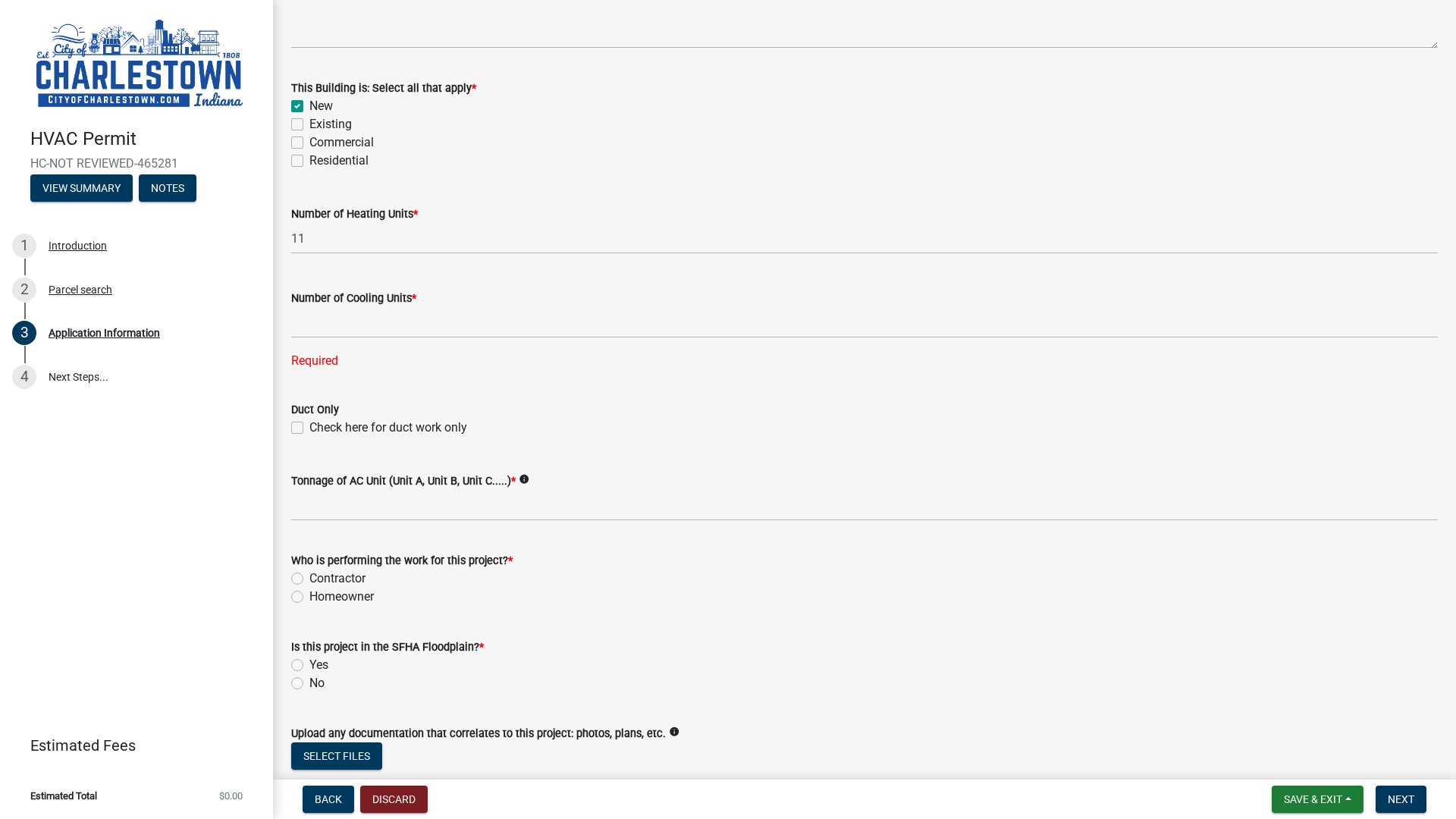
click at [309, 427] on label "Check here for duct work only" at bounding box center [388, 427] width 158 height 18
click at [309, 427] on input "Check here for duct work only" at bounding box center [314, 423] width 10 height 10
checkbox input "true"
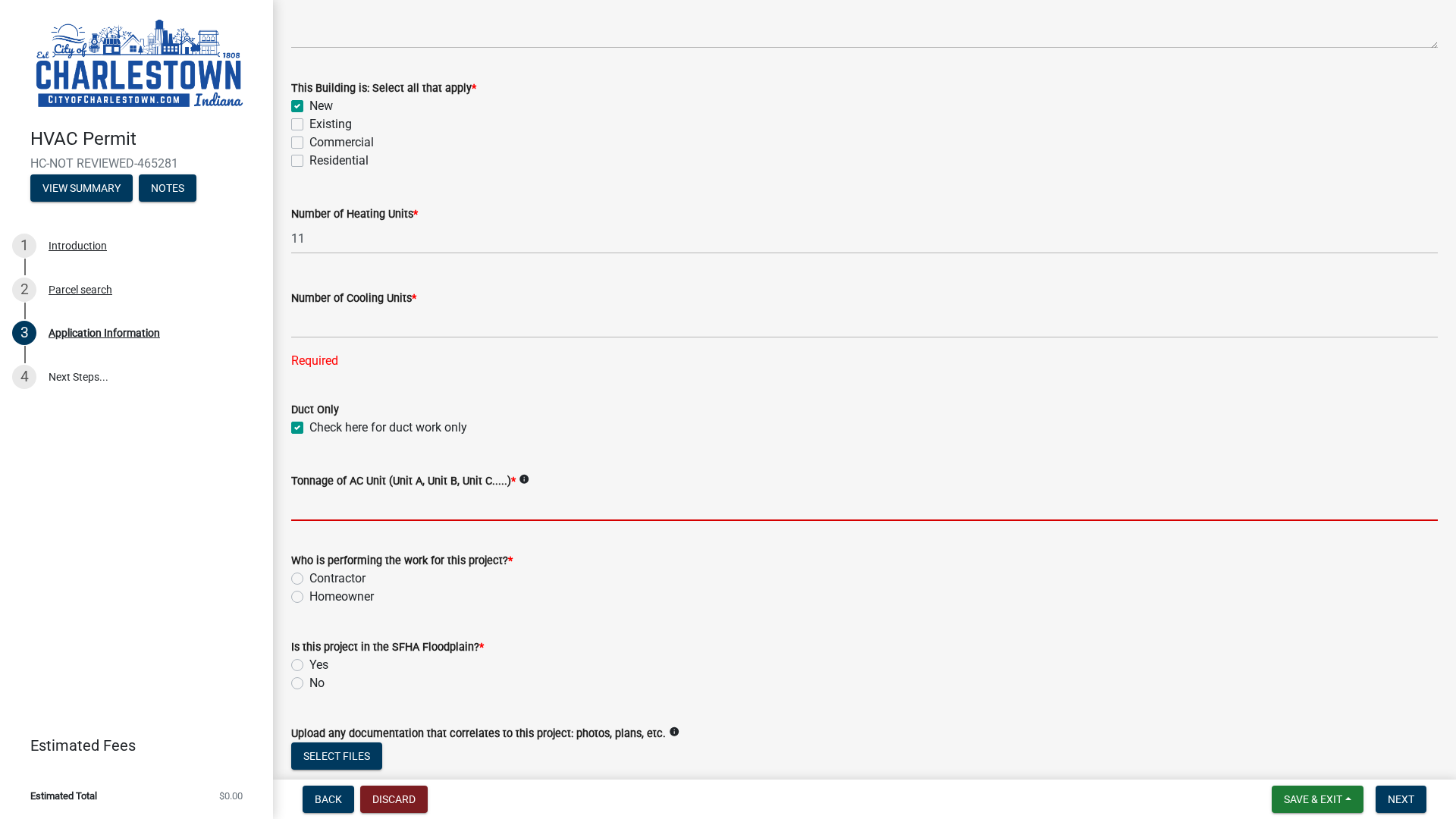
click at [385, 509] on input "Tonnage of AC Unit (Unit A, Unit B, Unit C.....) *" at bounding box center [864, 505] width 1146 height 31
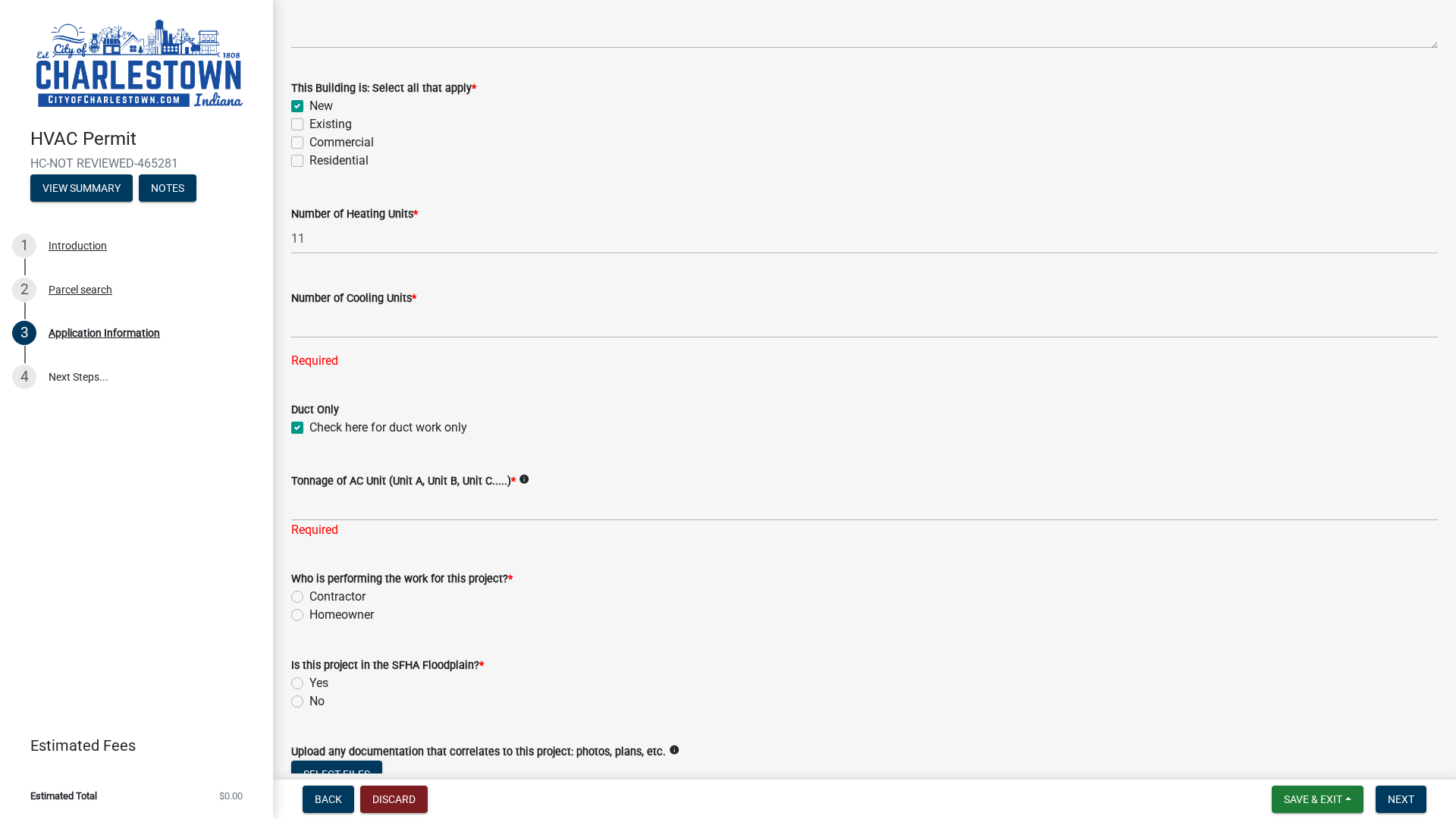
click at [295, 577] on div "Who is performing the work for this project? * Contractor Homeowner" at bounding box center [864, 597] width 1146 height 55
click at [309, 594] on label "Contractor" at bounding box center [337, 596] width 56 height 18
click at [309, 594] on input "Contractor" at bounding box center [314, 592] width 10 height 10
radio input "true"
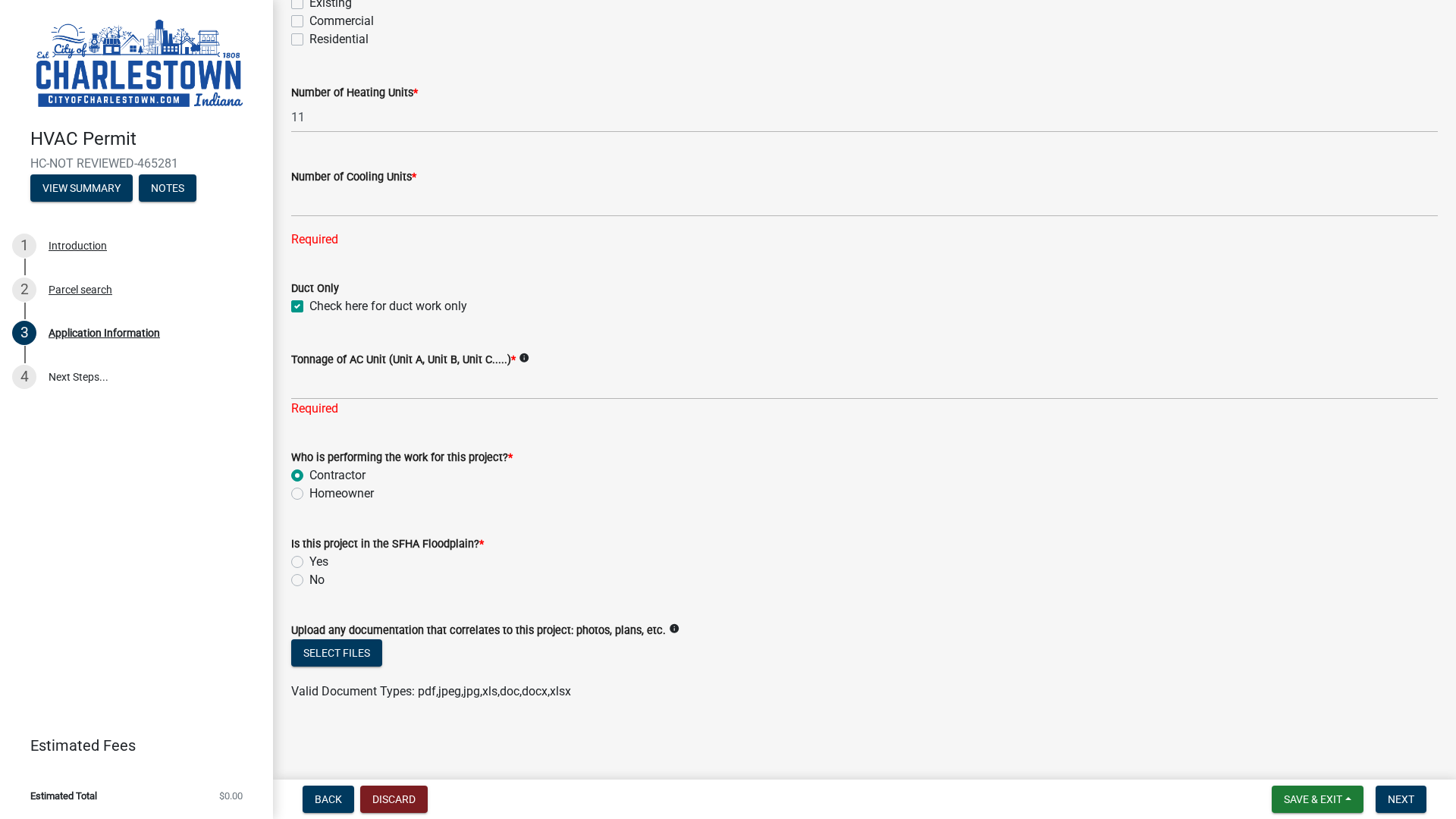
scroll to position [803, 0]
click at [405, 210] on input "text" at bounding box center [864, 201] width 1146 height 31
type input "1"
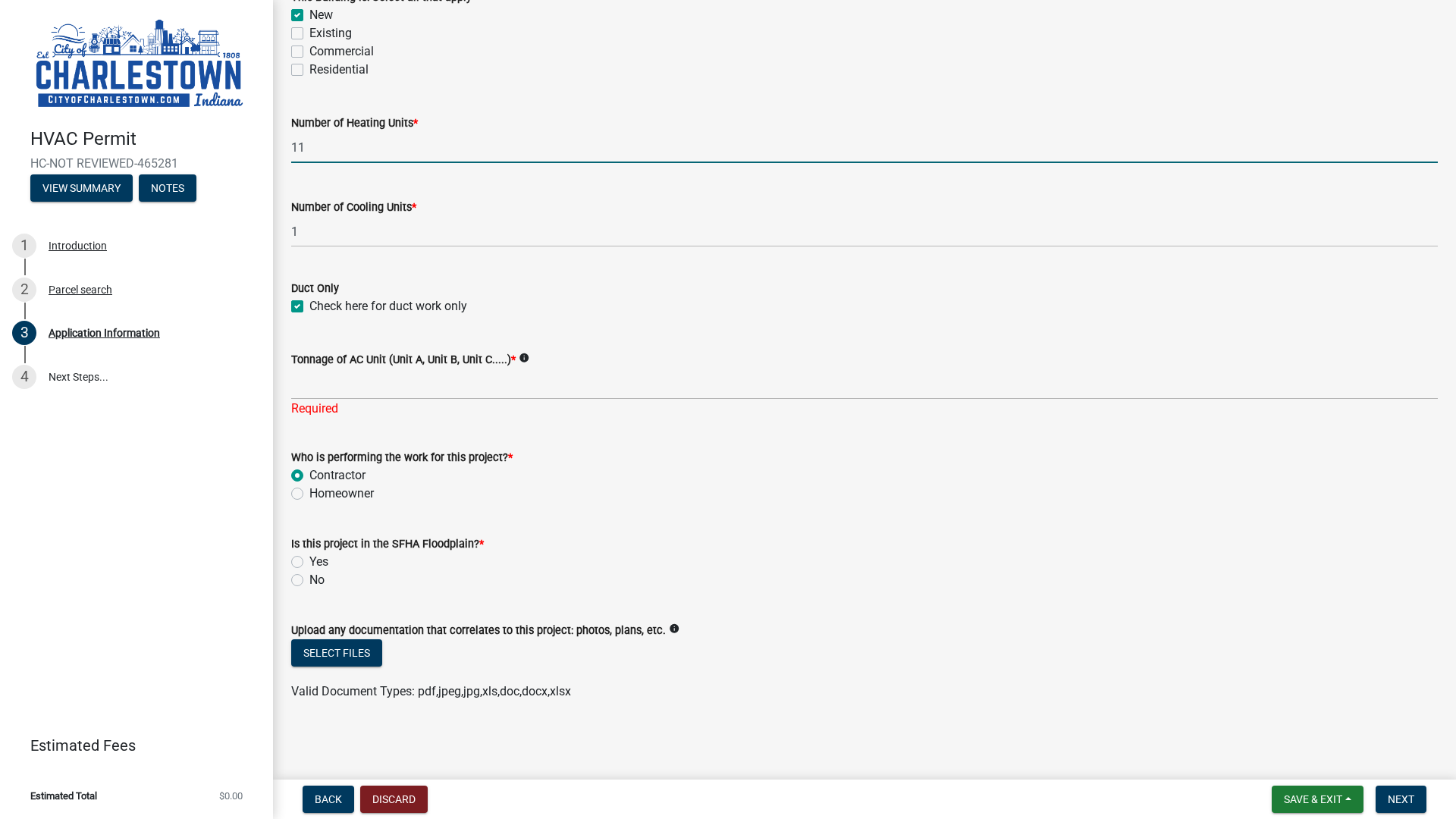
scroll to position [773, 0]
drag, startPoint x: 318, startPoint y: 115, endPoint x: 310, endPoint y: 124, distance: 12.0
click at [310, 124] on form "Number of Heating Units * 11" at bounding box center [864, 138] width 1146 height 49
drag, startPoint x: 320, startPoint y: 145, endPoint x: 253, endPoint y: 135, distance: 67.7
click at [254, 135] on div "HVAC Permit HC-NOT REVIEWED-465281 View Summary Notes 1 Introduction 2 Parcel s…" at bounding box center [728, 409] width 1456 height 819
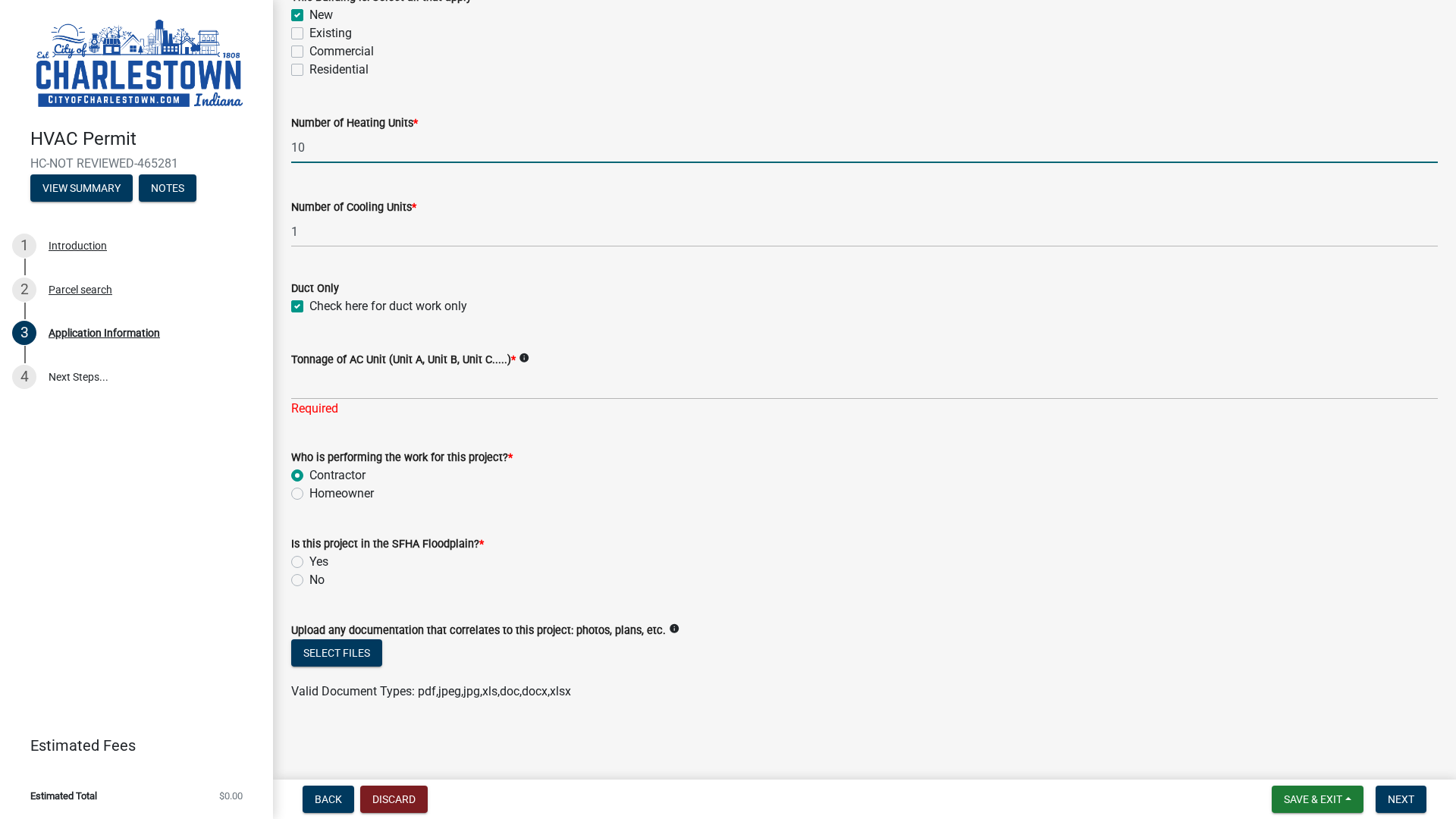
type input "10"
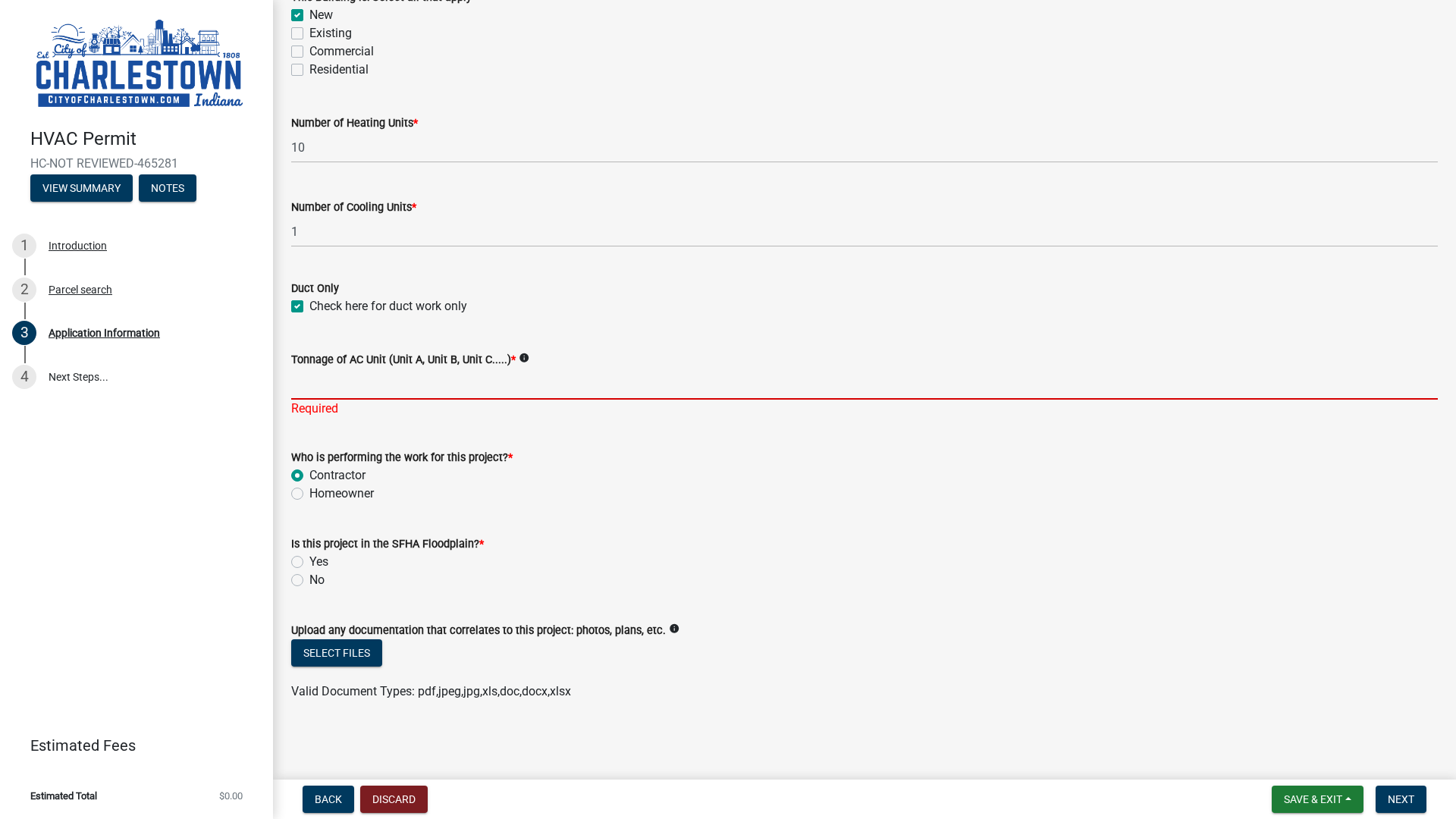
click at [450, 387] on input "Tonnage of AC Unit (Unit A, Unit B, Unit C.....) *" at bounding box center [864, 384] width 1146 height 31
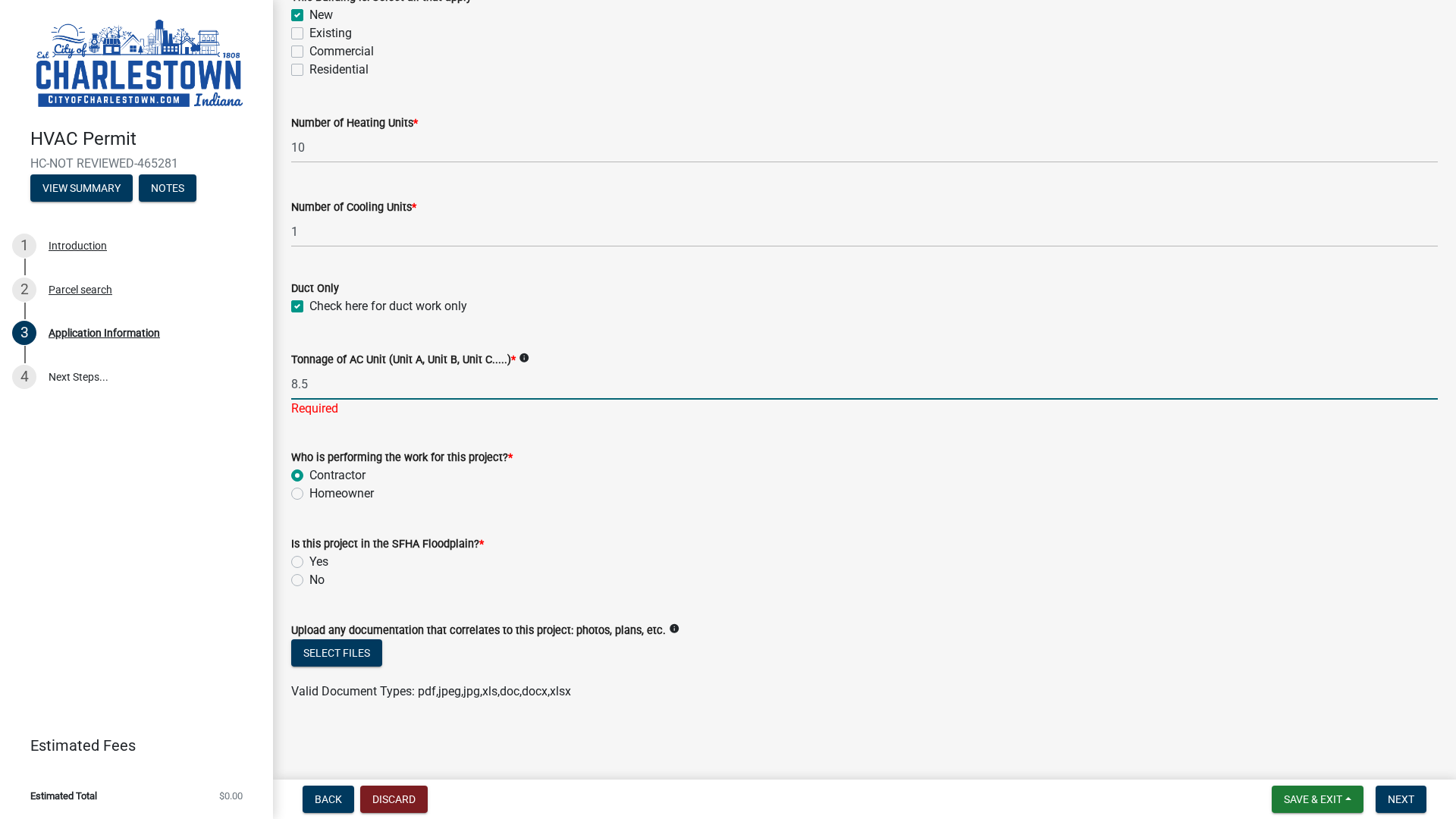
type input "8.5"
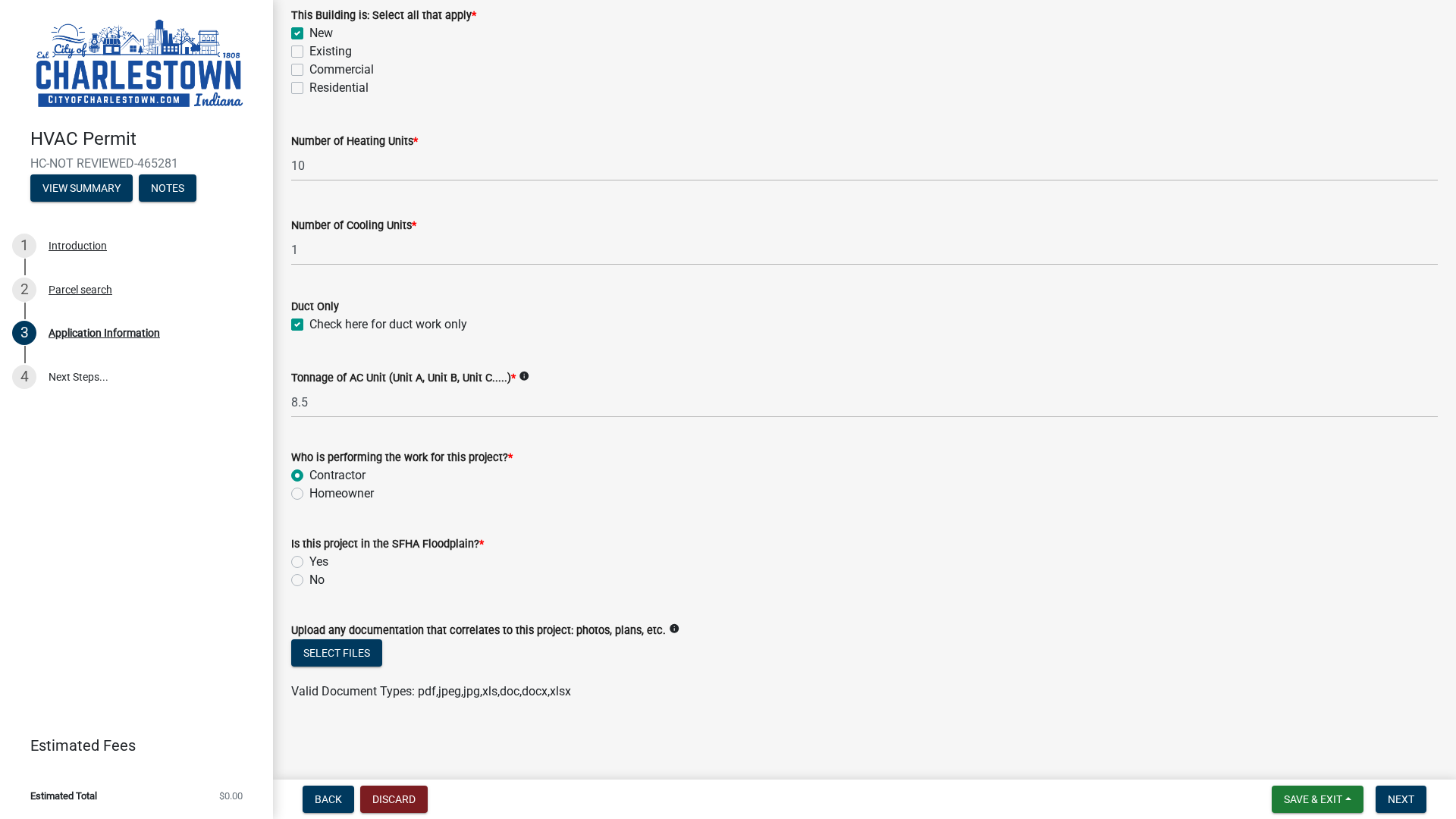
click at [309, 579] on label "No" at bounding box center [316, 580] width 15 height 18
click at [309, 579] on input "No" at bounding box center [314, 576] width 10 height 10
radio input "true"
click at [356, 645] on button "Select files" at bounding box center [336, 652] width 91 height 27
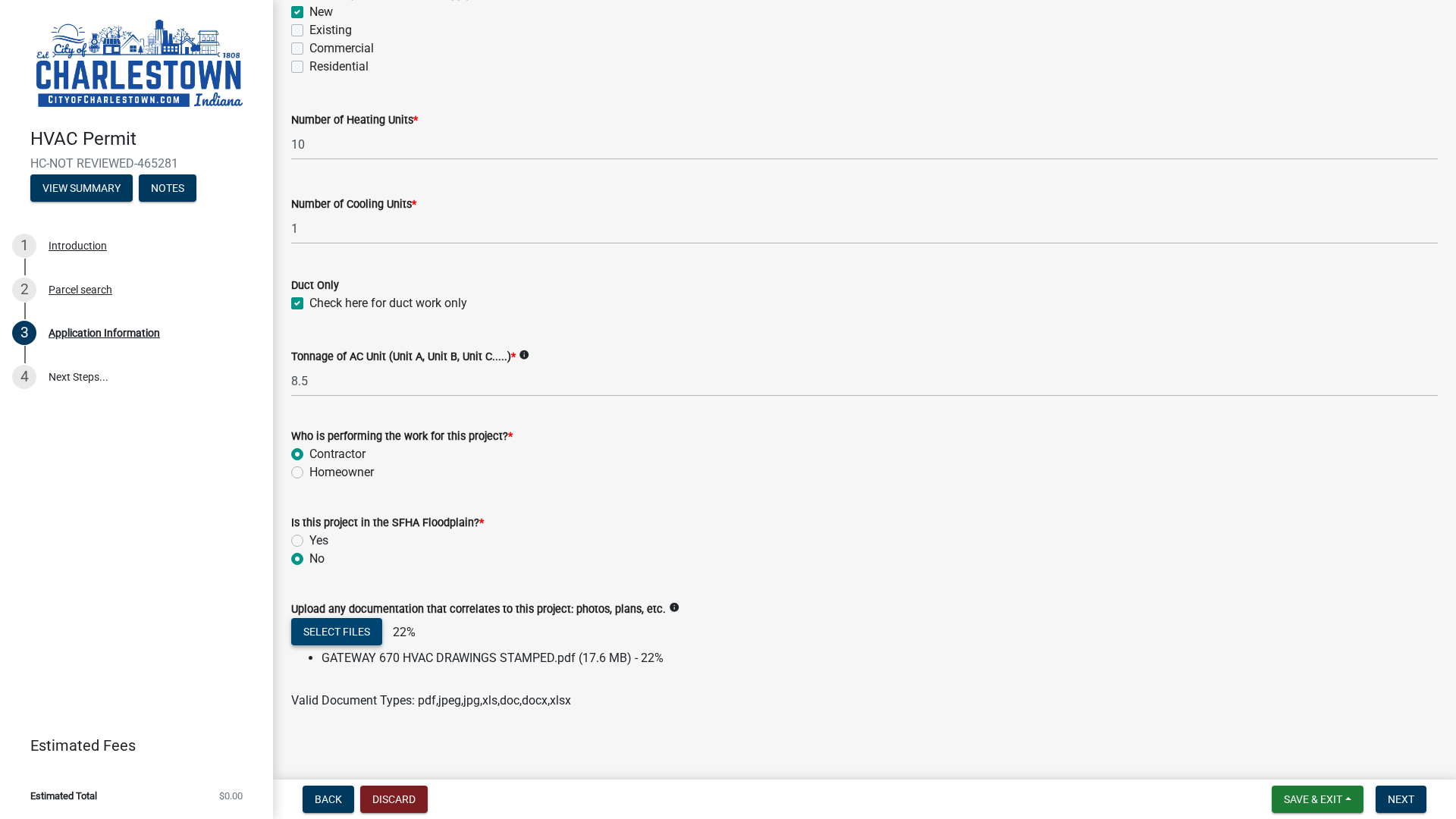
scroll to position [785, 0]
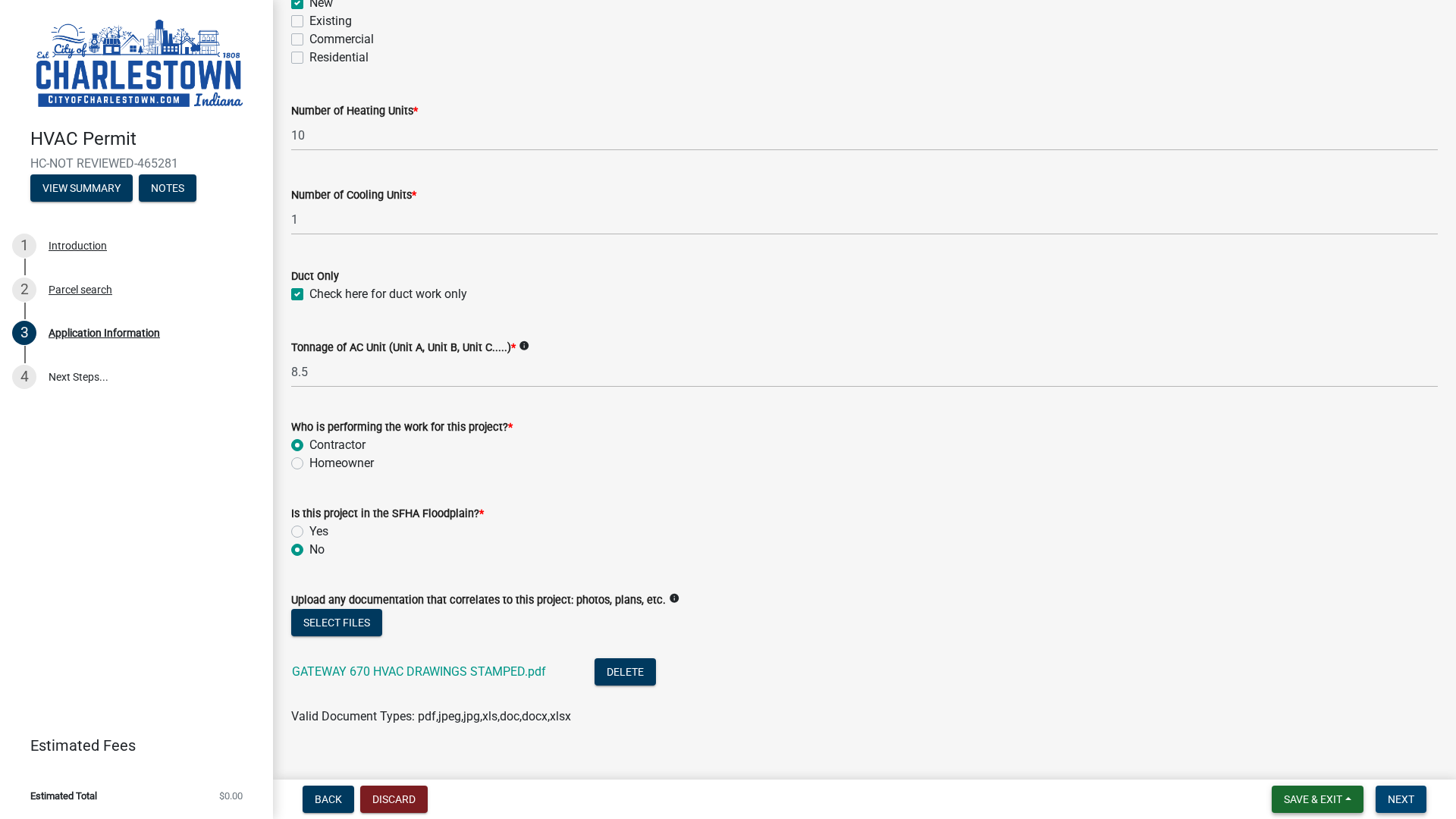
drag, startPoint x: 1314, startPoint y: 799, endPoint x: 1409, endPoint y: 788, distance: 95.6
click at [1409, 728] on form "Save & Exit Save Save & Exit Next" at bounding box center [1348, 799] width 167 height 27
click at [1409, 728] on button "Next" at bounding box center [1400, 799] width 51 height 27
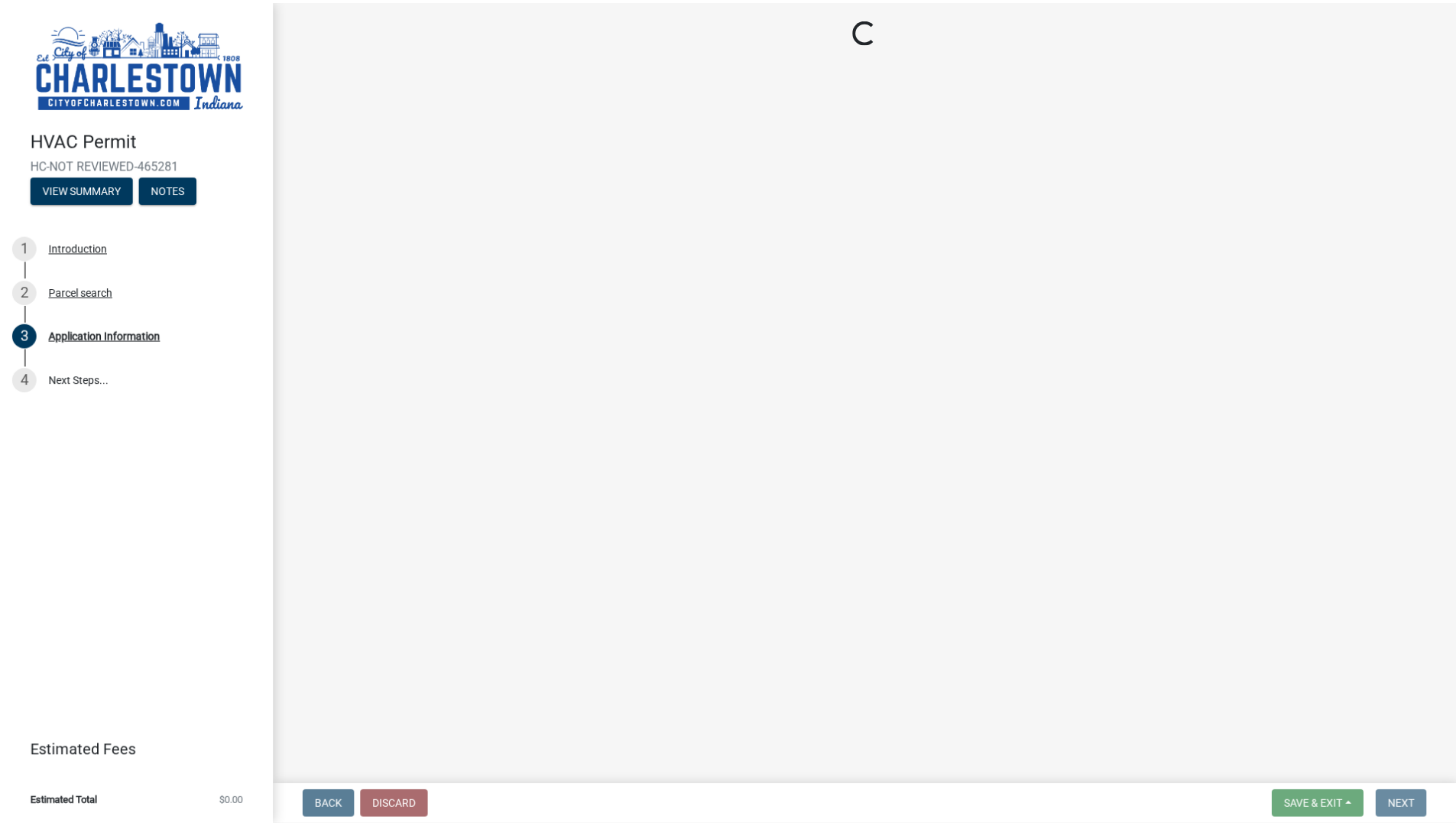
scroll to position [0, 0]
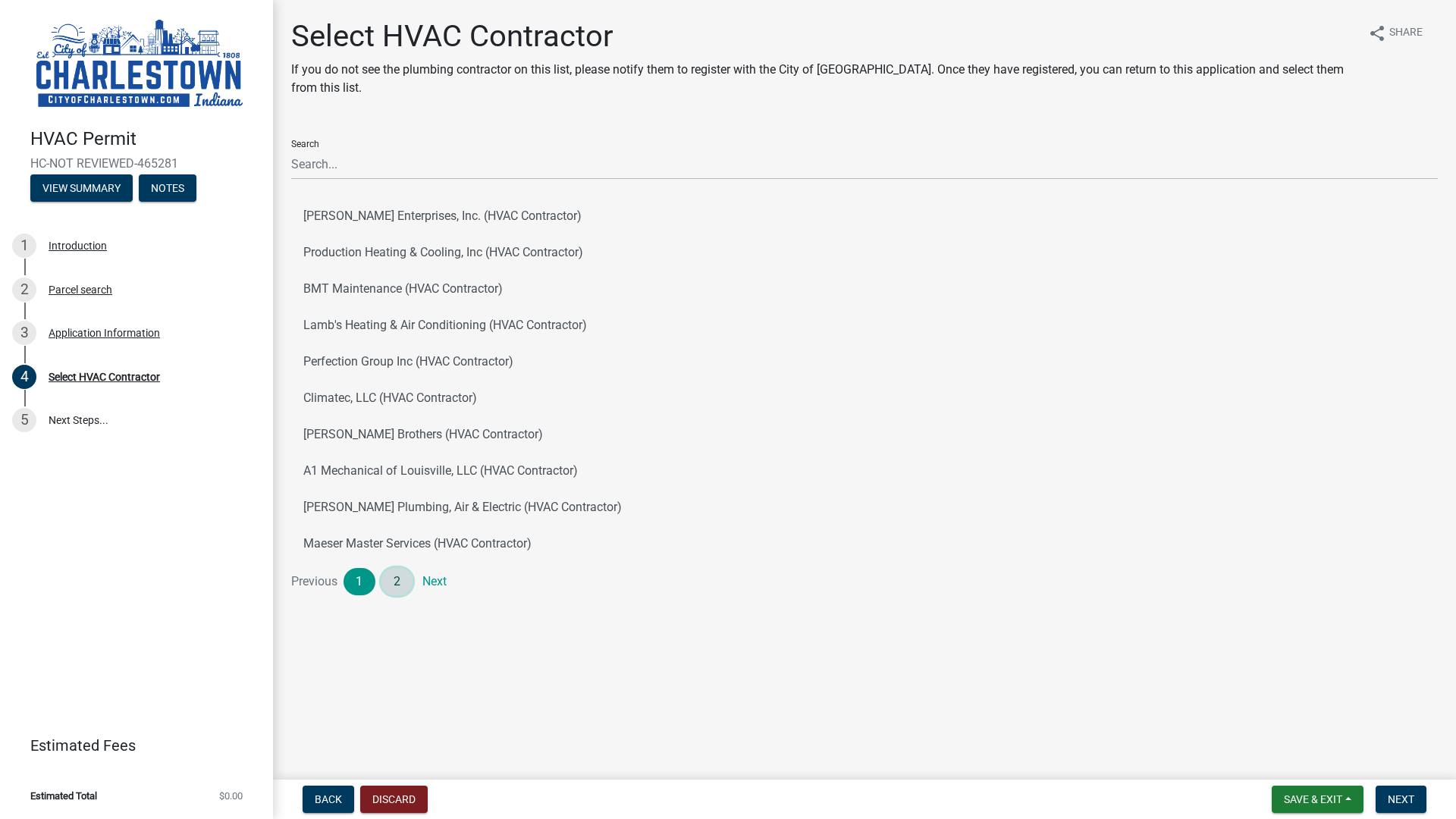
click at [401, 578] on link "2" at bounding box center [397, 581] width 32 height 27
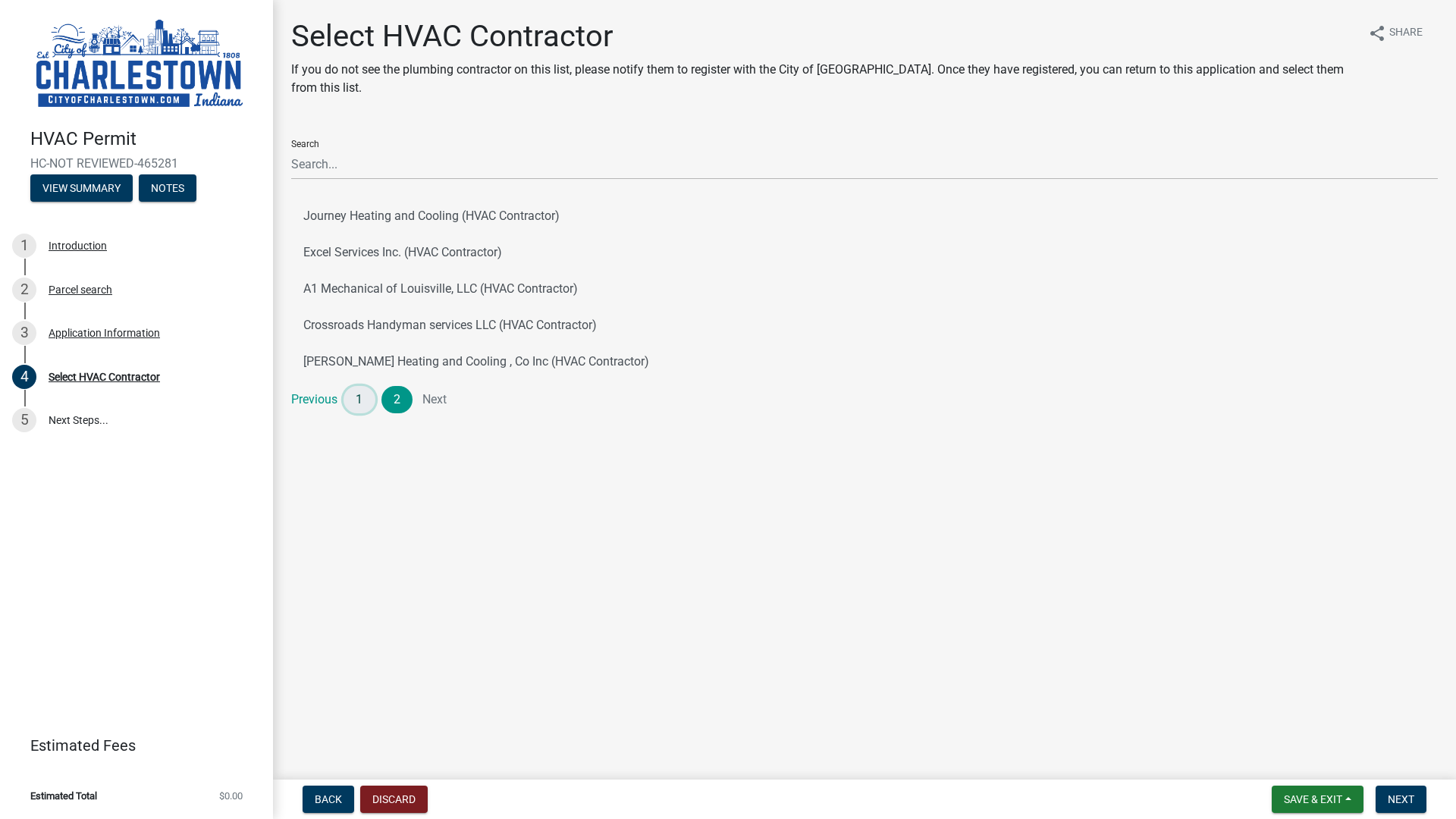
click at [358, 393] on link "1" at bounding box center [359, 399] width 32 height 27
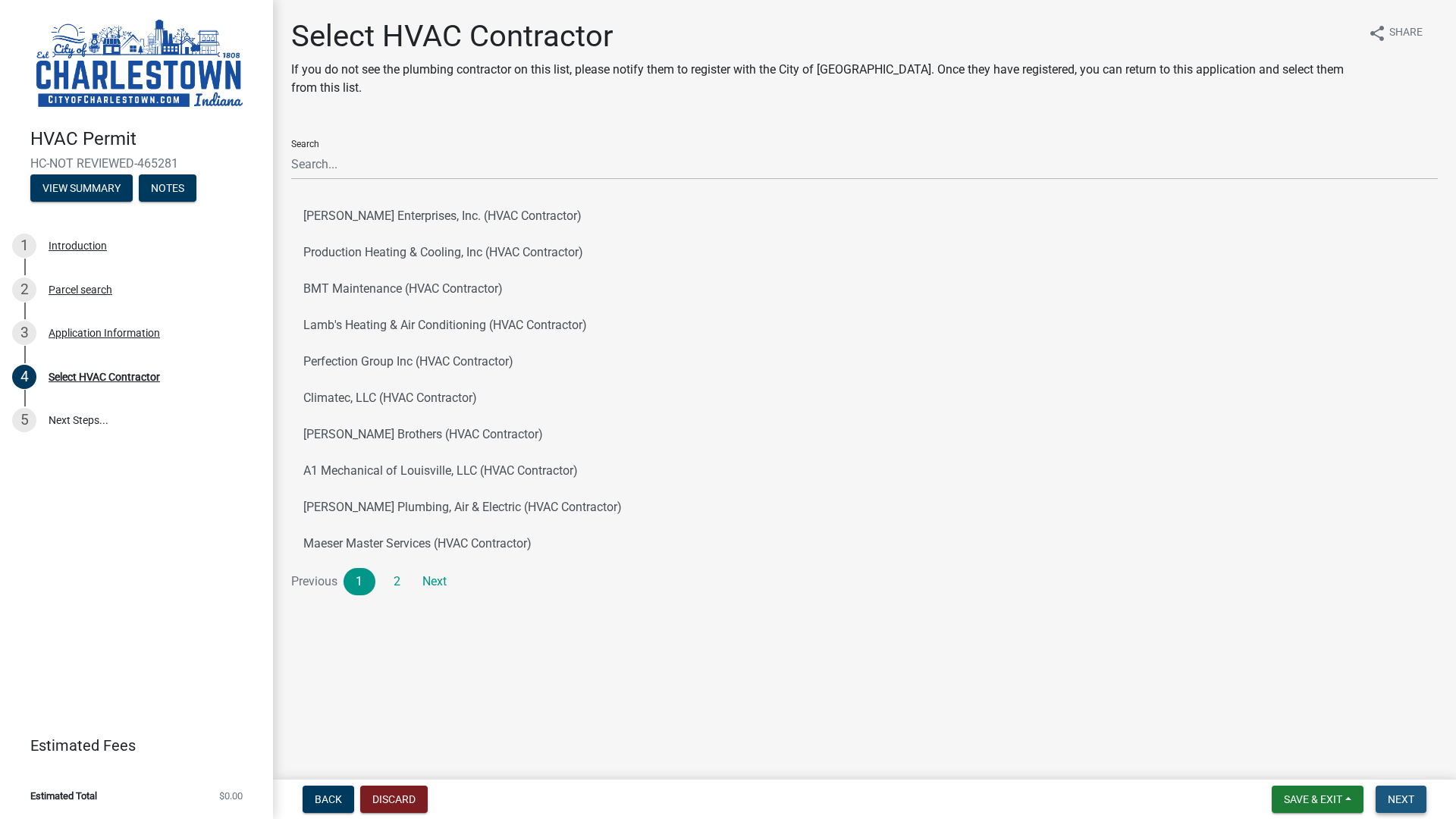
click at [1412, 728] on span "Next" at bounding box center [1400, 799] width 27 height 13
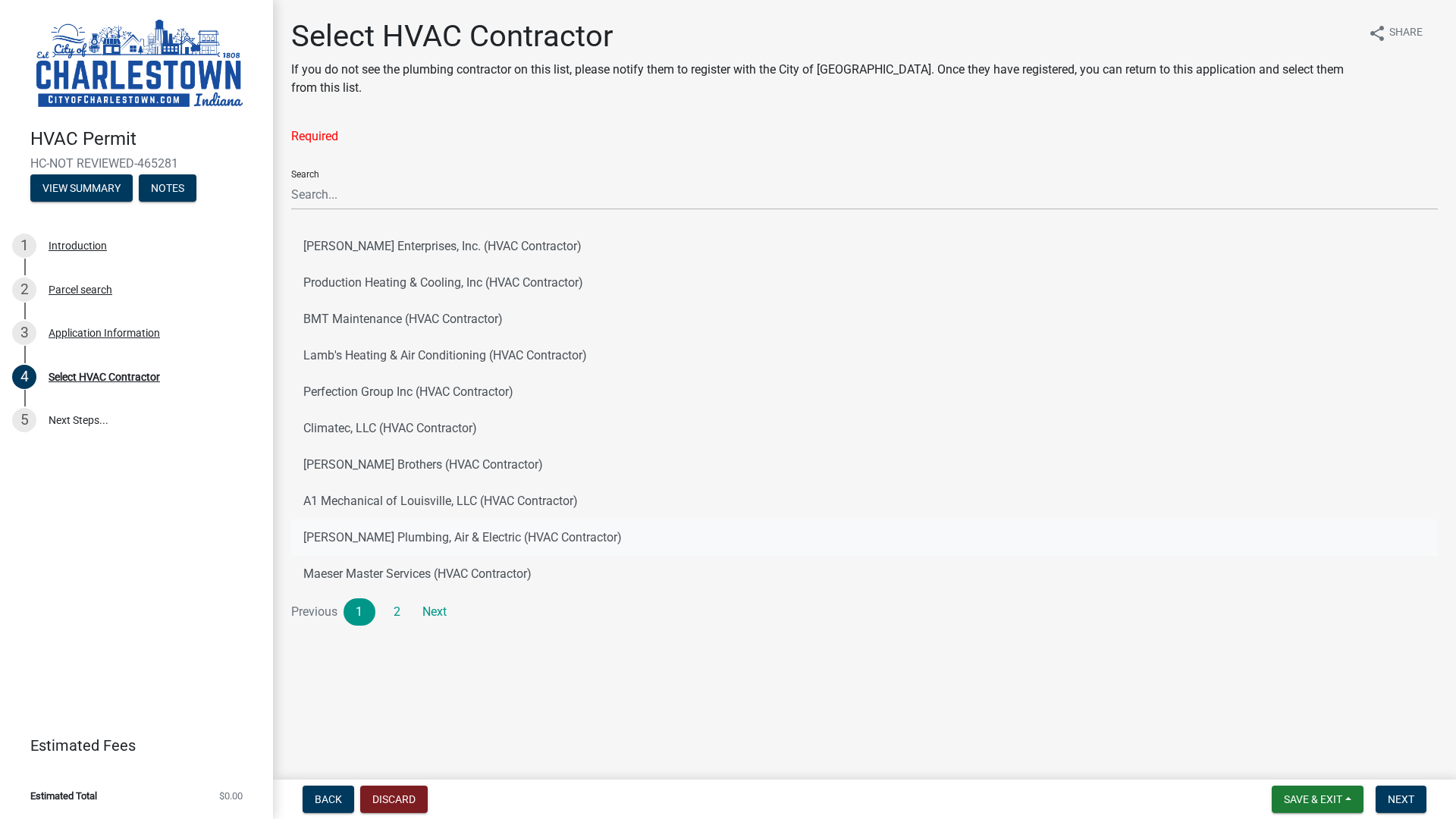
click at [1030, 551] on button "[PERSON_NAME] Plumbing, Air & Electric (HVAC Contractor)" at bounding box center [864, 537] width 1146 height 37
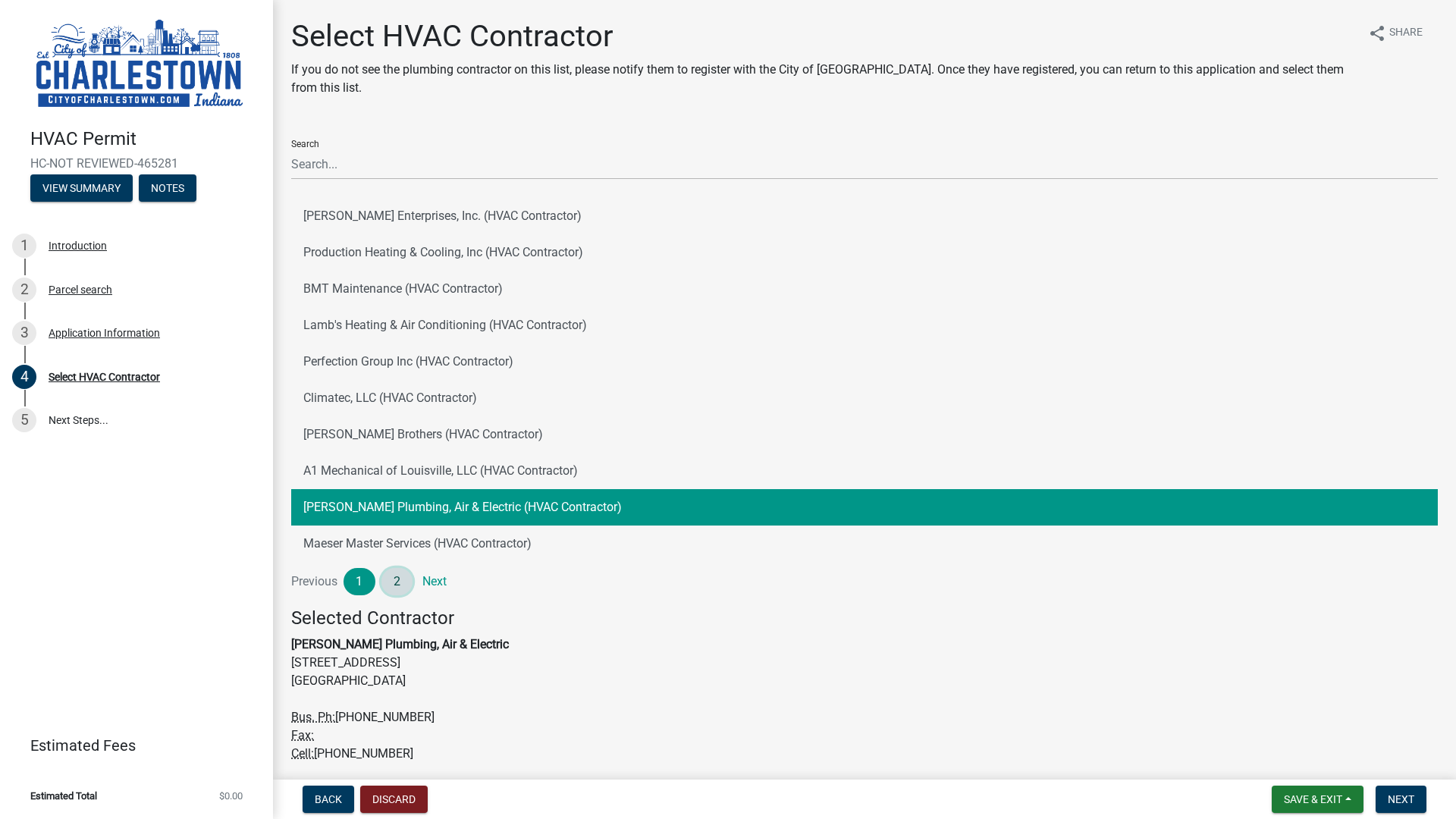
click at [402, 577] on link "2" at bounding box center [397, 581] width 32 height 27
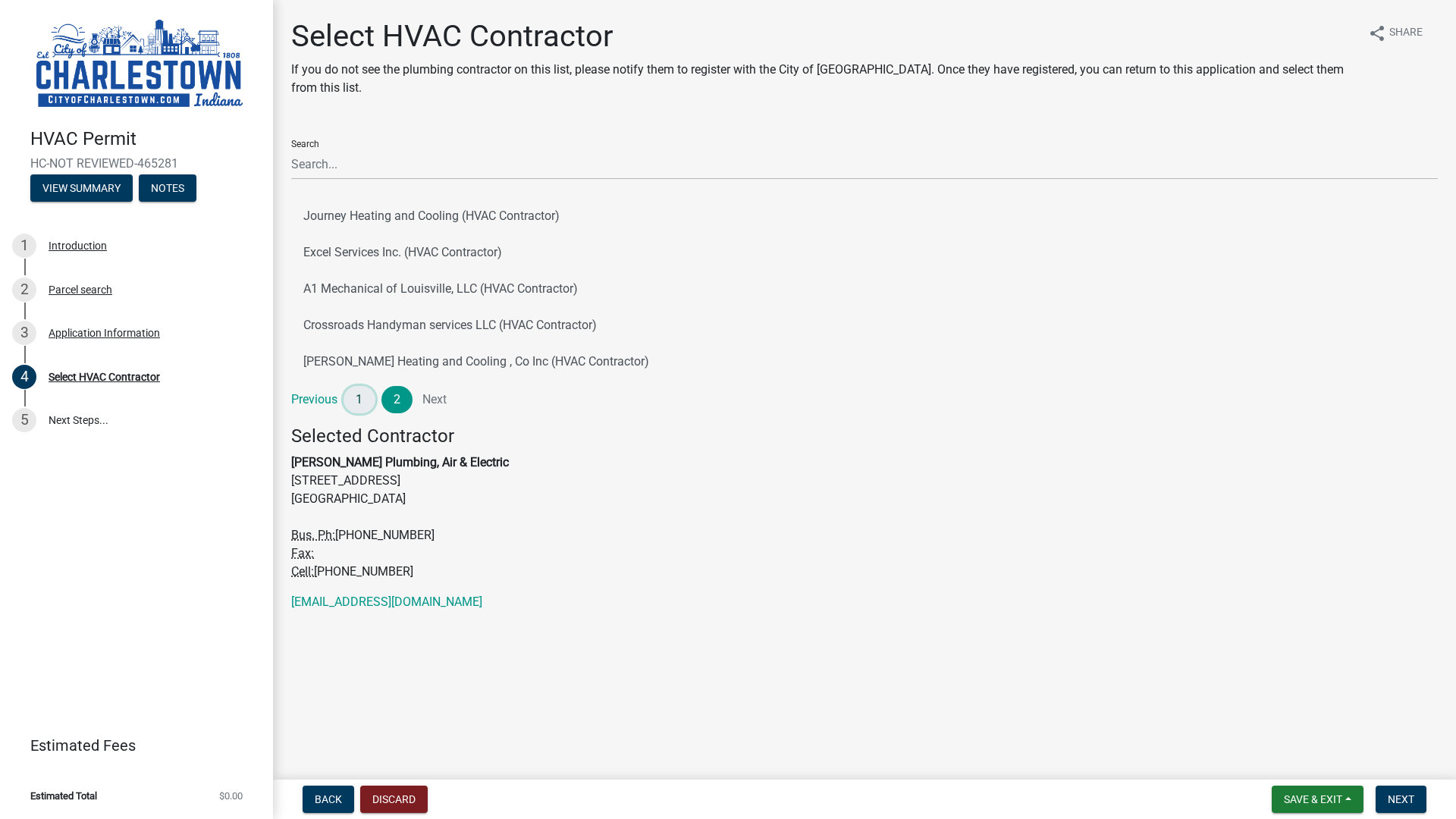
click at [358, 394] on link "1" at bounding box center [359, 399] width 32 height 27
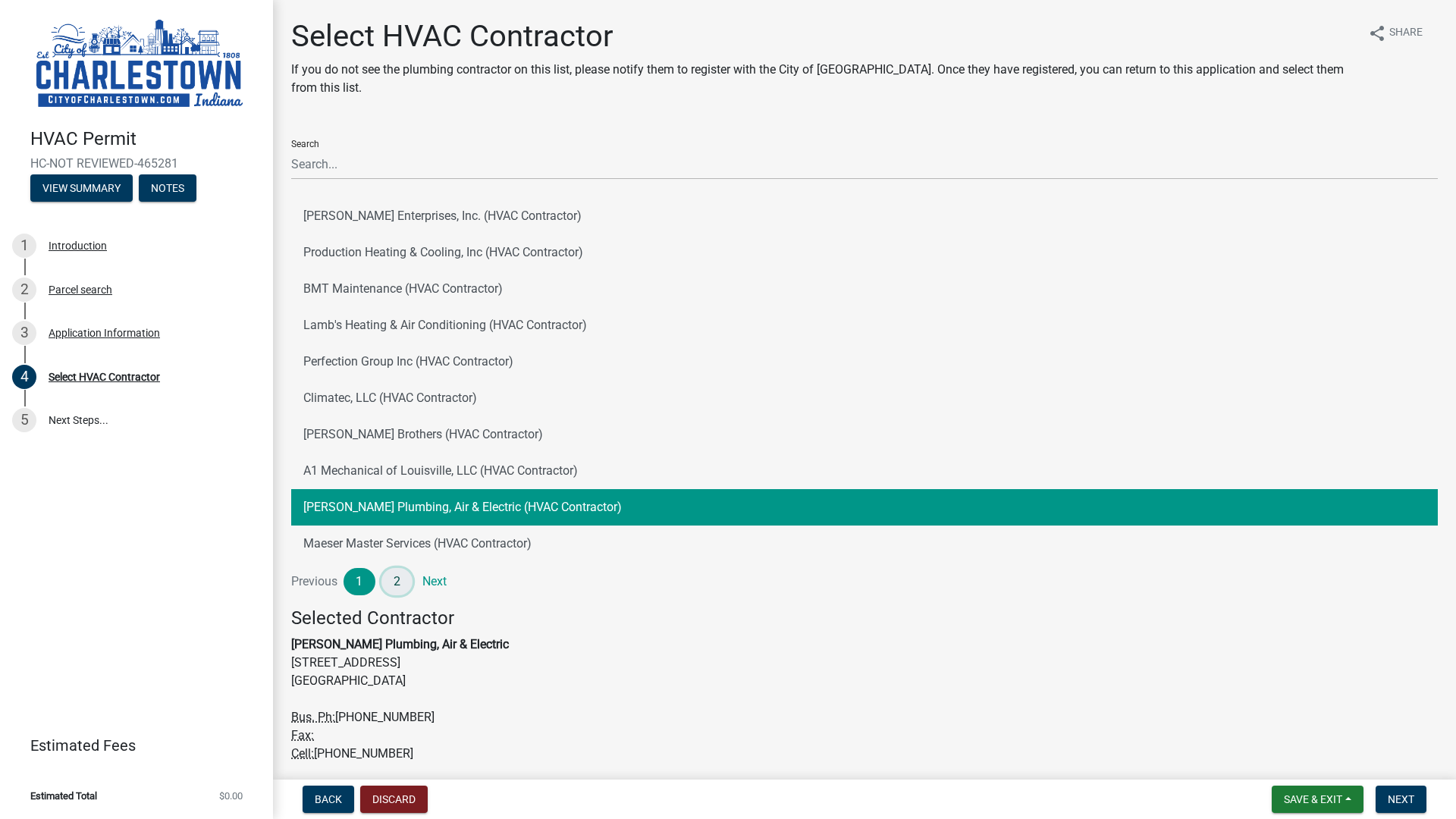
click at [394, 580] on link "2" at bounding box center [397, 581] width 32 height 27
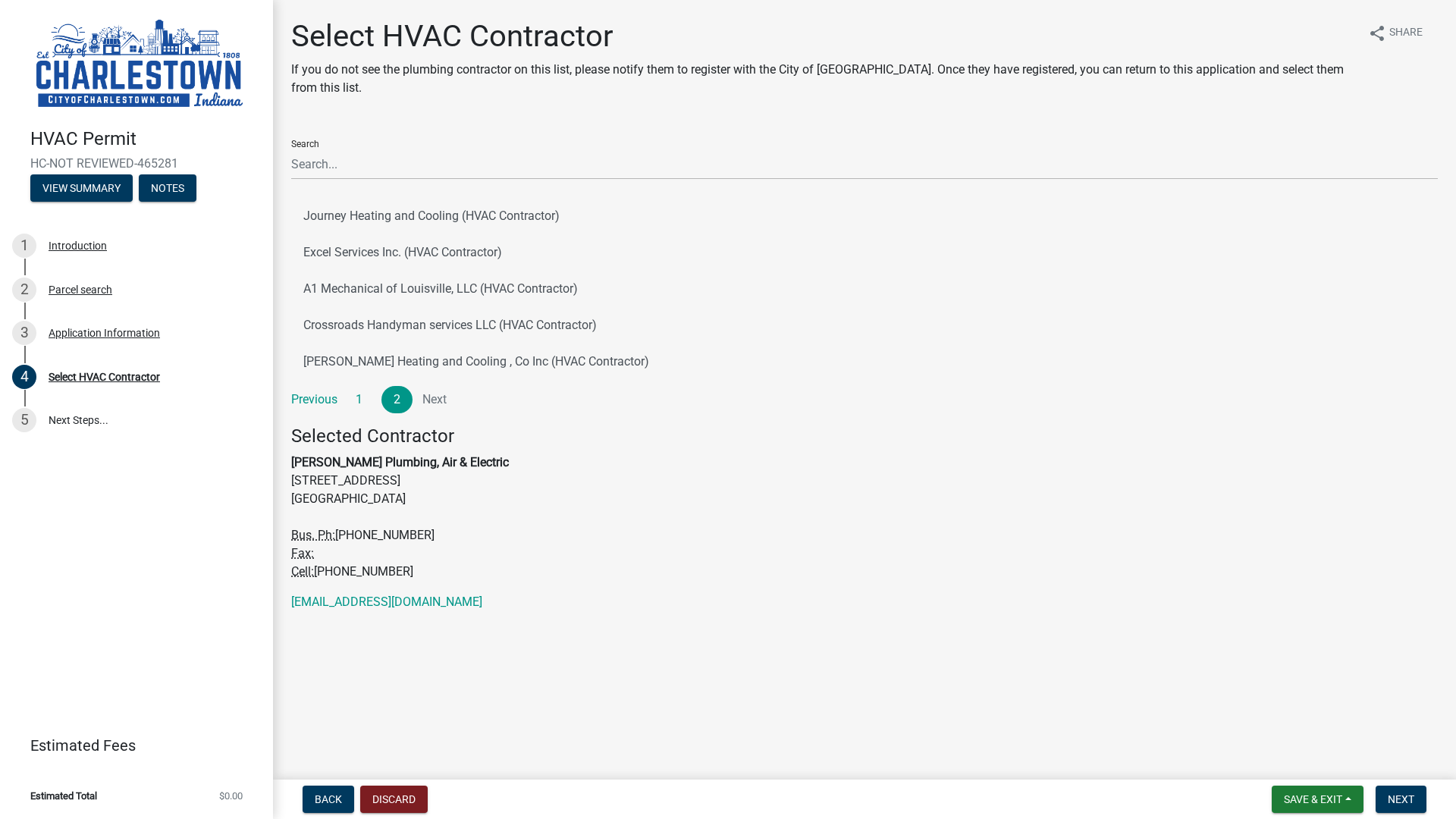
click at [1360, 0] on main "Select HVAC Contractor If you do not see the plumbing contractor on this list, …" at bounding box center [865, 386] width 1183 height 773
click at [1277, 728] on button "Save & Exit" at bounding box center [1317, 799] width 92 height 27
click at [1288, 728] on button "Save & Exit" at bounding box center [1302, 760] width 121 height 37
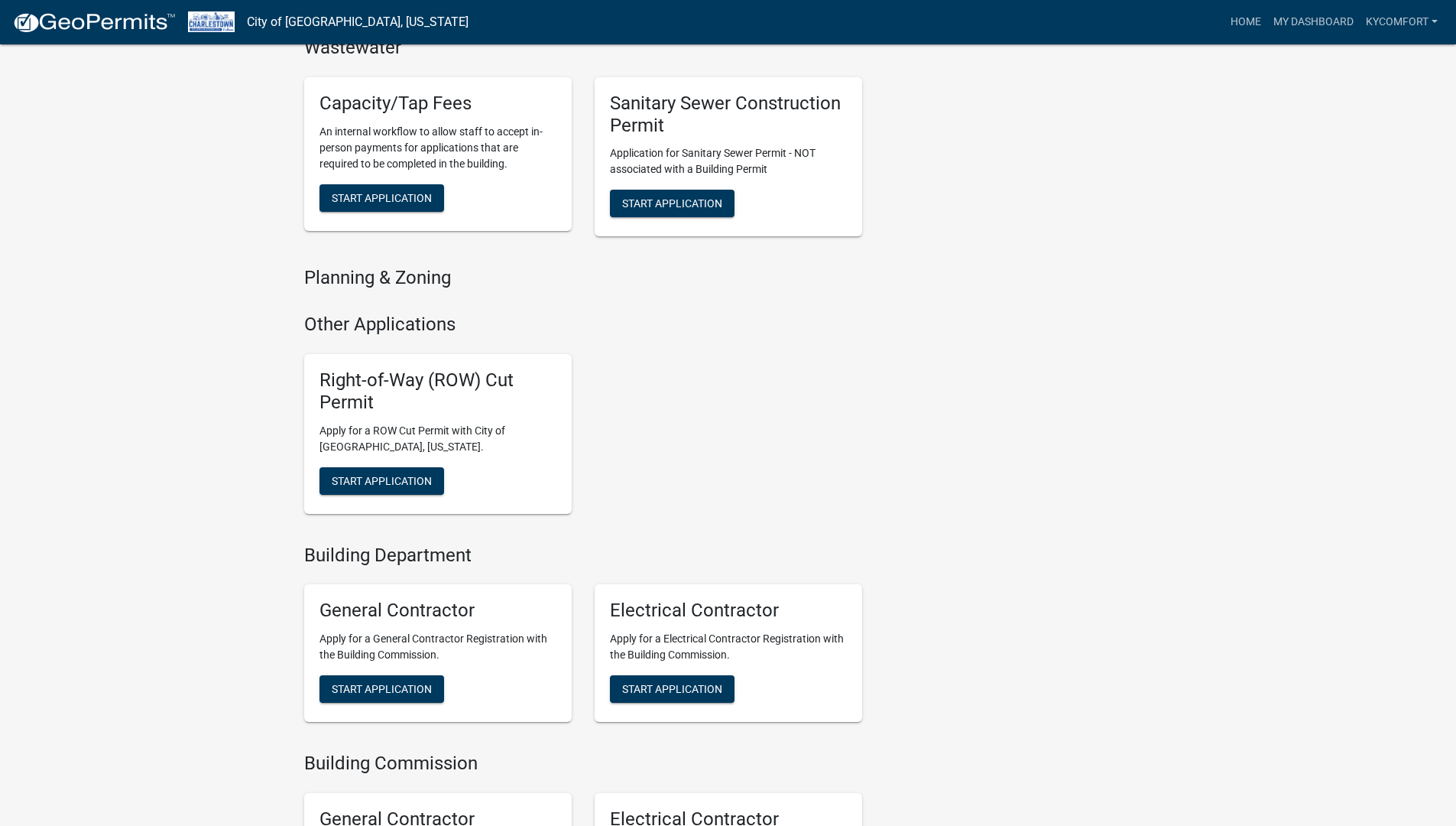
scroll to position [1616, 0]
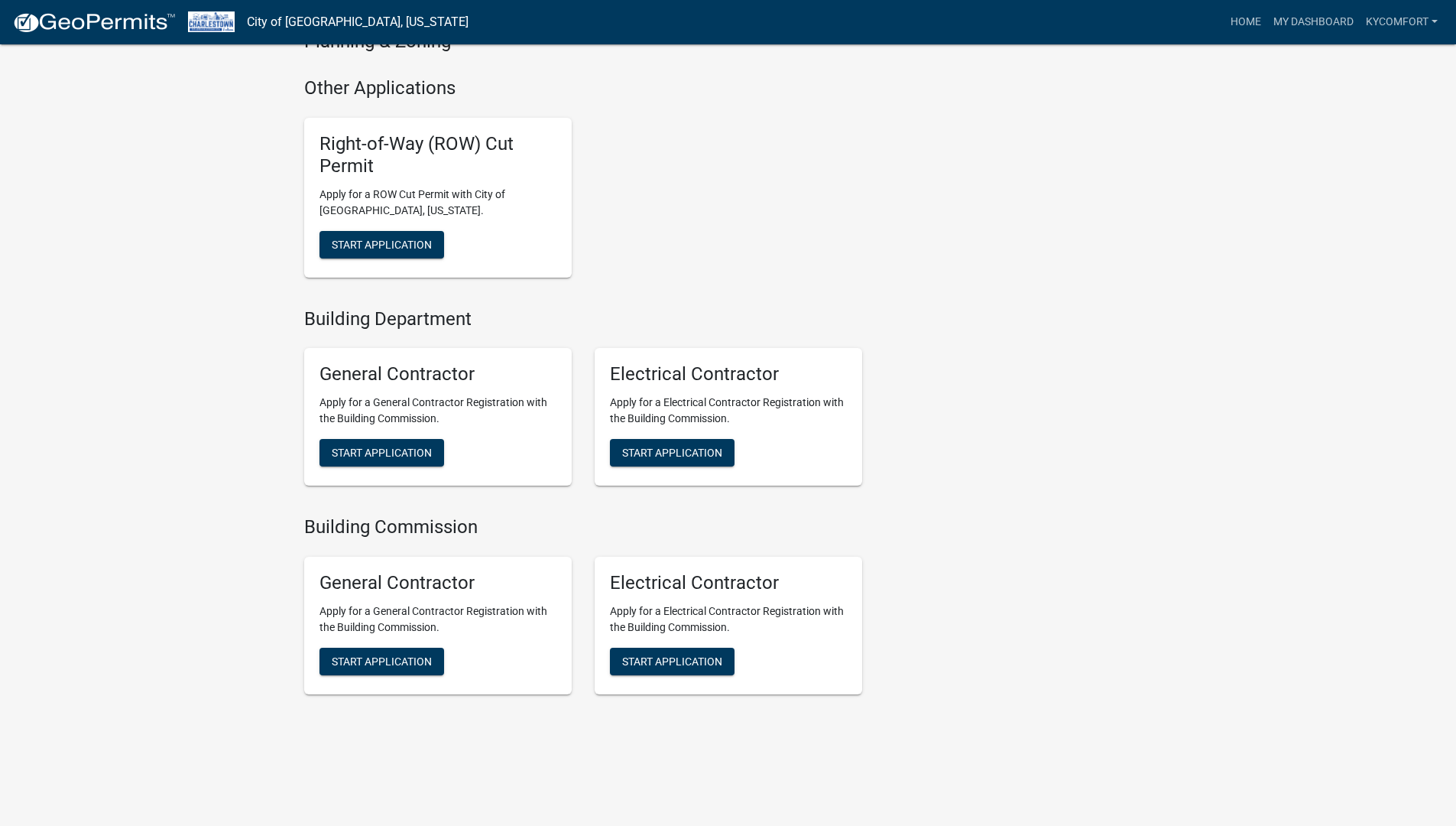
click at [1370, 0] on nav "City of [GEOGRAPHIC_DATA], [US_STATE] more_horiz Home My Dashboard Kycomfort Ac…" at bounding box center [728, 22] width 1456 height 44
